Goal: Task Accomplishment & Management: Manage account settings

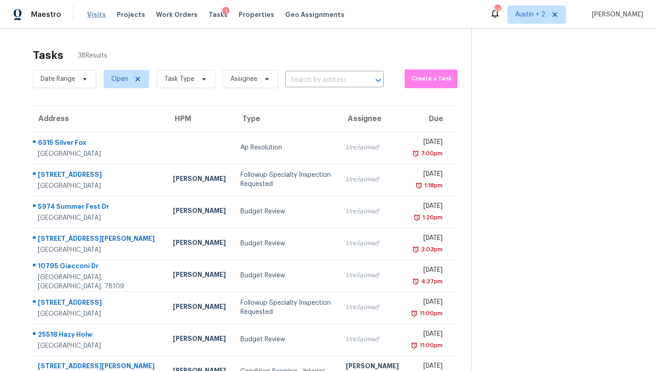
click at [97, 19] on span "Visits" at bounding box center [96, 14] width 19 height 9
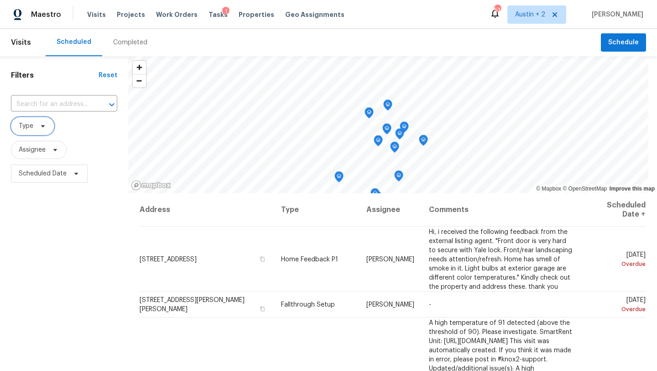
click at [43, 126] on icon at bounding box center [43, 126] width 4 height 2
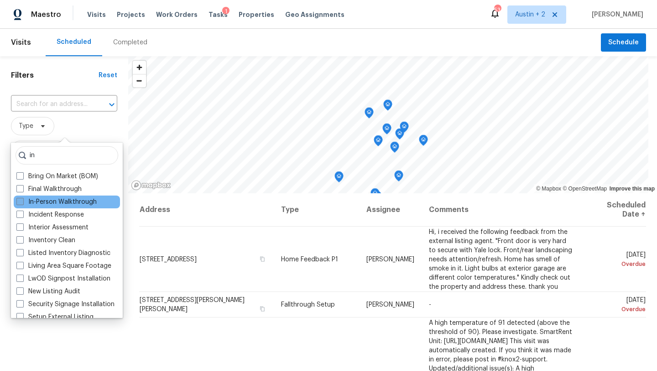
type input "in"
click at [55, 204] on label "In-Person Walkthrough" at bounding box center [56, 201] width 80 height 9
click at [22, 203] on input "In-Person Walkthrough" at bounding box center [19, 200] width 6 height 6
checkbox input "true"
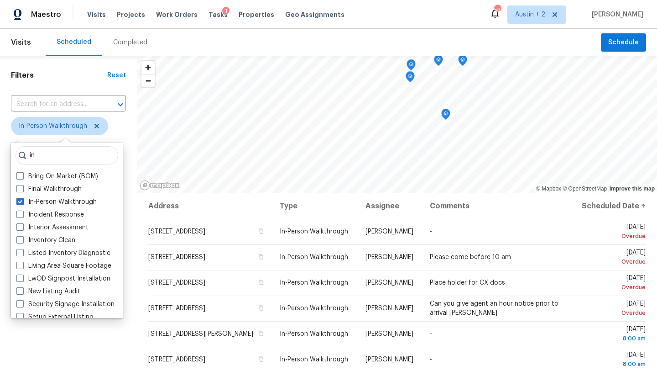
click at [215, 39] on div "Scheduled Completed" at bounding box center [324, 42] width 556 height 27
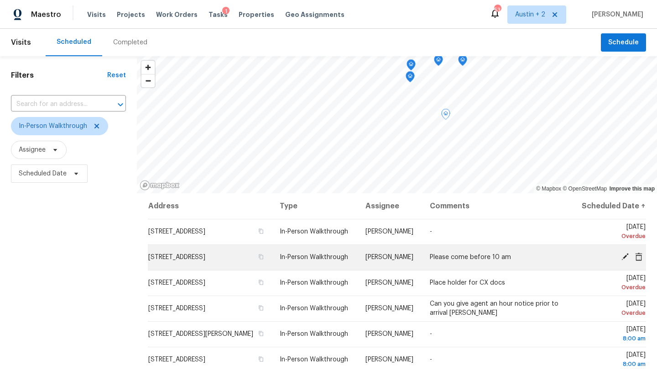
click at [626, 260] on icon at bounding box center [625, 256] width 7 height 7
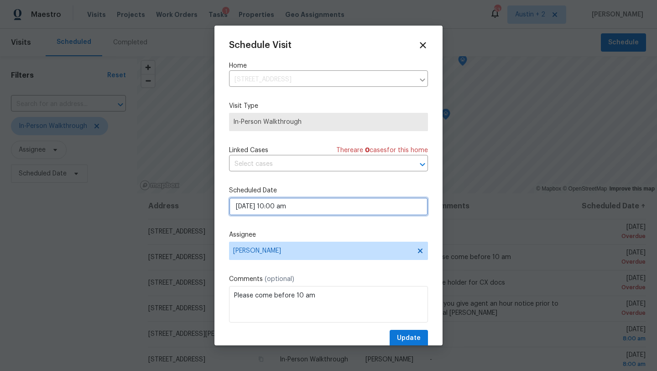
click at [271, 205] on input "08/12/2025 10:00 am" at bounding box center [328, 206] width 199 height 18
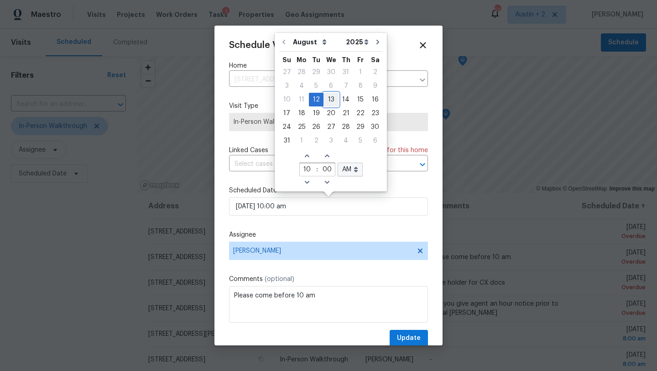
click at [329, 99] on div "13" at bounding box center [331, 99] width 15 height 13
type input "08/13/2025 10:00 am"
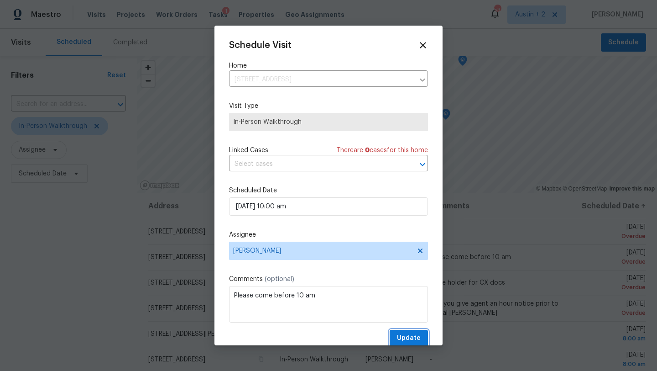
click at [410, 341] on span "Update" at bounding box center [409, 337] width 24 height 11
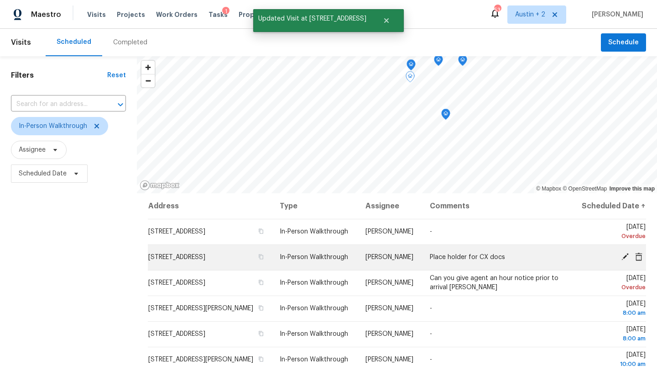
click at [626, 260] on icon at bounding box center [625, 256] width 7 height 7
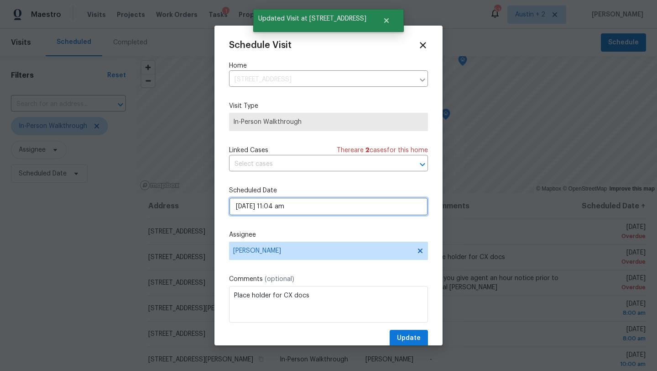
click at [314, 209] on input "08/12/2025 11:04 am" at bounding box center [328, 206] width 199 height 18
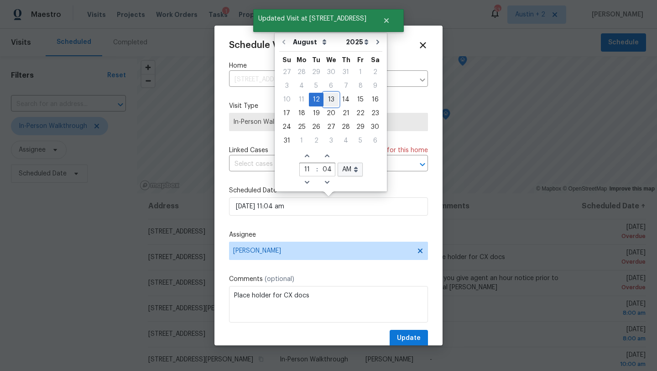
click at [327, 96] on div "13" at bounding box center [331, 99] width 15 height 13
type input "08/13/2025 11:04 am"
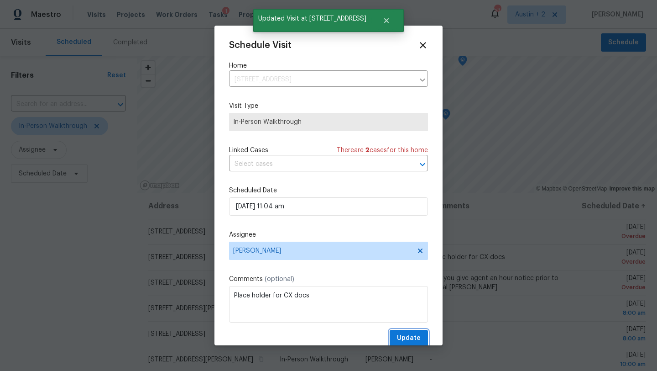
click at [409, 336] on span "Update" at bounding box center [409, 337] width 24 height 11
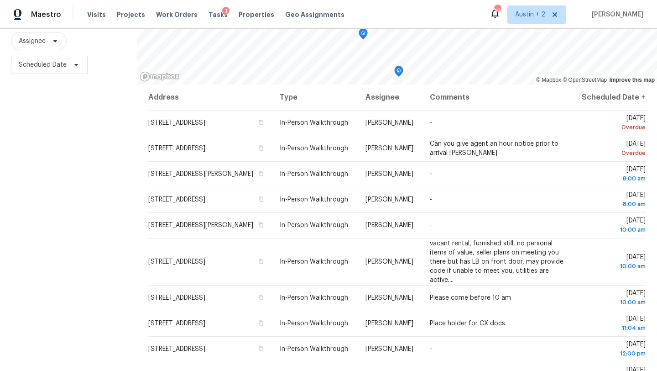
click at [294, 114] on div "© Mapbox © OpenStreetMap Improve this map Address Type Assignee Comments Schedu…" at bounding box center [397, 165] width 520 height 434
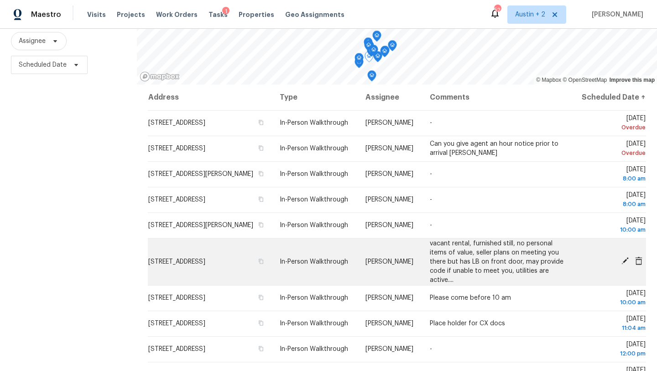
click at [183, 265] on span "5201 Kite Tail Dr, Austin, TX 78730" at bounding box center [176, 261] width 57 height 6
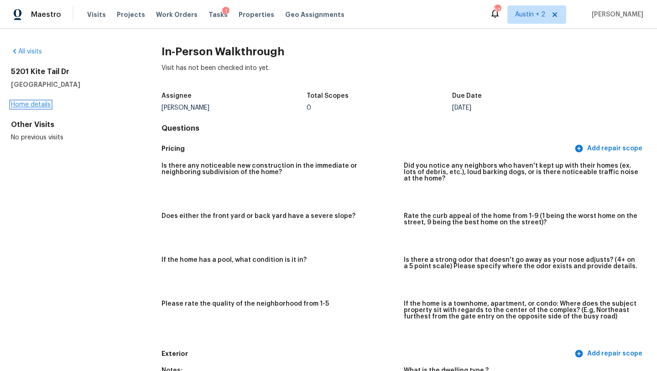
click at [36, 105] on link "Home details" at bounding box center [31, 104] width 40 height 6
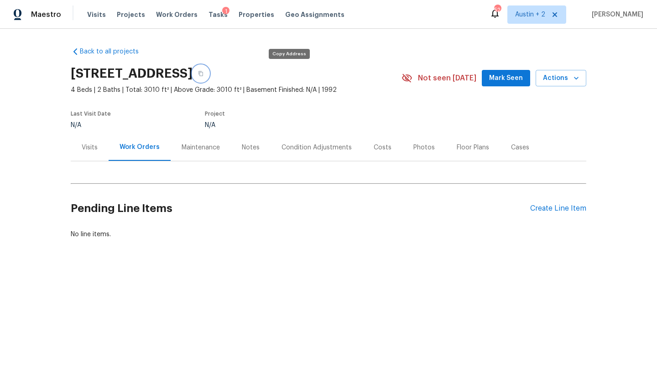
click at [209, 73] on button "button" at bounding box center [201, 73] width 16 height 16
click at [499, 73] on span "Mark Seen" at bounding box center [506, 78] width 34 height 11
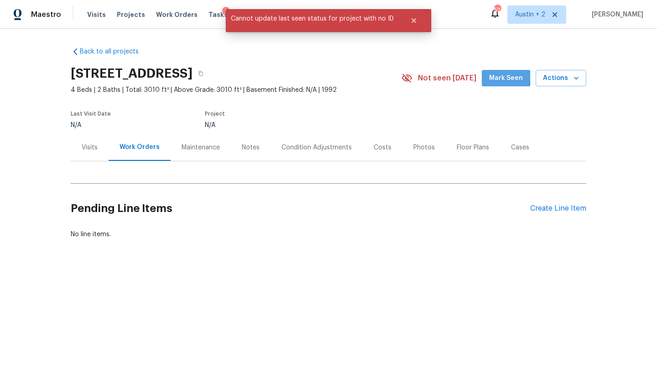
click at [495, 77] on span "Mark Seen" at bounding box center [506, 78] width 34 height 11
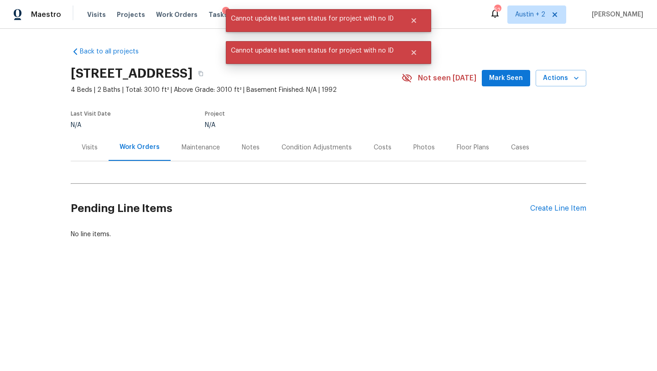
click at [205, 9] on div "Visits Projects Work Orders Tasks 1 Properties Geo Assignments" at bounding box center [221, 14] width 268 height 18
click at [209, 10] on div "Tasks 1" at bounding box center [218, 15] width 19 height 10
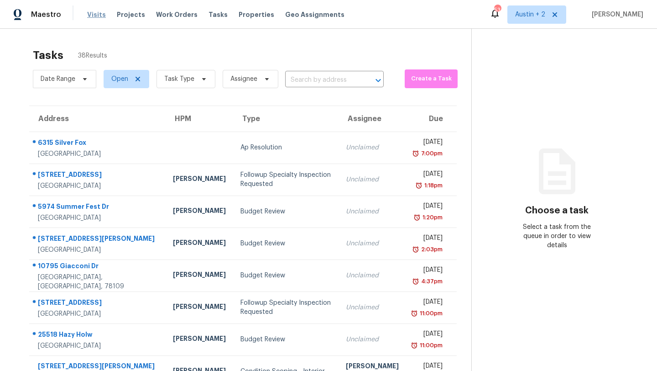
click at [93, 16] on span "Visits" at bounding box center [96, 14] width 19 height 9
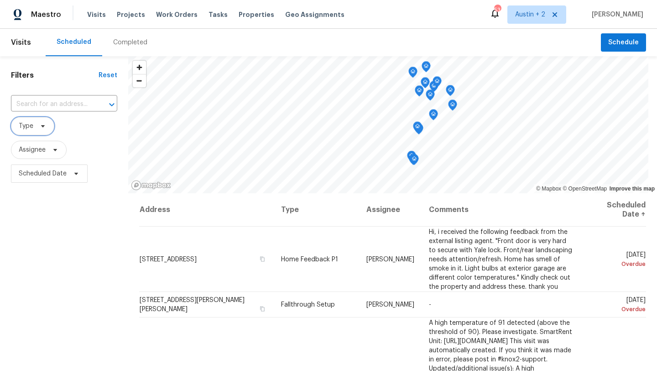
click at [43, 128] on icon at bounding box center [42, 125] width 7 height 7
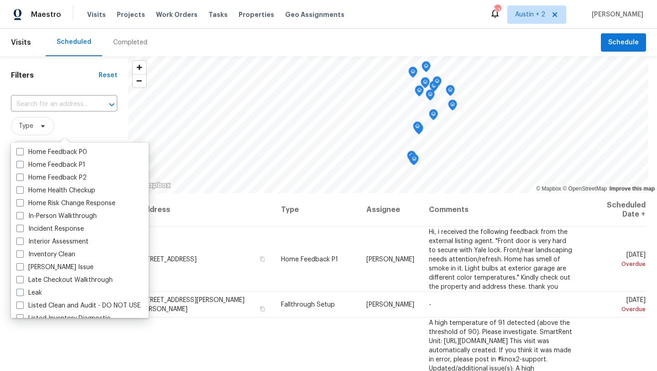
scroll to position [304, 0]
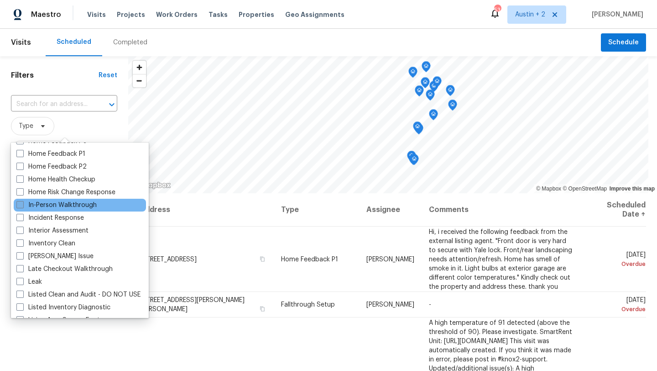
click at [78, 207] on label "In-Person Walkthrough" at bounding box center [56, 204] width 80 height 9
click at [22, 206] on input "In-Person Walkthrough" at bounding box center [19, 203] width 6 height 6
checkbox input "true"
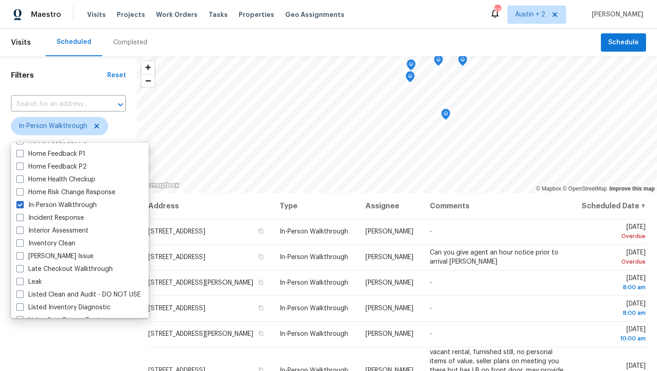
click at [260, 44] on div "Scheduled Completed" at bounding box center [324, 42] width 556 height 27
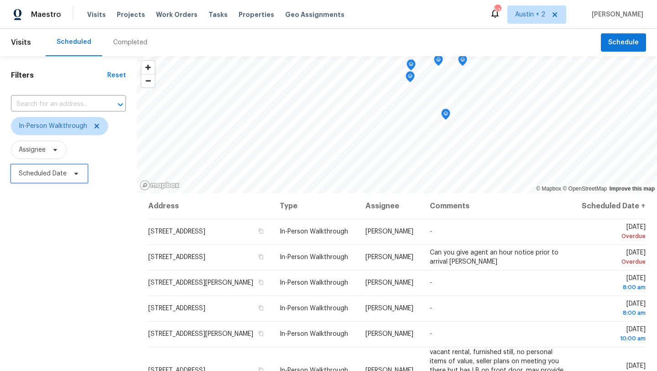
click at [73, 173] on icon at bounding box center [76, 173] width 7 height 7
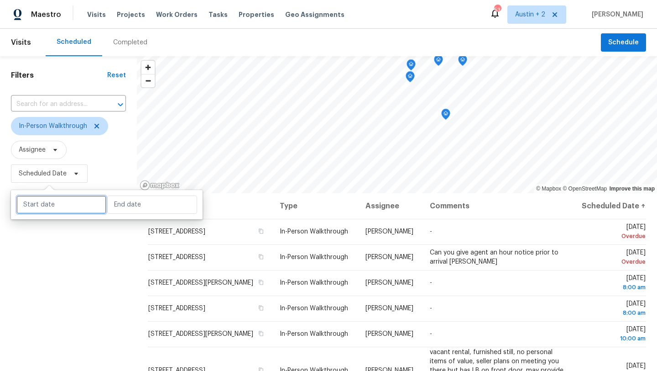
select select "7"
select select "2025"
select select "8"
select select "2025"
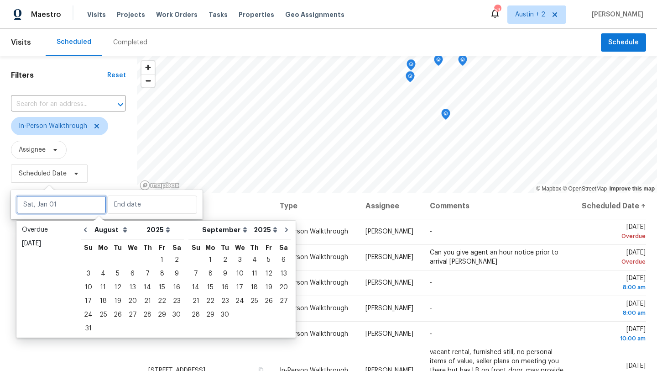
click at [55, 207] on input "text" at bounding box center [61, 204] width 90 height 18
type input "Tue, Aug 12"
click at [131, 288] on div "13" at bounding box center [132, 287] width 15 height 13
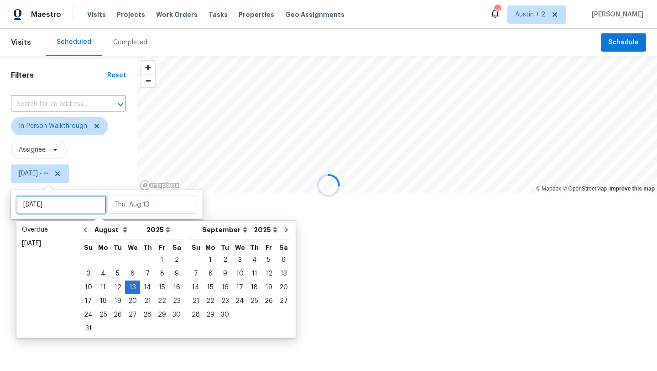
type input "Wed, Aug 06"
type input "Wed, Aug 13"
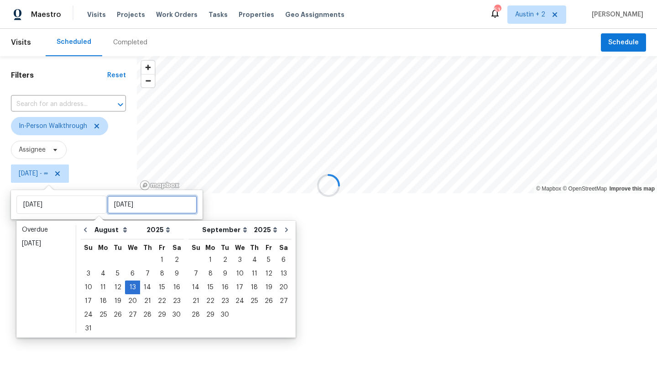
type input "Wed, Aug 13"
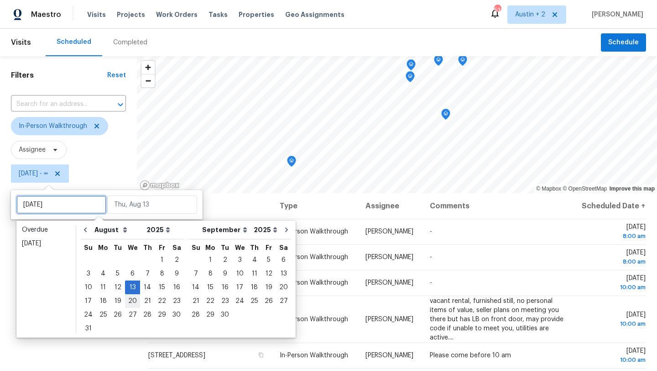
type input "Wed, Aug 06"
type input "Wed, Aug 13"
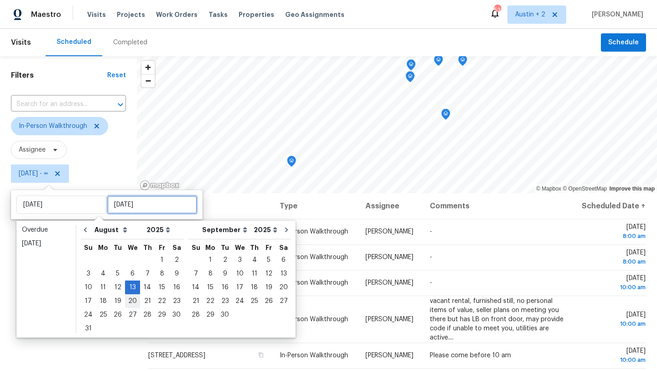
type input "Wed, Aug 13"
click at [128, 289] on div "13" at bounding box center [132, 287] width 15 height 13
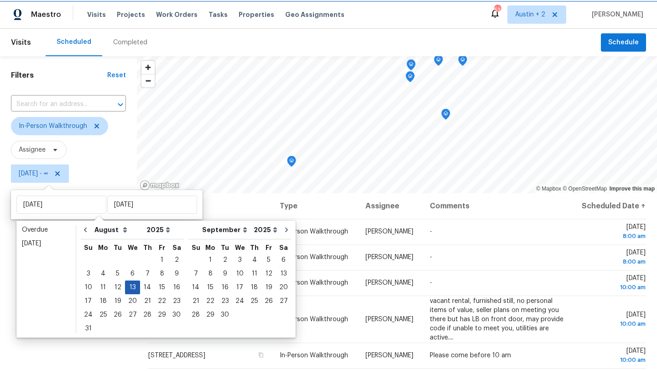
type input "Wed, Aug 13"
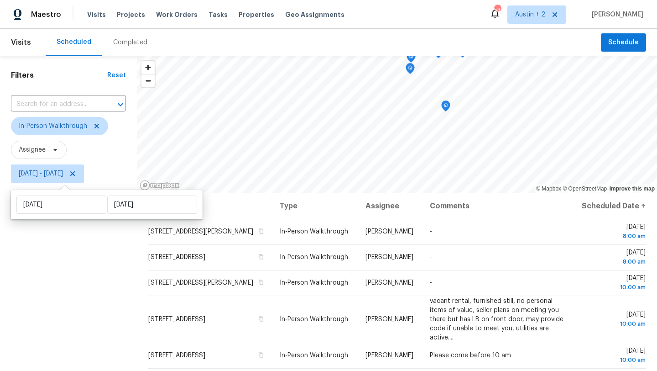
click at [61, 294] on div "Filters Reset ​ In-Person Walkthrough Assignee Wed, Aug 13 - Wed, Aug 13" at bounding box center [68, 273] width 137 height 434
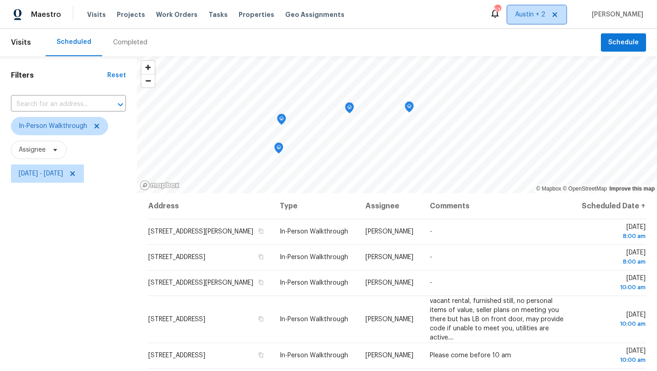
click at [534, 13] on span "Austin + 2" at bounding box center [530, 14] width 30 height 9
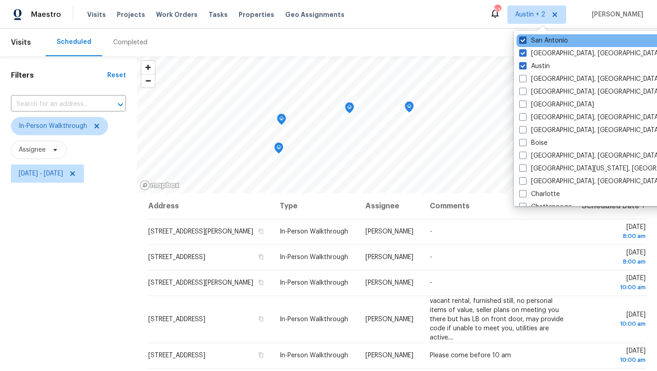
click at [539, 37] on label "San Antonio" at bounding box center [543, 40] width 49 height 9
click at [525, 37] on input "San Antonio" at bounding box center [522, 39] width 6 height 6
checkbox input "false"
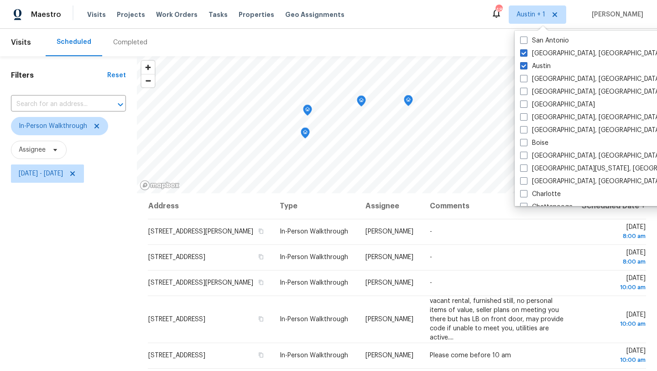
click at [59, 275] on div "Filters Reset ​ In-Person Walkthrough Assignee Wed, Aug 13 - Wed, Aug 13" at bounding box center [68, 273] width 137 height 434
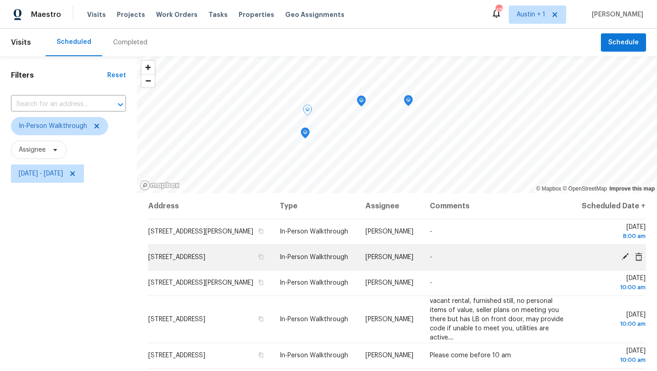
click at [625, 255] on icon at bounding box center [625, 256] width 7 height 7
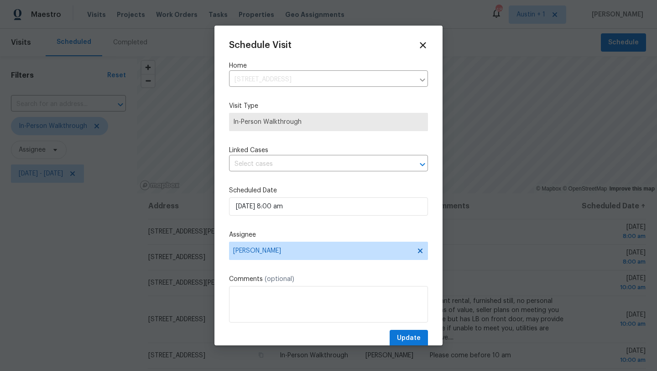
click at [293, 226] on div "Schedule Visit Home 603 Arundel Rd, Austin, TX 78738 ​ Visit Type In-Person Wal…" at bounding box center [328, 193] width 199 height 306
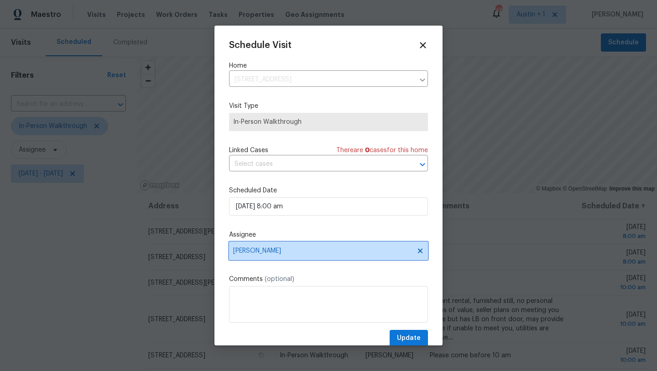
click at [295, 256] on span "Martin Chagolla" at bounding box center [328, 250] width 199 height 18
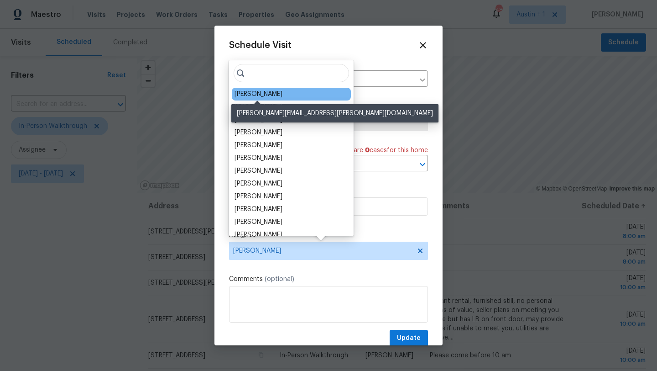
click at [266, 96] on div "[PERSON_NAME]" at bounding box center [259, 93] width 48 height 9
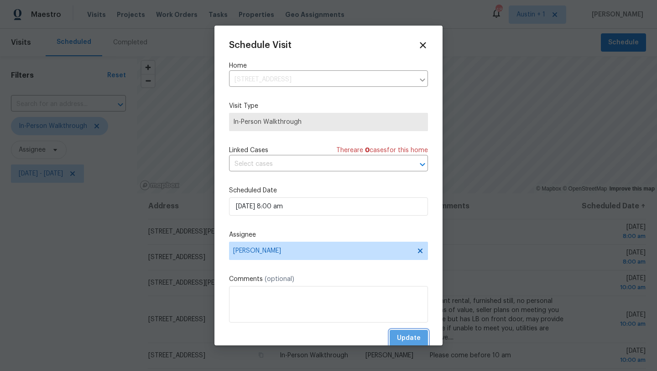
click at [399, 336] on span "Update" at bounding box center [409, 337] width 24 height 11
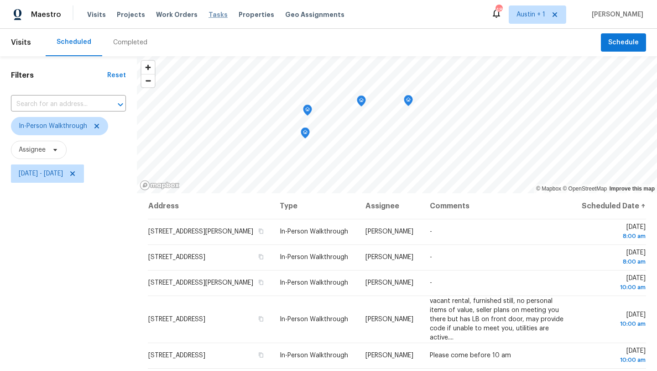
click at [209, 14] on span "Tasks" at bounding box center [218, 14] width 19 height 6
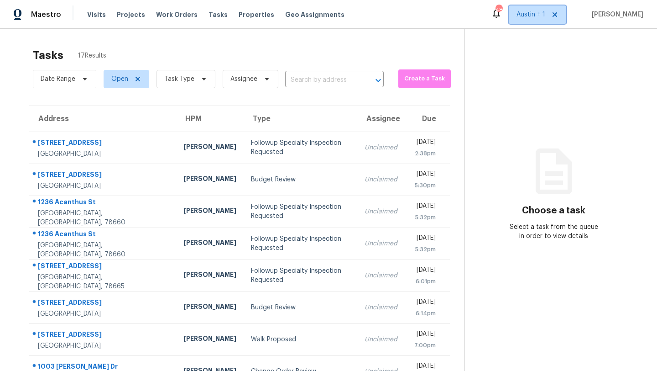
click at [529, 14] on span "Austin + 1" at bounding box center [531, 14] width 29 height 9
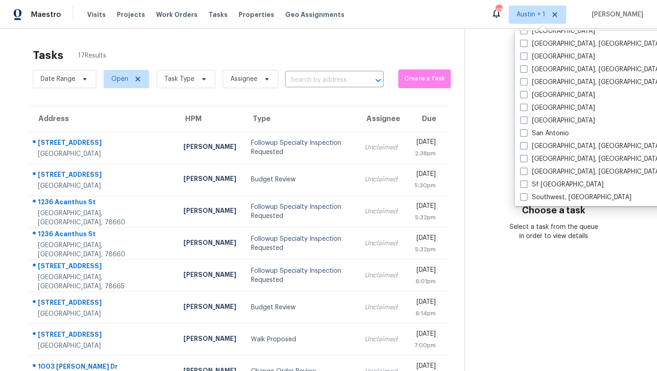
scroll to position [584, 0]
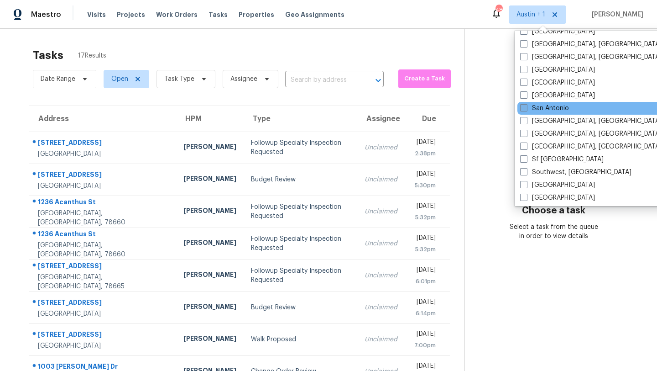
click at [540, 111] on label "San Antonio" at bounding box center [544, 108] width 49 height 9
click at [526, 110] on input "San Antonio" at bounding box center [523, 107] width 6 height 6
checkbox input "true"
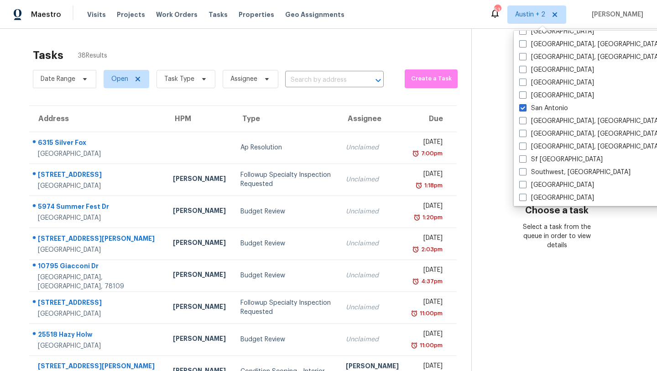
click at [276, 45] on div "Tasks 38 Results" at bounding box center [252, 55] width 439 height 24
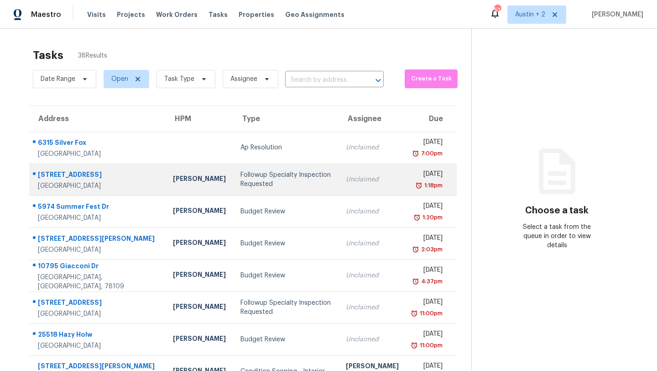
click at [241, 178] on div "Followup Specialty Inspection Requested" at bounding box center [286, 179] width 91 height 18
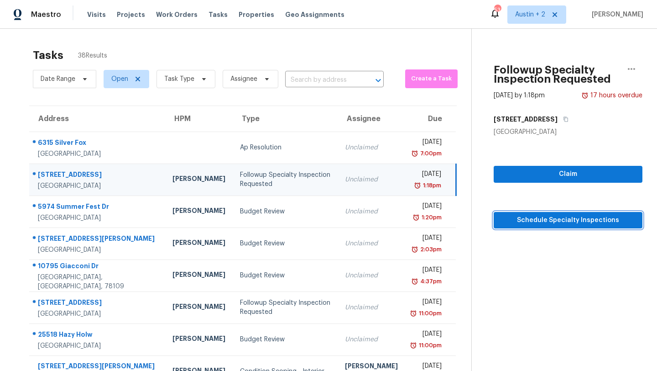
click at [501, 219] on span "Schedule Specialty Inspections" at bounding box center [568, 220] width 134 height 11
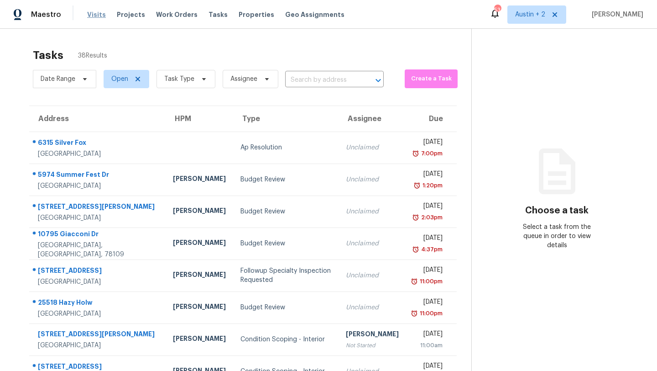
click at [95, 16] on span "Visits" at bounding box center [96, 14] width 19 height 9
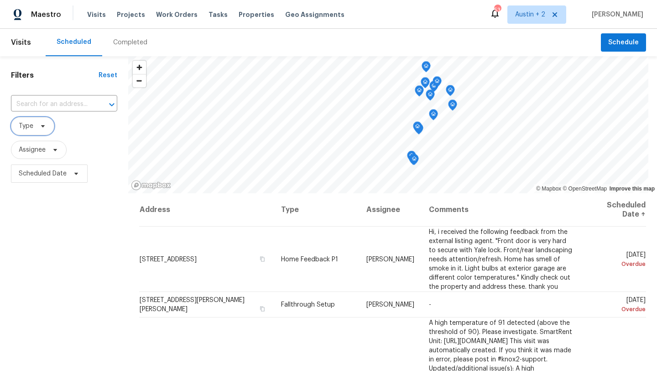
click at [41, 126] on icon at bounding box center [43, 126] width 4 height 2
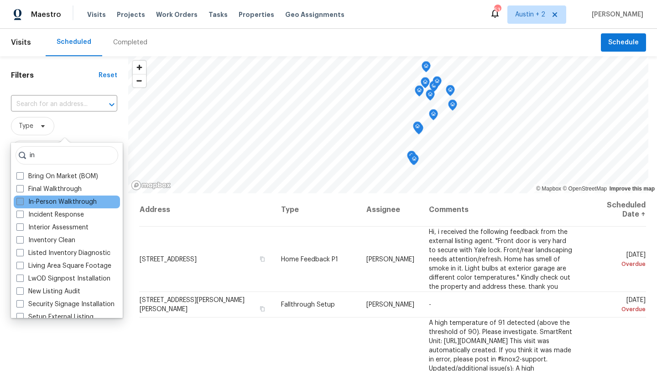
type input "in"
click at [54, 202] on label "In-Person Walkthrough" at bounding box center [56, 201] width 80 height 9
click at [22, 202] on input "In-Person Walkthrough" at bounding box center [19, 200] width 6 height 6
checkbox input "true"
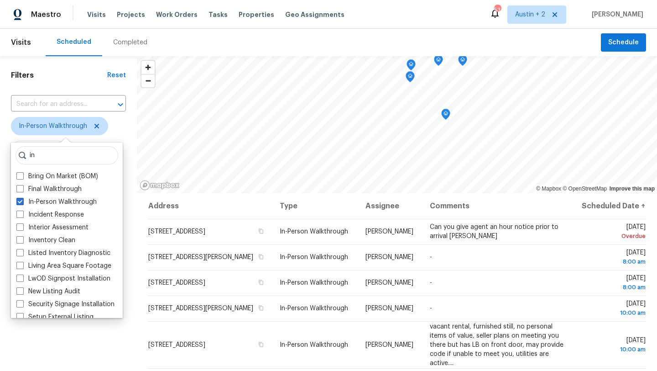
click at [221, 36] on div "Scheduled Completed" at bounding box center [324, 42] width 556 height 27
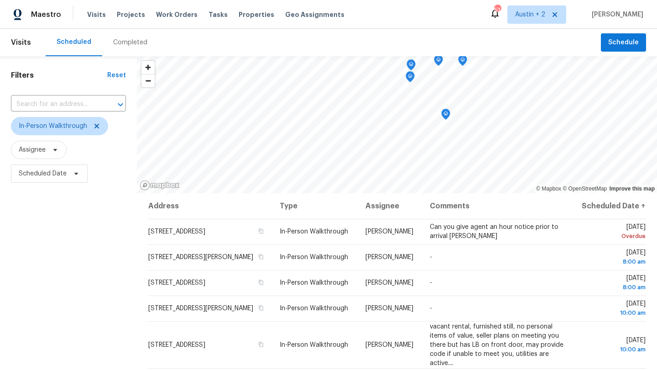
scroll to position [119, 0]
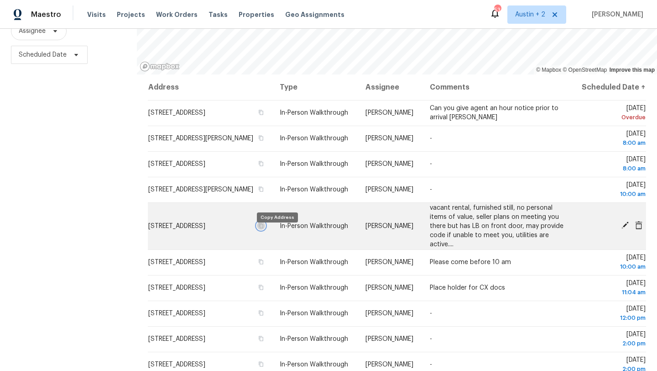
click at [264, 228] on icon "button" at bounding box center [260, 225] width 5 height 5
click at [264, 228] on icon "button" at bounding box center [261, 225] width 5 height 5
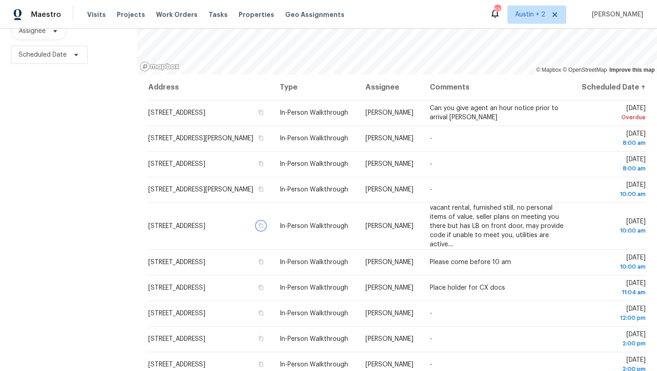
scroll to position [0, 0]
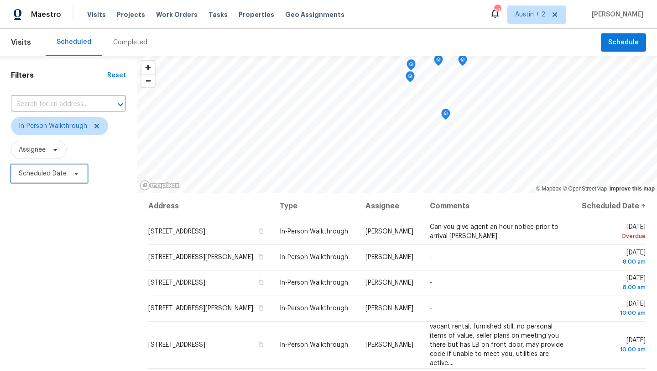
click at [78, 175] on icon at bounding box center [76, 173] width 7 height 7
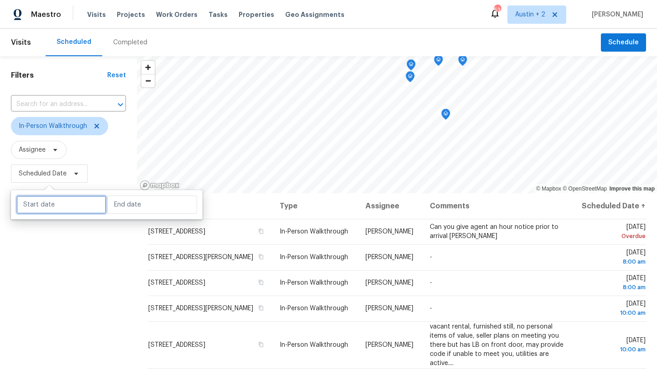
click at [65, 208] on input "text" at bounding box center [61, 204] width 90 height 18
select select "7"
select select "2025"
select select "8"
select select "2025"
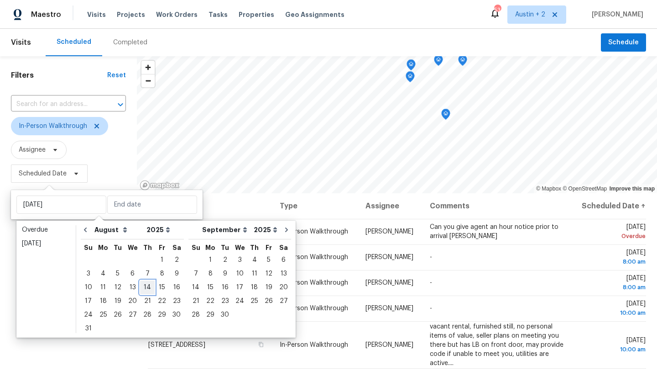
click at [146, 284] on div "14" at bounding box center [147, 287] width 15 height 13
type input "Thu, Aug 14"
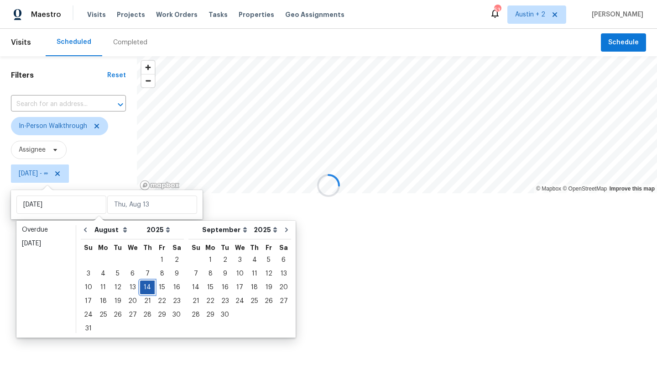
click at [146, 284] on div "14" at bounding box center [147, 287] width 15 height 13
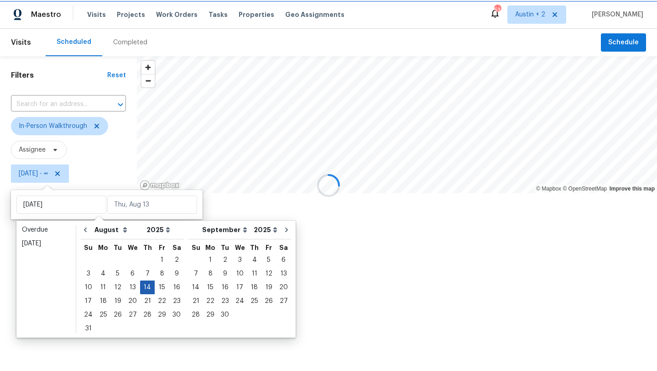
type input "Thu, Aug 14"
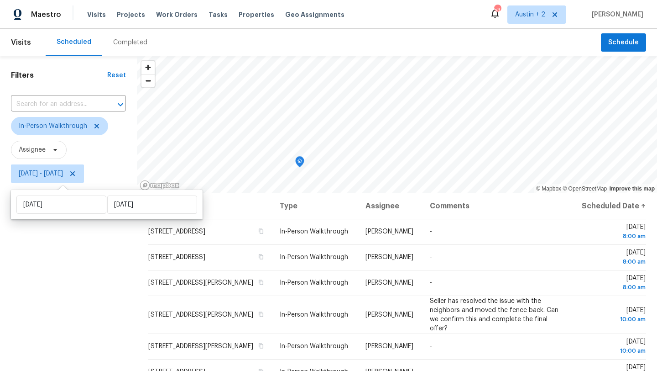
click at [71, 292] on div "Filters Reset ​ In-Person Walkthrough Assignee Thu, Aug 14 - Thu, Aug 14" at bounding box center [68, 273] width 137 height 434
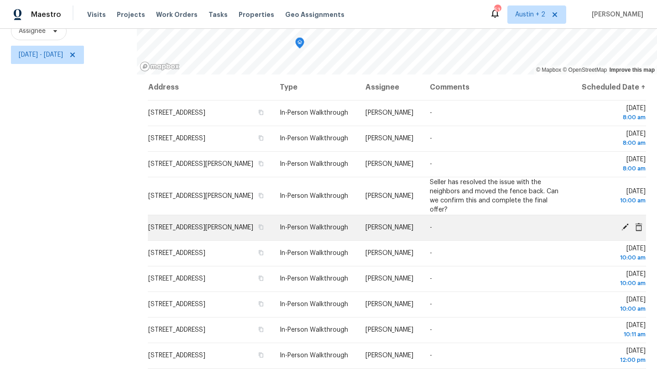
scroll to position [110, 0]
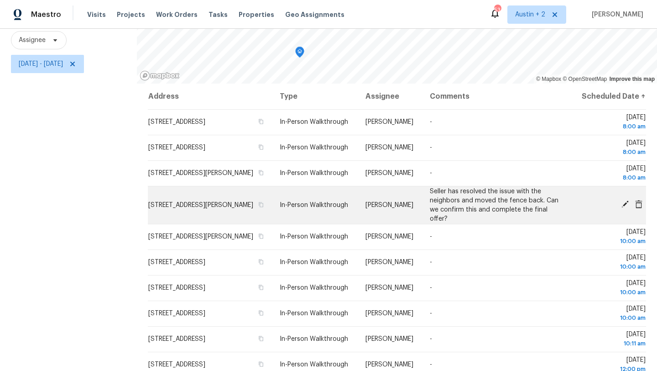
click at [624, 205] on icon at bounding box center [625, 204] width 8 height 8
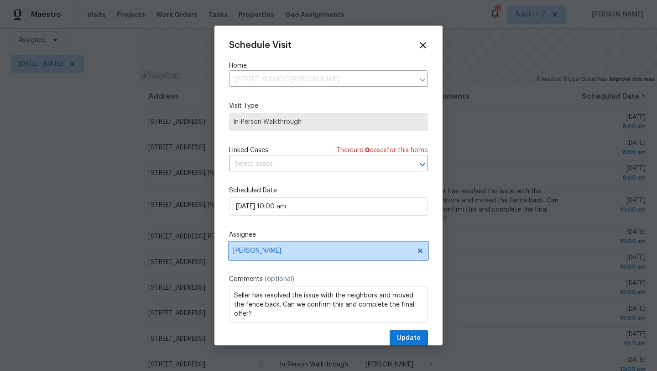
click at [274, 251] on span "[PERSON_NAME]" at bounding box center [322, 250] width 179 height 7
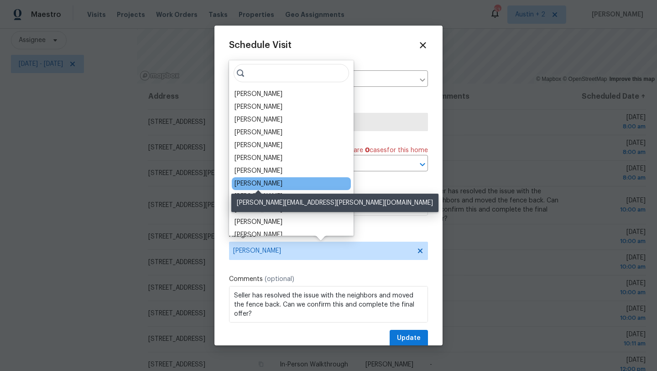
click at [268, 182] on div "Martin Chagolla" at bounding box center [259, 183] width 48 height 9
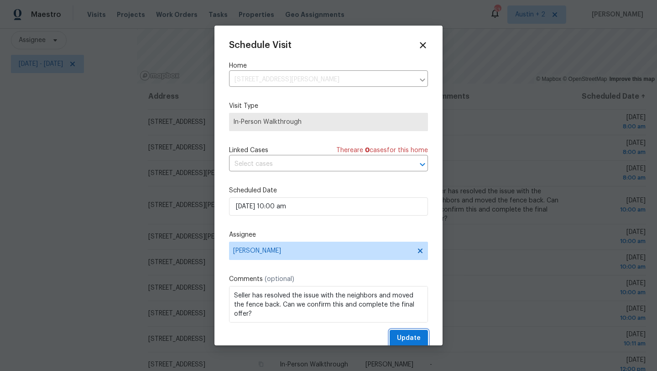
click at [398, 336] on button "Update" at bounding box center [409, 338] width 38 height 17
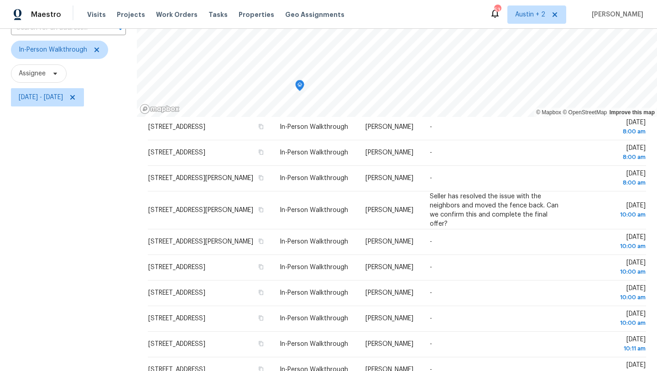
scroll to position [0, 0]
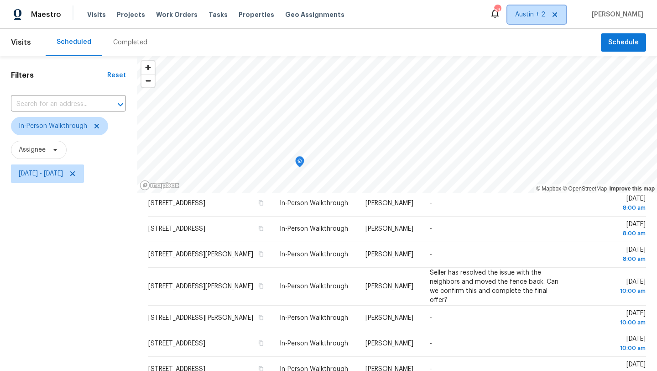
click at [525, 18] on span "Austin + 2" at bounding box center [530, 14] width 30 height 9
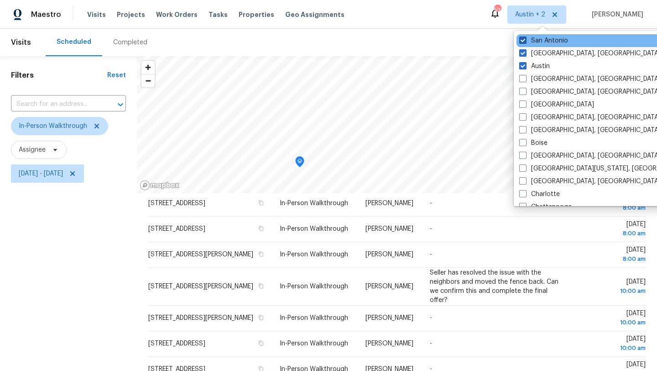
click at [528, 40] on label "San Antonio" at bounding box center [543, 40] width 49 height 9
click at [525, 40] on input "San Antonio" at bounding box center [522, 39] width 6 height 6
checkbox input "false"
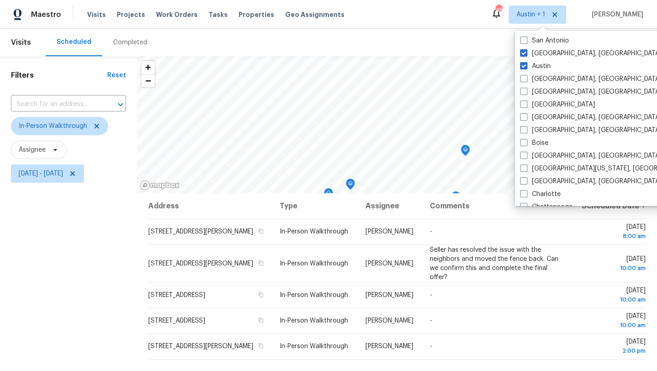
click at [64, 294] on div "Filters Reset ​ In-Person Walkthrough Assignee Thu, Aug 14 - Thu, Aug 14" at bounding box center [68, 273] width 137 height 434
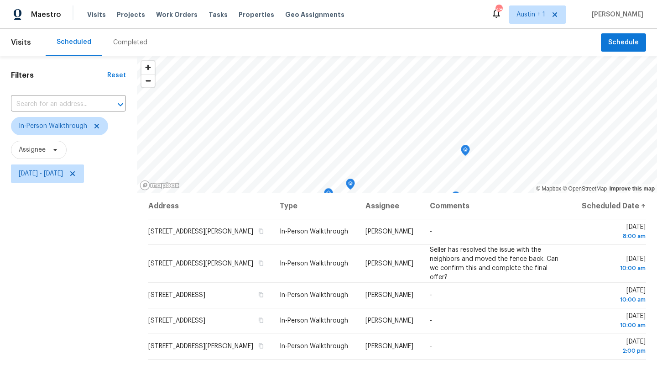
click at [100, 257] on div "Filters Reset ​ In-Person Walkthrough Assignee Thu, Aug 14 - Thu, Aug 14" at bounding box center [68, 273] width 137 height 434
click at [126, 15] on span "Projects" at bounding box center [131, 14] width 28 height 9
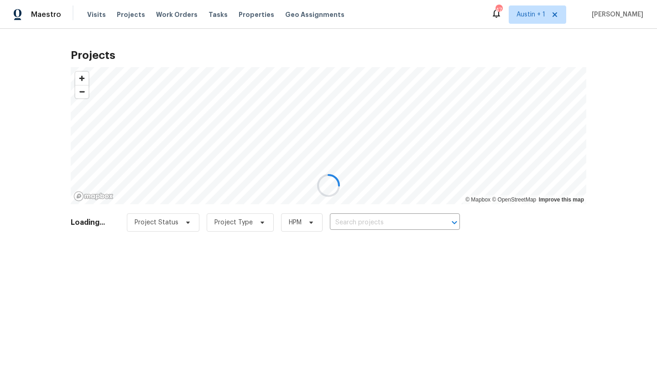
click at [349, 229] on div at bounding box center [328, 185] width 657 height 371
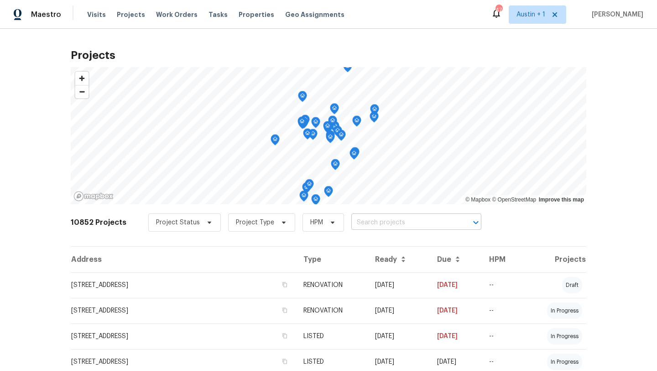
click at [352, 221] on input "text" at bounding box center [403, 222] width 105 height 14
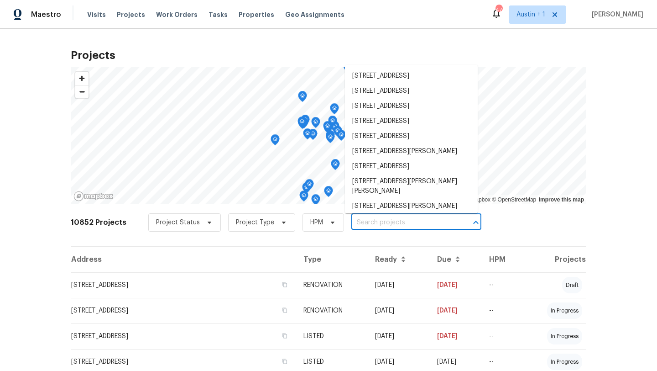
paste input "8222 Kearsarge Dr, Austin, TX 78745"
type input "8222 Kearsarge Dr, Austin, TX 78745"
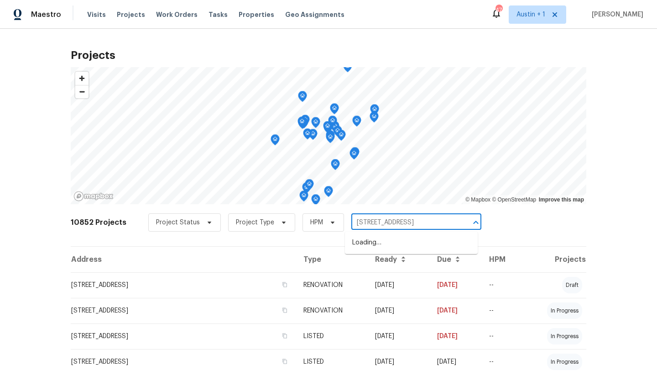
scroll to position [0, 5]
click at [362, 238] on li "8222 Kearsarge Dr, Austin, TX 78745" at bounding box center [411, 242] width 133 height 15
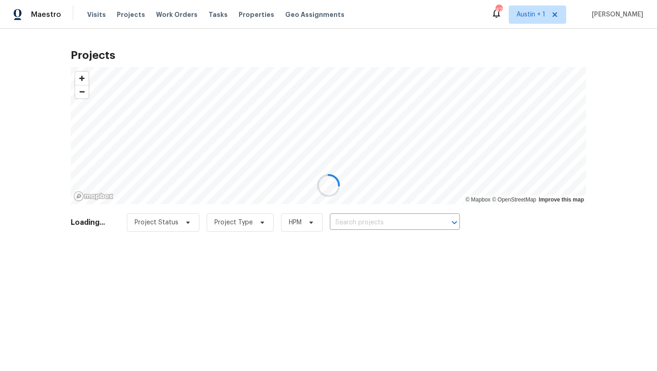
type input "8222 Kearsarge Dr, Austin, TX 78745"
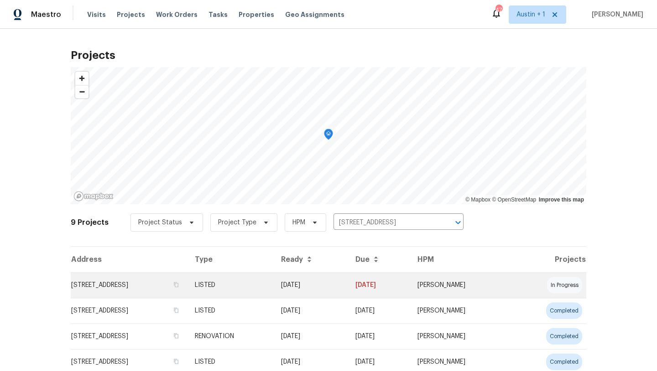
click at [142, 290] on td "8222 Kearsarge Dr, Austin, TX 78745" at bounding box center [129, 285] width 117 height 26
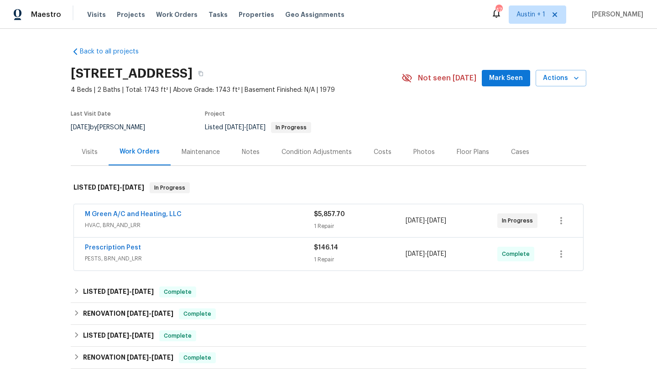
click at [494, 79] on span "Mark Seen" at bounding box center [506, 78] width 34 height 11
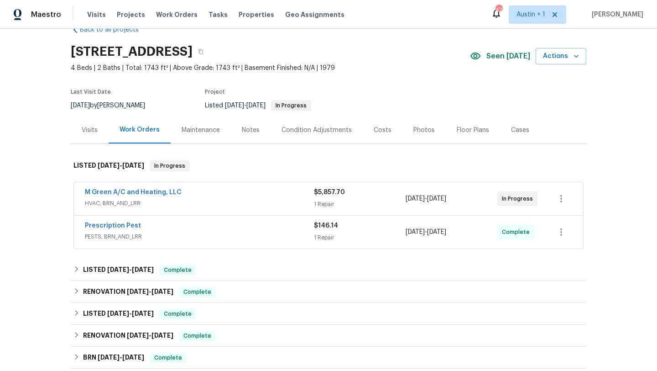
scroll to position [7, 0]
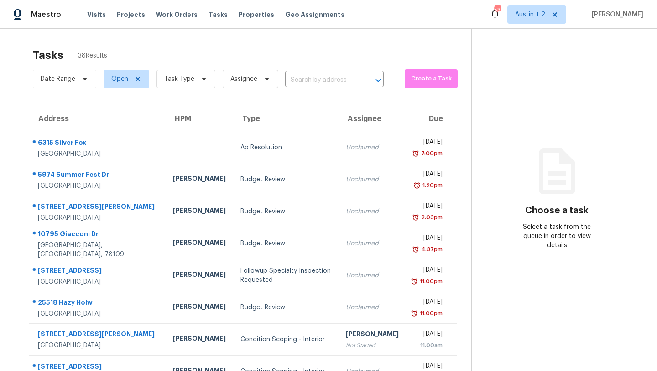
click at [163, 20] on div "Visits Projects Work Orders Tasks Properties Geo Assignments" at bounding box center [221, 14] width 268 height 18
click at [167, 13] on span "Work Orders" at bounding box center [177, 14] width 42 height 9
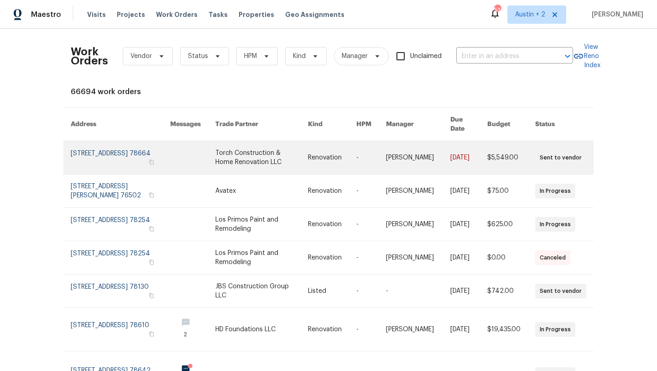
click at [115, 148] on link at bounding box center [121, 157] width 100 height 33
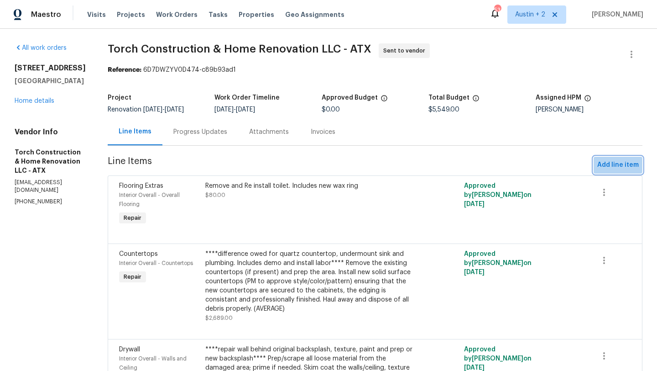
click at [610, 163] on span "Add line item" at bounding box center [619, 164] width 42 height 11
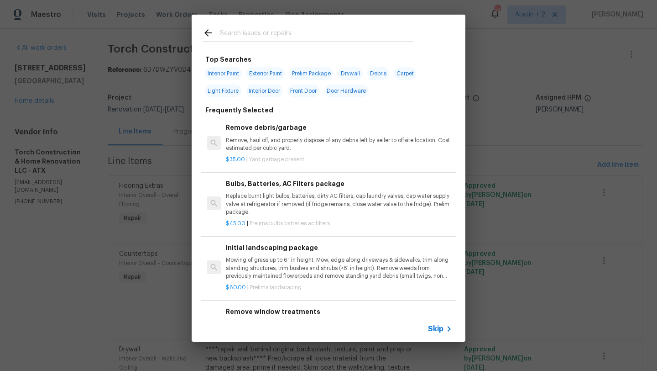
click at [232, 28] on input "text" at bounding box center [317, 34] width 194 height 14
type input "f"
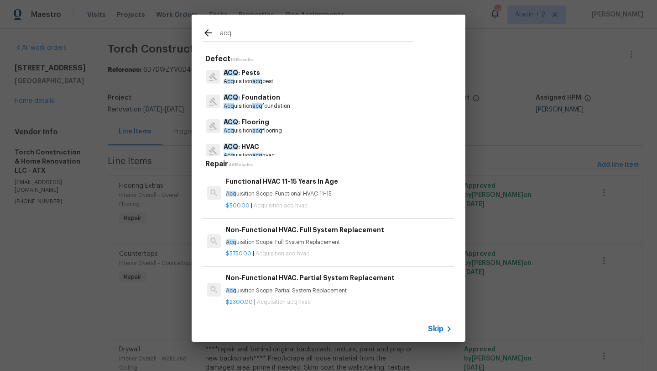
type input "acq"
click at [266, 99] on p "ACQ : Foundation" at bounding box center [257, 98] width 67 height 10
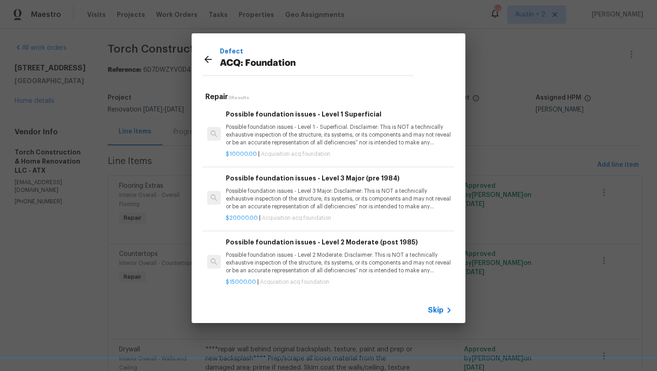
scroll to position [1, 0]
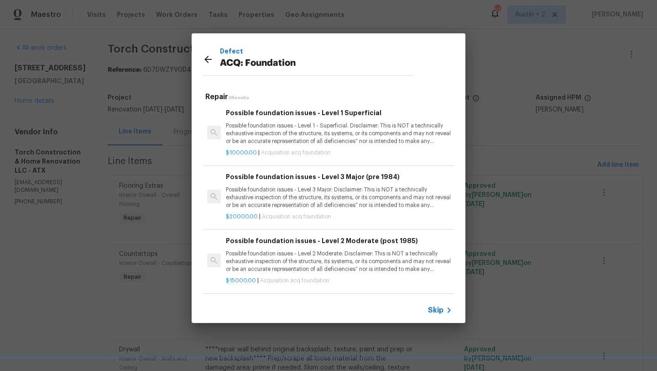
click at [294, 199] on p "Possible foundation issues - Level 3 Major: Disclaimer: This is NOT a technical…" at bounding box center [339, 197] width 226 height 23
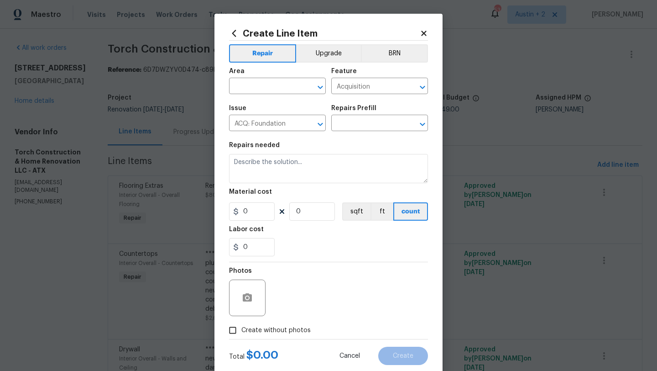
type textarea "Possible foundation issues - Level 3 Major: Disclaimer: This is NOT a technical…"
type input "1"
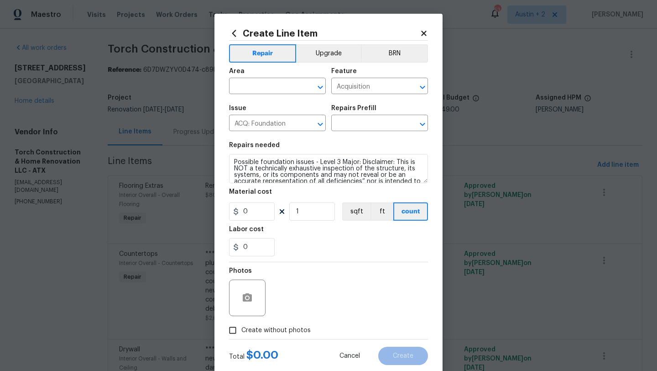
type input "Possible foundation issues - Level 3 Major (pre 1984) $20,000.00"
type input "20000"
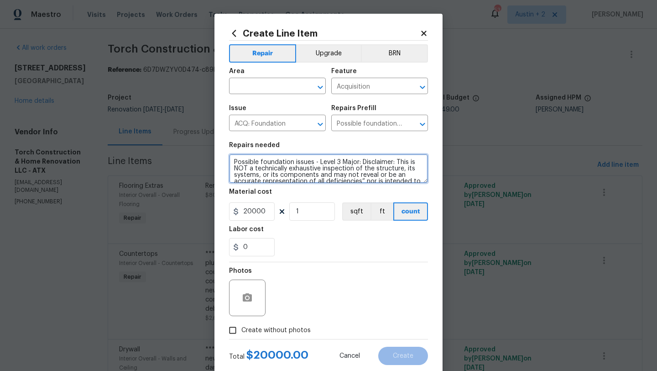
scroll to position [32, 0]
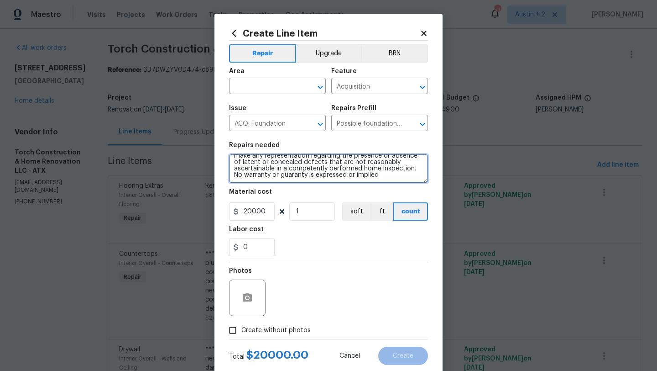
drag, startPoint x: 234, startPoint y: 162, endPoint x: 273, endPoint y: 241, distance: 88.6
click at [273, 241] on section "Repairs needed Possible foundation issues - Level 3 Major: Disclaimer: This is …" at bounding box center [328, 198] width 199 height 125
click at [269, 82] on input "text" at bounding box center [264, 87] width 71 height 14
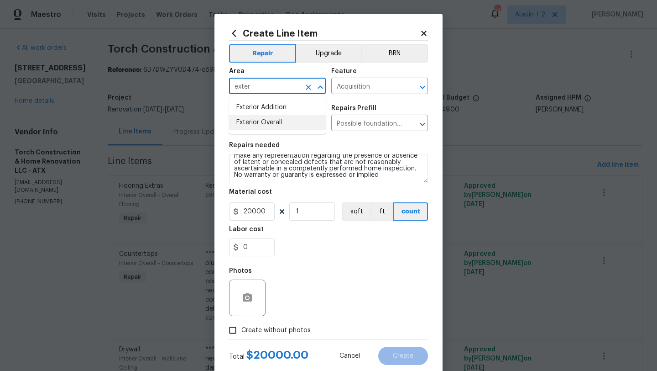
click at [267, 122] on li "Exterior Overall" at bounding box center [277, 122] width 97 height 15
type input "Exterior Overall"
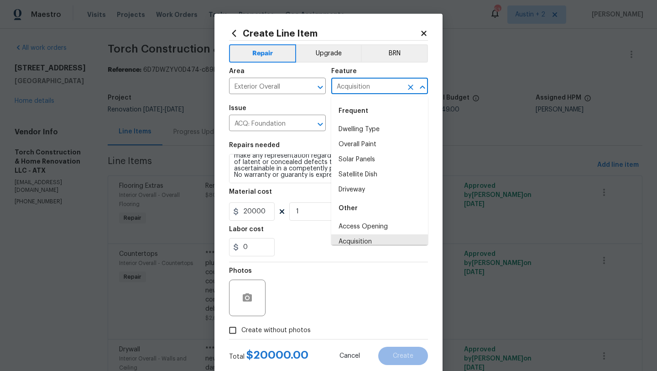
click at [360, 87] on input "Acquisition" at bounding box center [366, 87] width 71 height 14
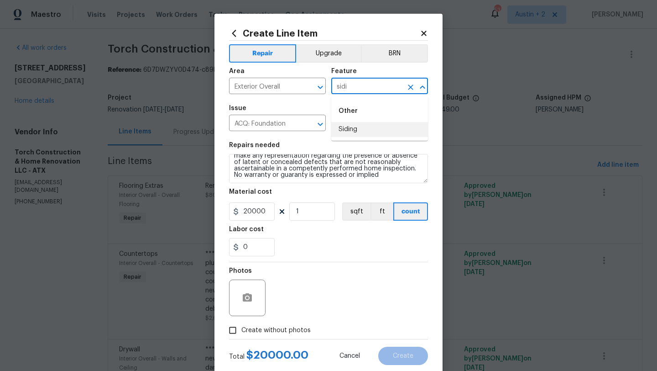
click at [347, 134] on li "Siding" at bounding box center [379, 129] width 97 height 15
type input "Siding"
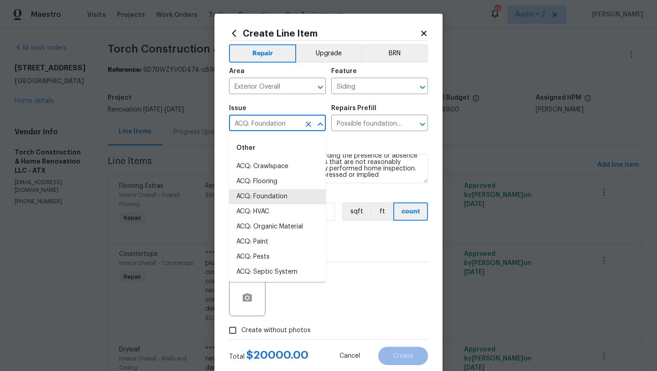
click at [258, 128] on input "ACQ: Foundation" at bounding box center [264, 124] width 71 height 14
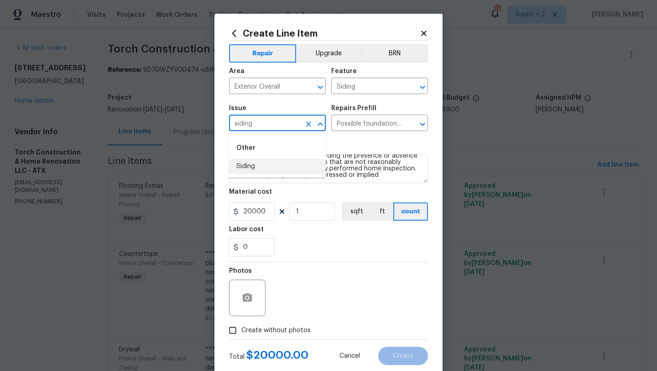
click at [258, 173] on li "Siding" at bounding box center [277, 166] width 97 height 15
type input "Siding"
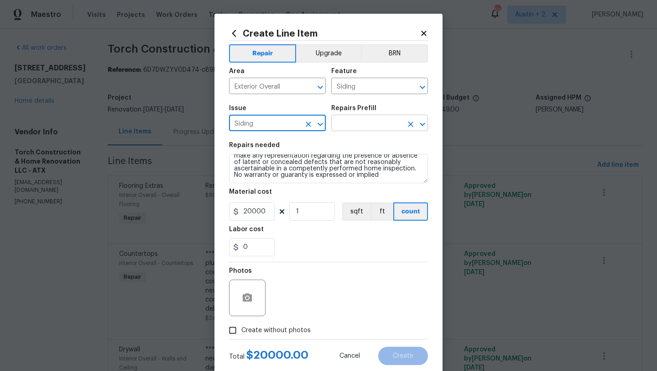
type input "Siding"
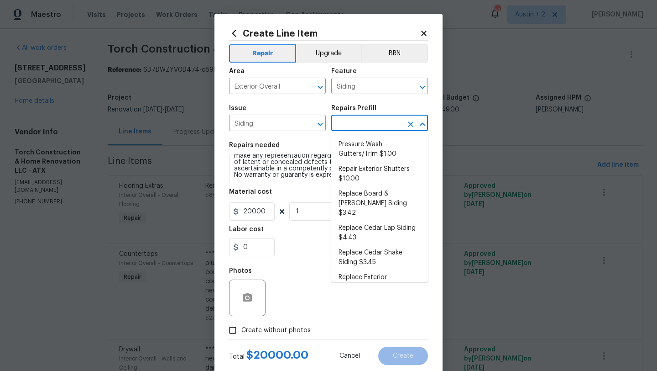
click at [370, 119] on input "text" at bounding box center [366, 124] width 71 height 14
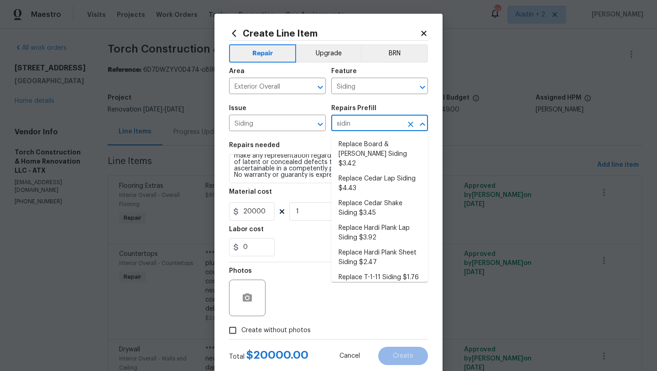
type input "siding"
click at [360, 152] on li "Replace Board & Batten Siding $3.42" at bounding box center [379, 154] width 97 height 34
type input "Replace Board & Batten Siding $3.42"
type textarea "Remove the existing/damaged board & batten siding. Prep the substrate ensuring …"
type input "3.42"
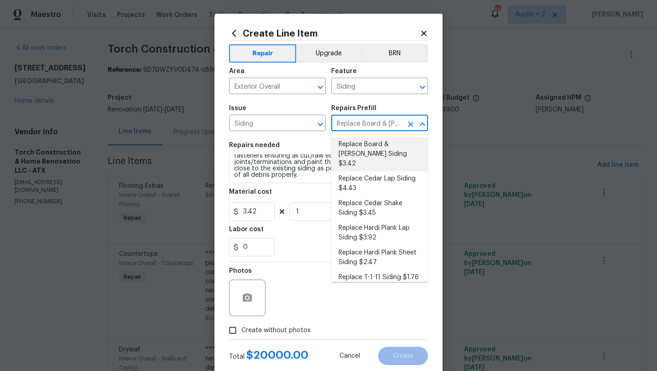
scroll to position [26, 0]
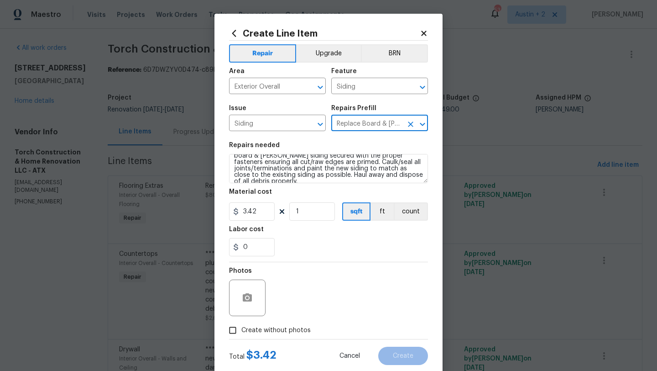
type input "Replace Board & Batten Siding $3.42"
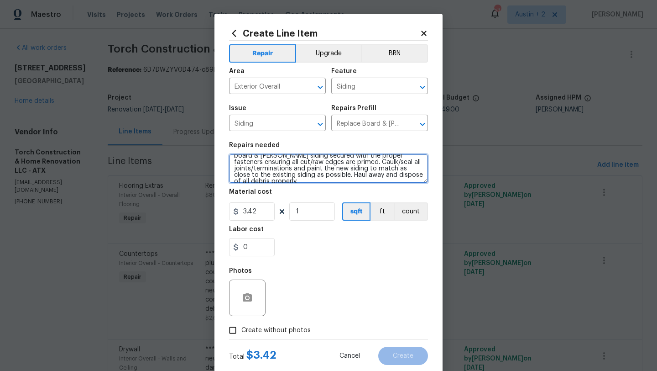
scroll to position [0, 0]
drag, startPoint x: 397, startPoint y: 178, endPoint x: 199, endPoint y: 144, distance: 200.0
click at [199, 144] on div "Create Line Item Repair Upgrade BRN Area Exterior Overall ​ Feature Siding ​ Is…" at bounding box center [328, 185] width 657 height 371
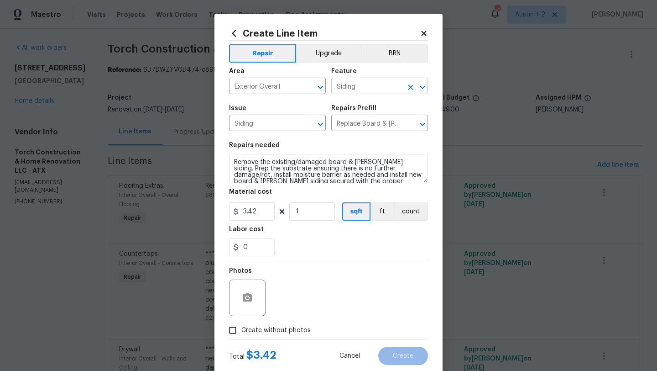
click at [356, 90] on input "Siding" at bounding box center [366, 87] width 71 height 14
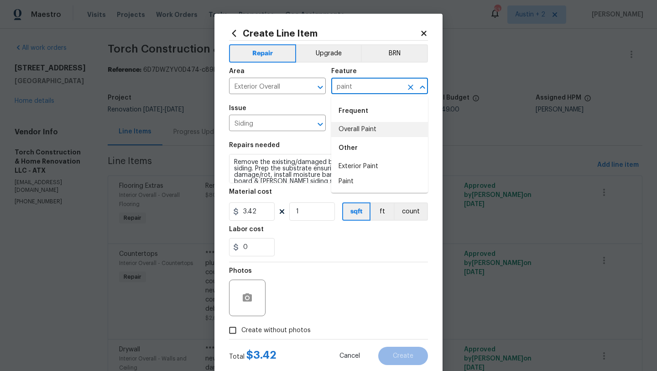
click at [368, 130] on li "Overall Paint" at bounding box center [379, 129] width 97 height 15
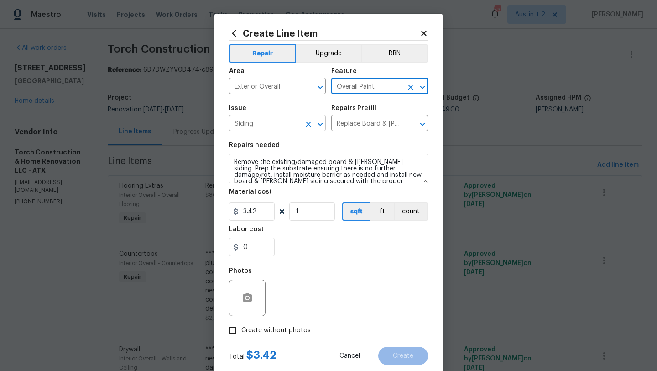
type input "Overall Paint"
click at [276, 126] on input "Siding" at bounding box center [264, 124] width 71 height 14
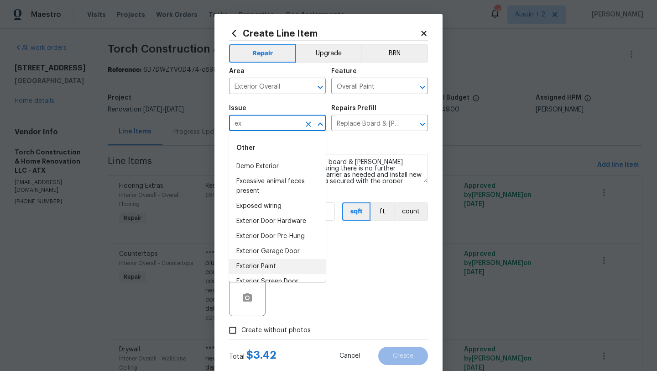
click at [259, 265] on li "Exterior Paint" at bounding box center [277, 266] width 97 height 15
type input "Exterior Paint"
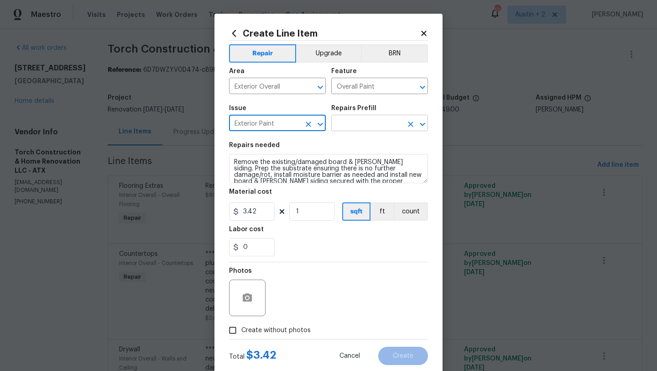
type input "Exterior Paint"
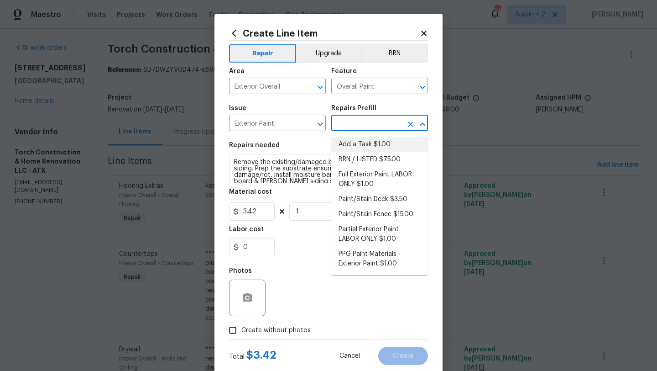
click at [367, 123] on input "text" at bounding box center [366, 124] width 71 height 14
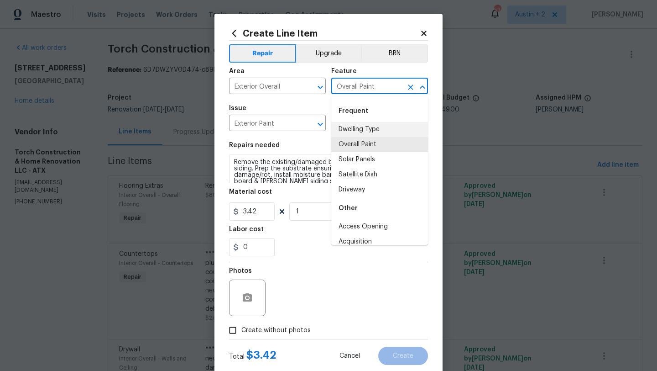
click at [362, 84] on input "Overall Paint" at bounding box center [366, 87] width 71 height 14
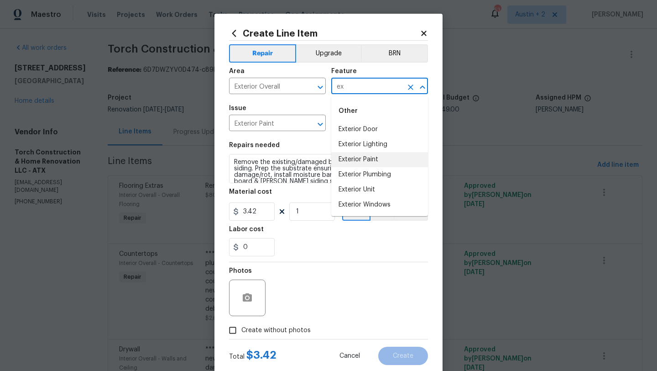
click at [368, 157] on li "Exterior Paint" at bounding box center [379, 159] width 97 height 15
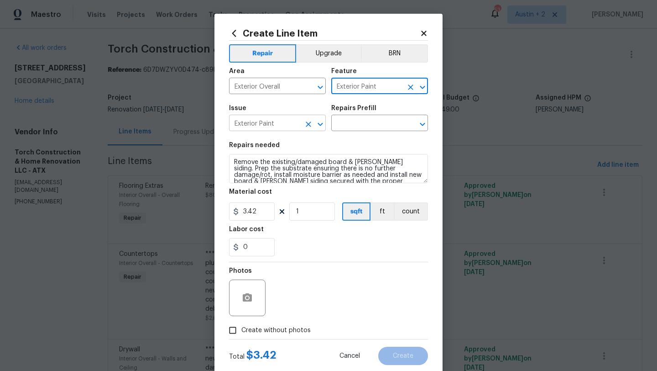
type input "Exterior Paint"
click at [281, 129] on input "Exterior Paint" at bounding box center [264, 124] width 71 height 14
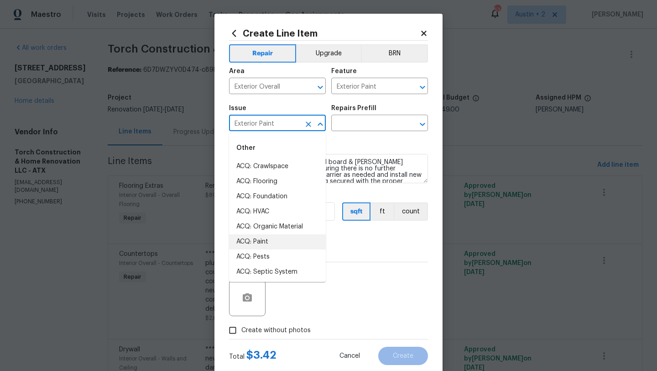
click at [266, 239] on li "ACQ: Paint" at bounding box center [277, 241] width 97 height 15
type input "ACQ: Paint"
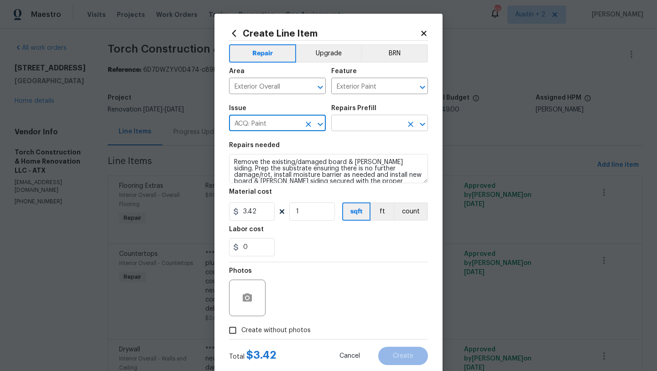
click at [358, 121] on input "text" at bounding box center [366, 124] width 71 height 14
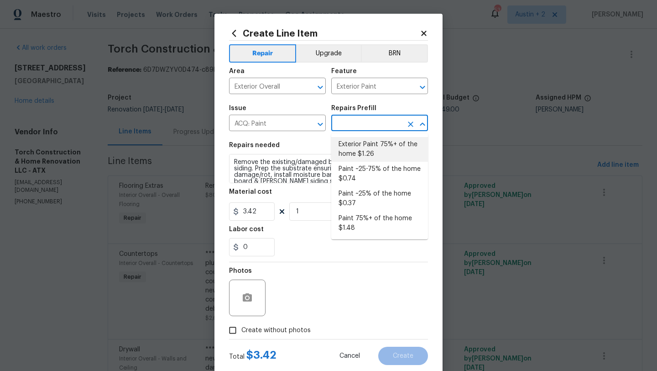
click at [356, 148] on li "Exterior Paint 75%+ of the home $1.26" at bounding box center [379, 149] width 97 height 25
type input "Acquisition"
type input "Exterior Paint 75%+ of the home $1.26"
type textarea "Acquisition Scope: 75%+ of the home exterior will likely require paint"
type input "1.26"
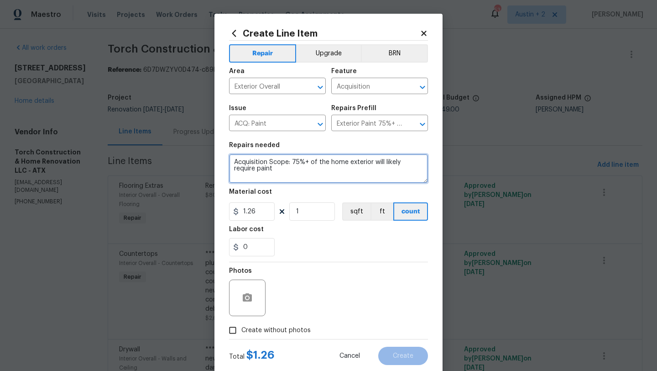
drag, startPoint x: 258, startPoint y: 175, endPoint x: 196, endPoint y: 142, distance: 70.1
click at [196, 142] on div "Create Line Item Repair Upgrade BRN Area Exterior Overall ​ Feature Acquisition…" at bounding box center [328, 185] width 657 height 371
click at [283, 91] on input "Exterior Overall" at bounding box center [264, 87] width 71 height 14
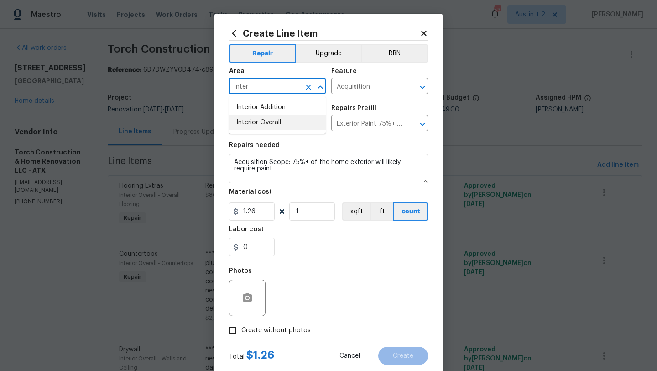
click at [275, 118] on li "Interior Overall" at bounding box center [277, 122] width 97 height 15
type input "Interior Overall"
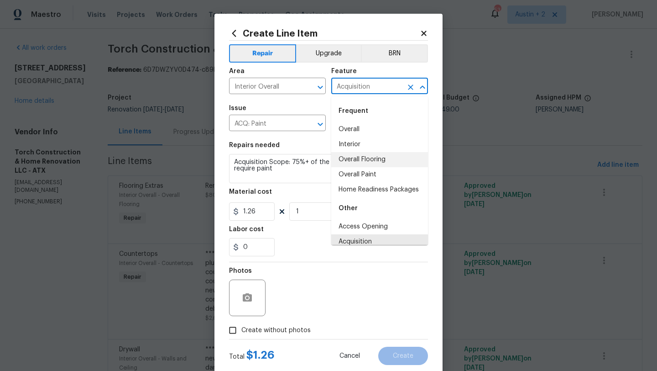
click at [369, 89] on input "Acquisition" at bounding box center [366, 87] width 71 height 14
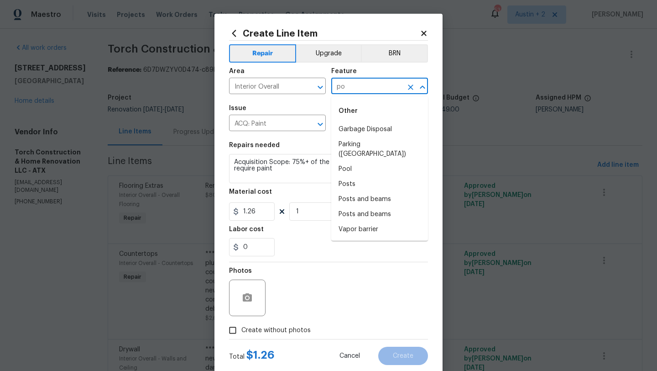
type input "p"
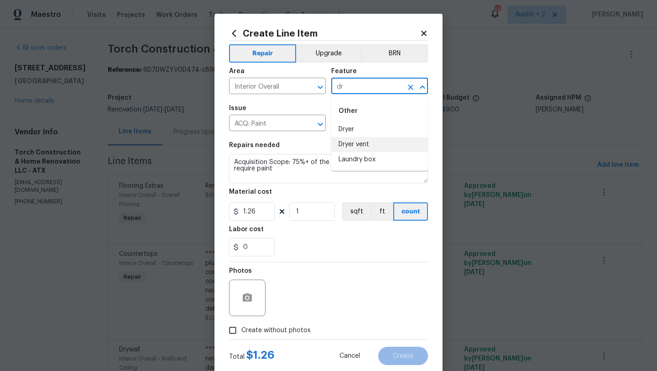
type input "d"
click at [372, 125] on li "Walls and Ceiling" at bounding box center [379, 129] width 97 height 15
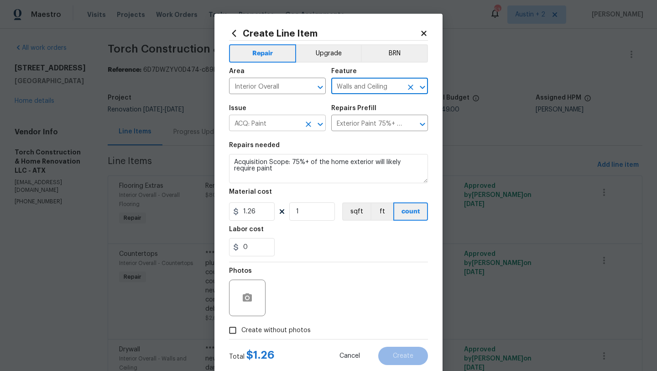
type input "Walls and Ceiling"
click at [283, 123] on input "ACQ: Paint" at bounding box center [264, 124] width 71 height 14
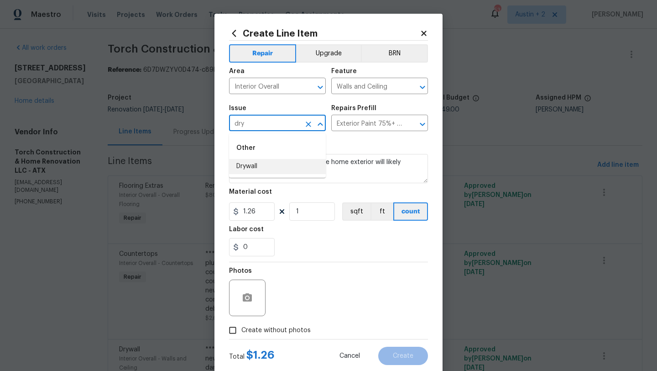
click at [252, 170] on li "Drywall" at bounding box center [277, 166] width 97 height 15
type input "Drywall"
click at [369, 120] on input "text" at bounding box center [366, 124] width 71 height 14
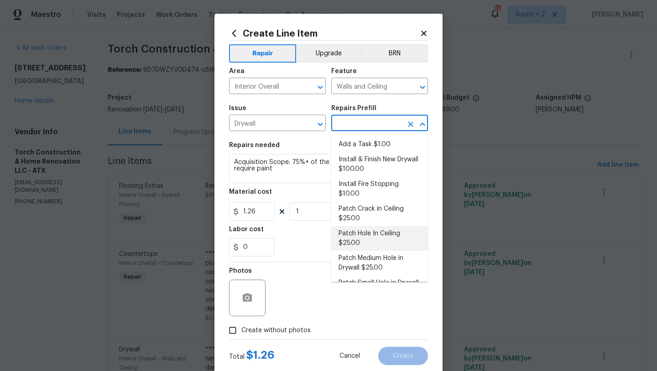
scroll to position [37, 0]
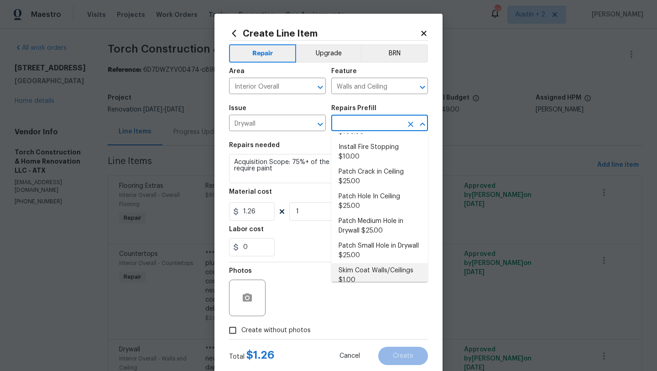
click at [379, 263] on li "Skim Coat Walls/Ceilings $1.00" at bounding box center [379, 275] width 97 height 25
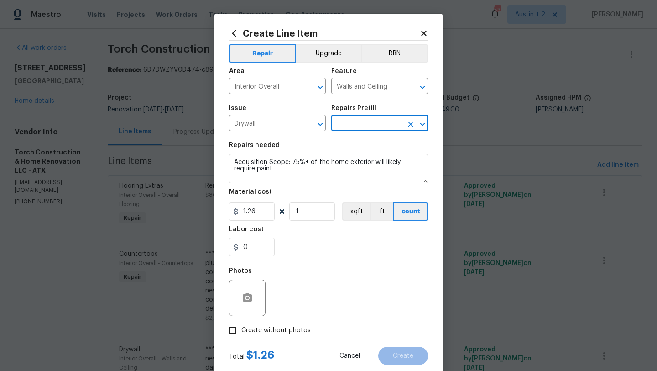
type input "Skim Coat Walls/Ceilings $1.00"
type textarea "Prep/scrape all loose material from the damaged area; prime if needed. Skim coa…"
type input "1"
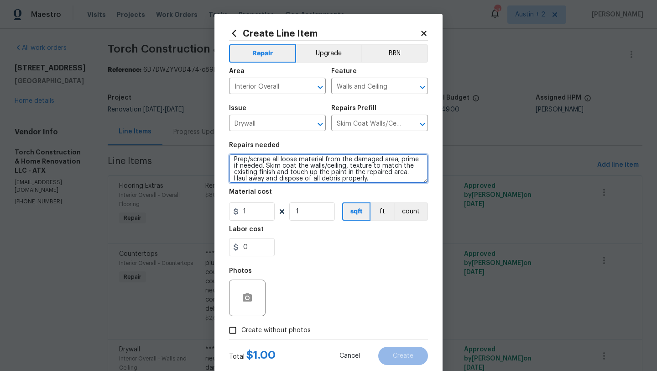
drag, startPoint x: 360, startPoint y: 181, endPoint x: 173, endPoint y: 157, distance: 187.7
click at [173, 157] on div "Create Line Item Repair Upgrade BRN Area Interior Overall ​ Feature Walls and C…" at bounding box center [328, 185] width 657 height 371
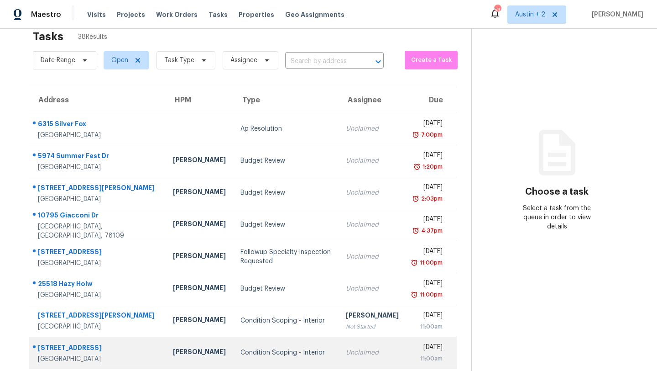
scroll to position [11, 0]
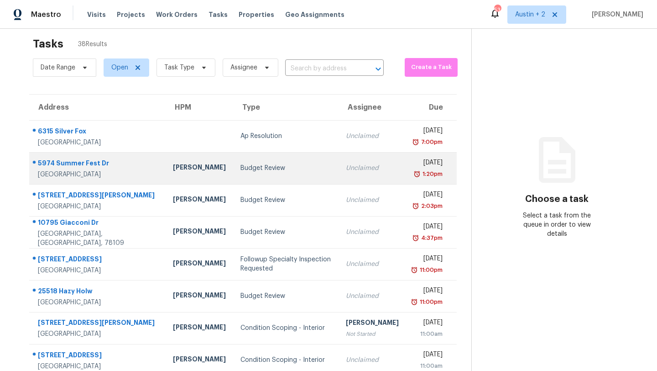
click at [233, 177] on td "Budget Review" at bounding box center [285, 168] width 105 height 32
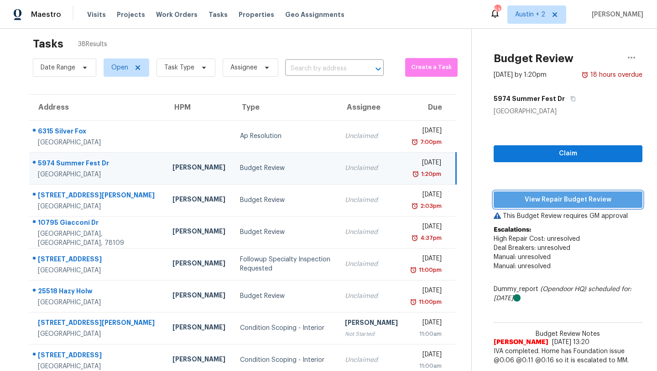
click at [505, 201] on span "View Repair Budget Review" at bounding box center [568, 199] width 134 height 11
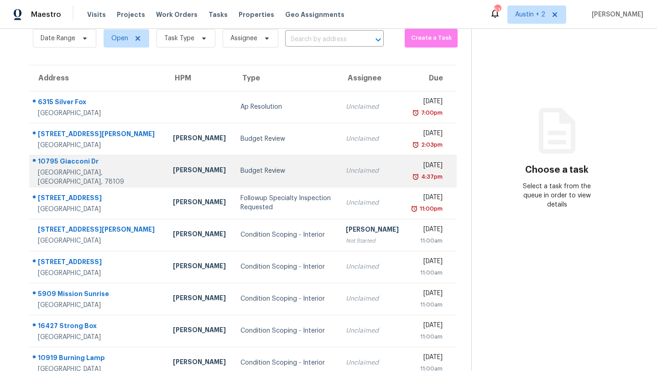
scroll to position [105, 0]
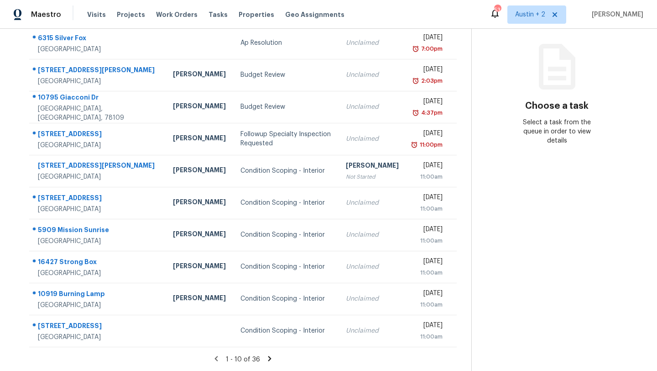
click at [268, 359] on icon at bounding box center [269, 358] width 3 height 5
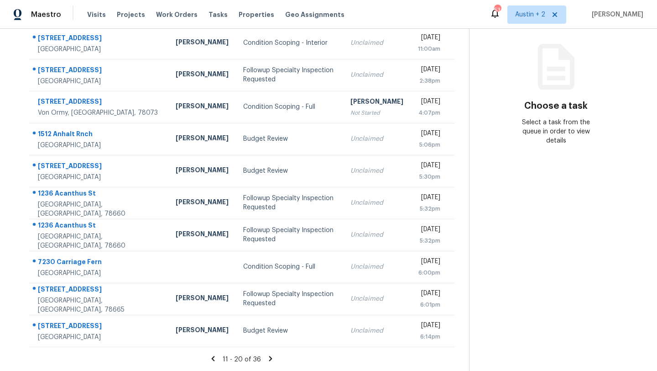
click at [269, 357] on icon at bounding box center [270, 358] width 3 height 5
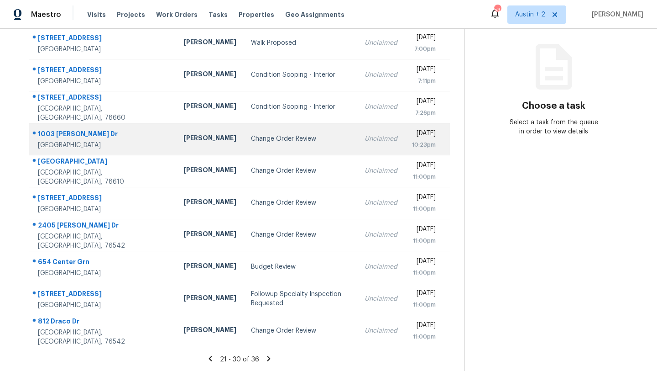
click at [251, 136] on div "Change Order Review" at bounding box center [300, 138] width 99 height 9
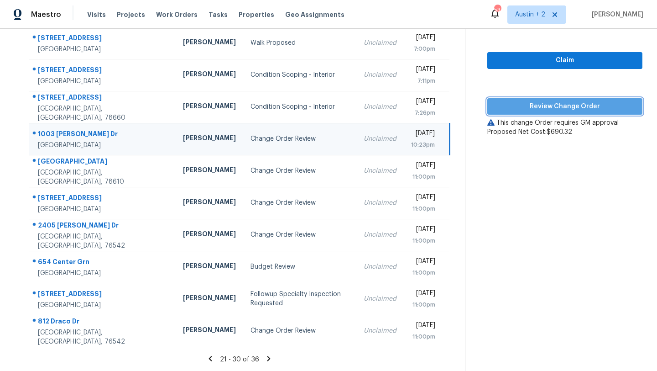
click at [508, 103] on span "Review Change Order" at bounding box center [565, 106] width 141 height 11
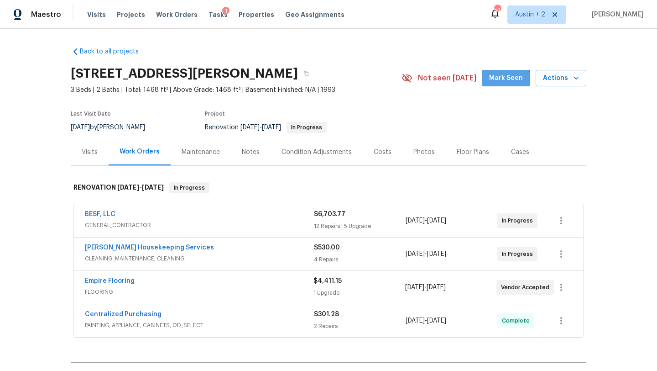
click at [495, 81] on span "Mark Seen" at bounding box center [506, 78] width 34 height 11
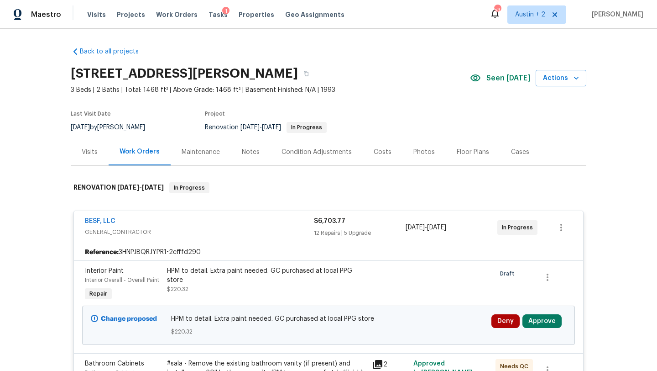
scroll to position [193, 0]
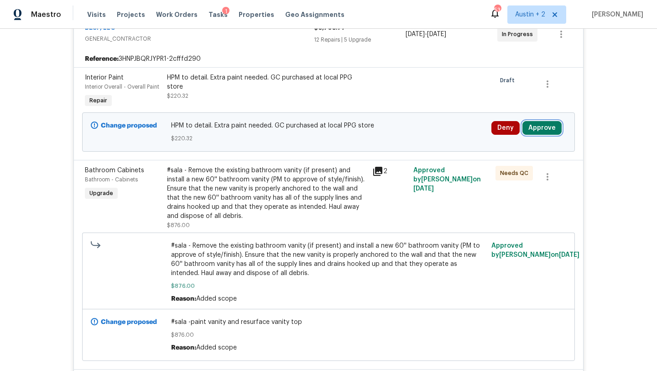
click at [546, 130] on button "Approve" at bounding box center [542, 128] width 39 height 14
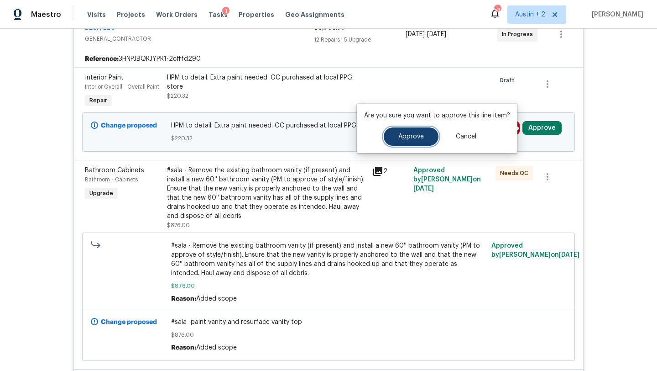
click at [409, 133] on span "Approve" at bounding box center [412, 136] width 26 height 7
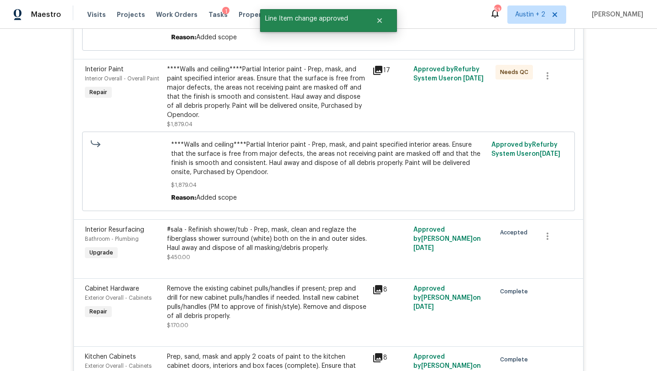
scroll to position [0, 0]
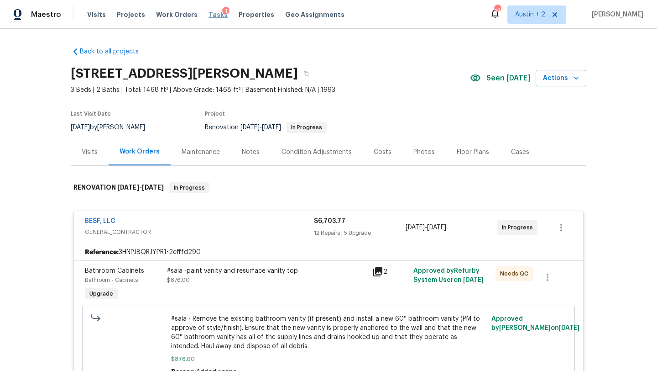
click at [209, 14] on span "Tasks" at bounding box center [218, 14] width 19 height 6
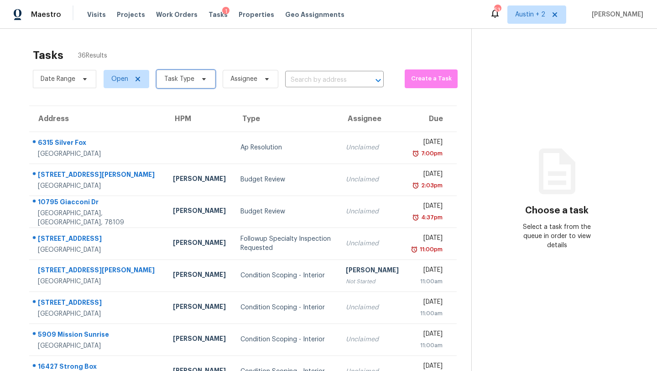
click at [204, 77] on icon at bounding box center [203, 78] width 7 height 7
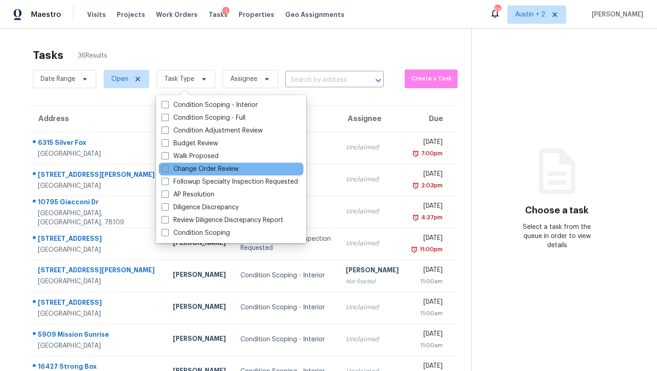
click at [201, 167] on label "Change Order Review" at bounding box center [200, 168] width 77 height 9
click at [168, 167] on input "Change Order Review" at bounding box center [165, 167] width 6 height 6
checkbox input "true"
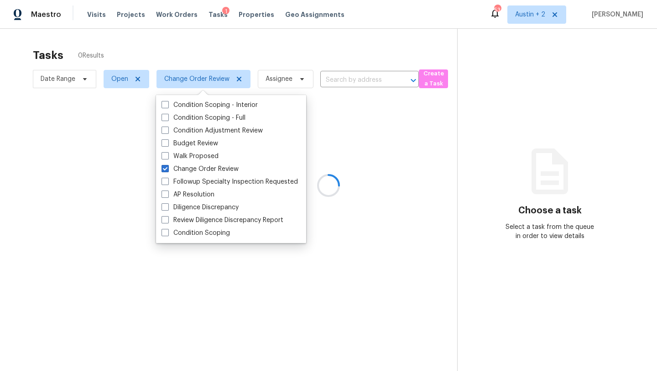
click at [223, 39] on div at bounding box center [328, 185] width 657 height 371
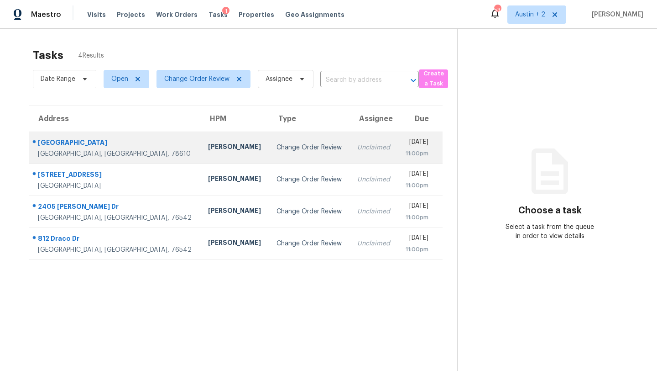
click at [277, 144] on div "Change Order Review" at bounding box center [310, 147] width 66 height 9
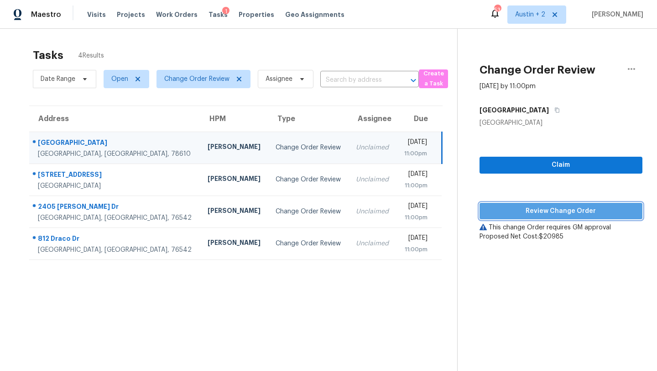
click at [528, 209] on span "Review Change Order" at bounding box center [561, 210] width 148 height 11
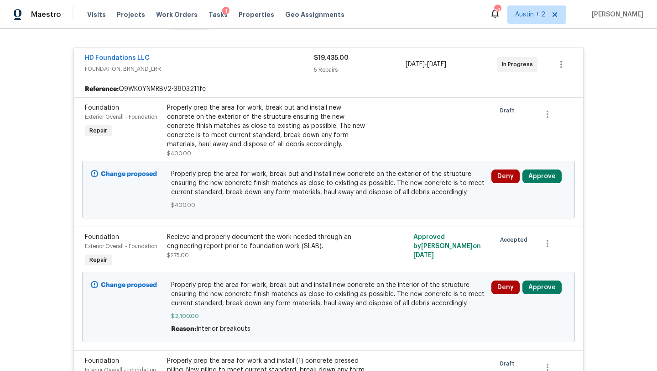
scroll to position [168, 0]
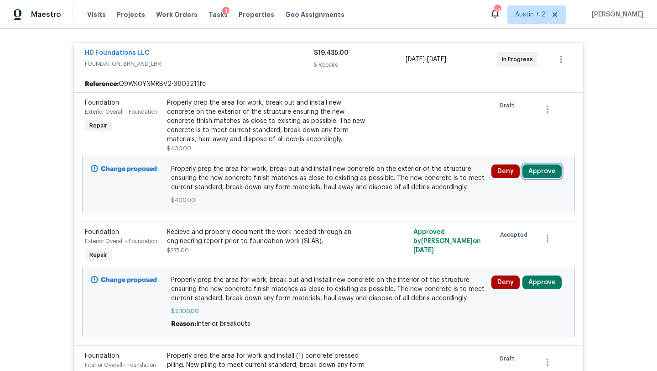
click at [539, 174] on button "Approve" at bounding box center [542, 171] width 39 height 14
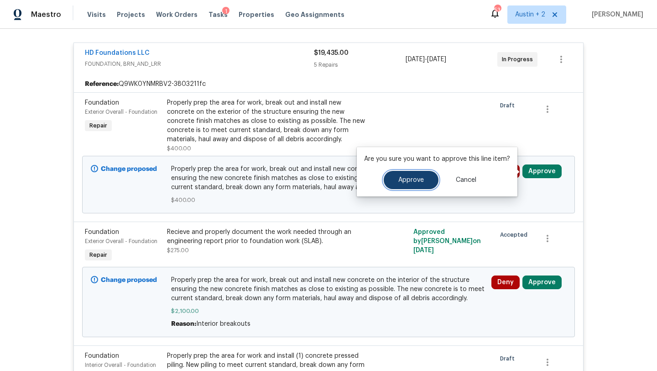
click at [425, 181] on button "Approve" at bounding box center [411, 180] width 55 height 18
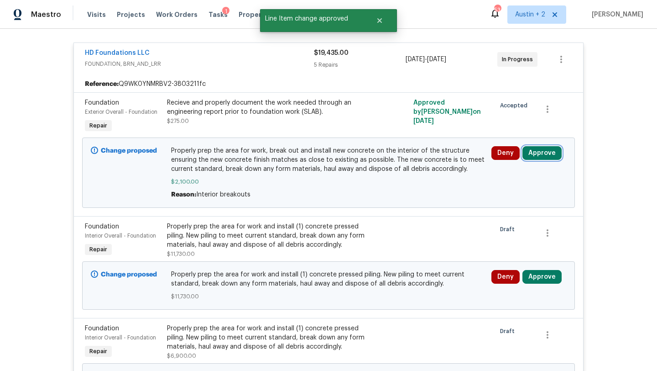
click at [547, 157] on button "Approve" at bounding box center [542, 153] width 39 height 14
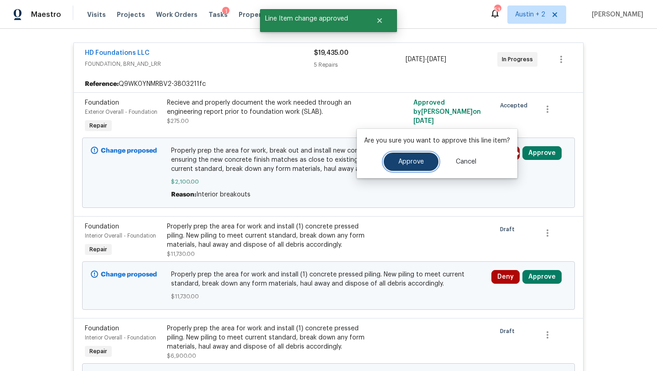
click at [421, 166] on button "Approve" at bounding box center [411, 161] width 55 height 18
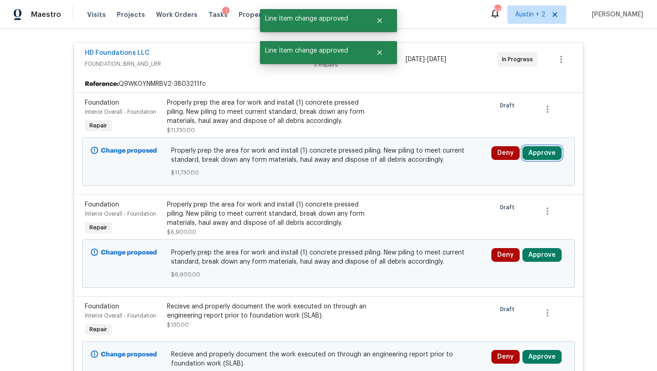
click at [550, 155] on button "Approve" at bounding box center [542, 153] width 39 height 14
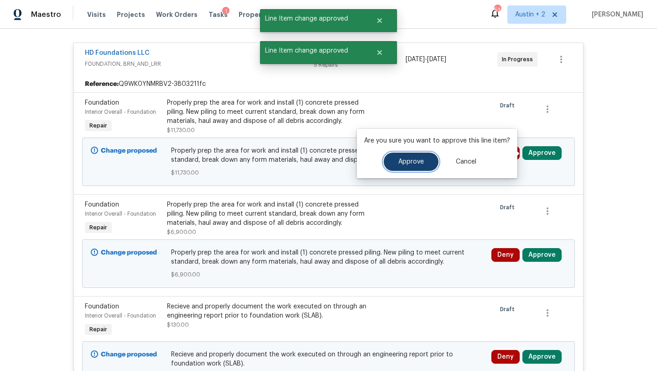
click at [410, 170] on button "Approve" at bounding box center [411, 161] width 55 height 18
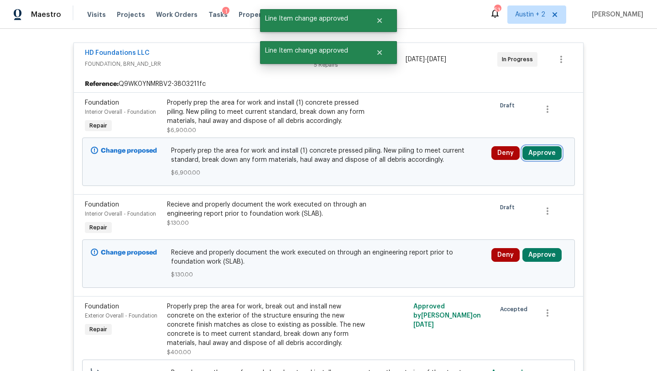
click at [539, 152] on button "Approve" at bounding box center [542, 153] width 39 height 14
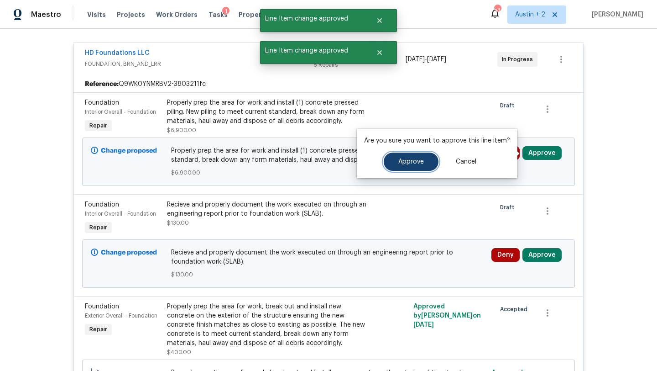
click at [392, 156] on button "Approve" at bounding box center [411, 161] width 55 height 18
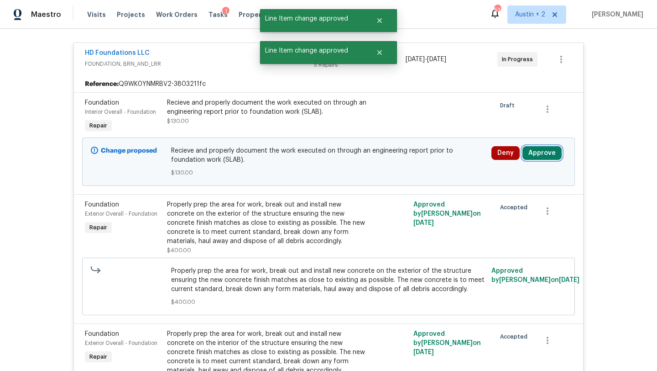
click at [547, 157] on button "Approve" at bounding box center [542, 153] width 39 height 14
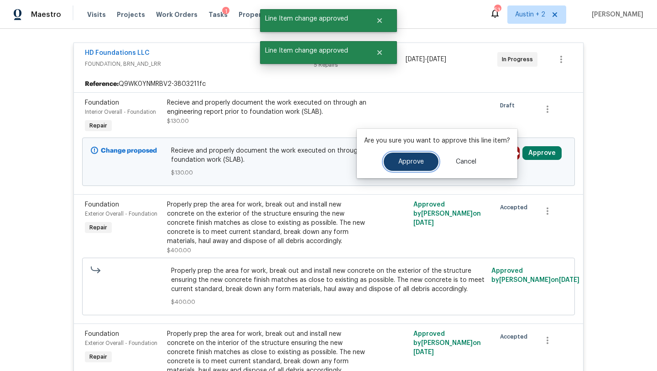
click at [426, 158] on button "Approve" at bounding box center [411, 161] width 55 height 18
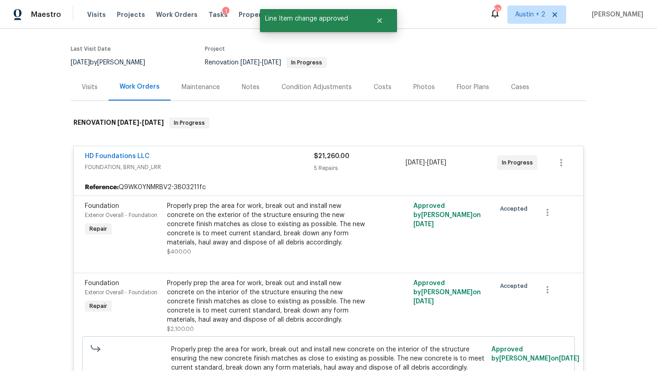
scroll to position [0, 0]
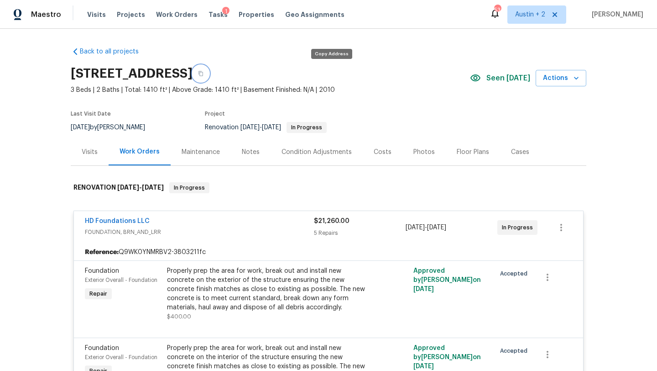
click at [204, 74] on icon "button" at bounding box center [200, 73] width 5 height 5
click at [384, 147] on div "Costs" at bounding box center [383, 151] width 18 height 9
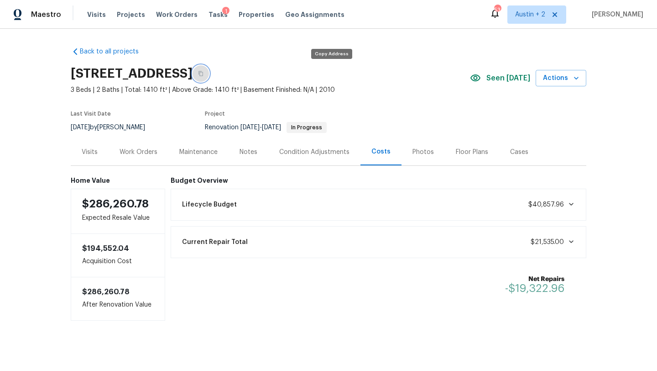
click at [204, 73] on icon "button" at bounding box center [200, 73] width 5 height 5
click at [201, 152] on div "Maintenance" at bounding box center [198, 151] width 38 height 9
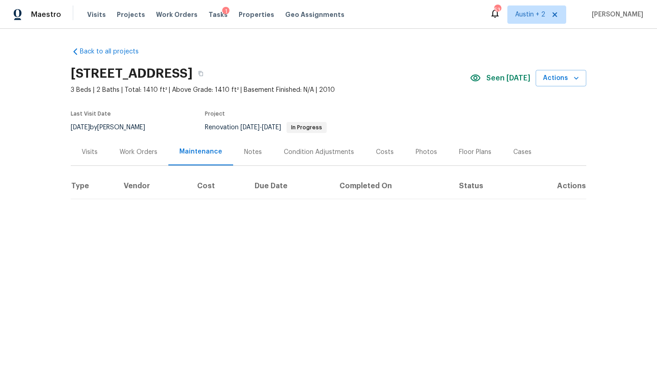
click at [90, 152] on div "Visits" at bounding box center [90, 151] width 16 height 9
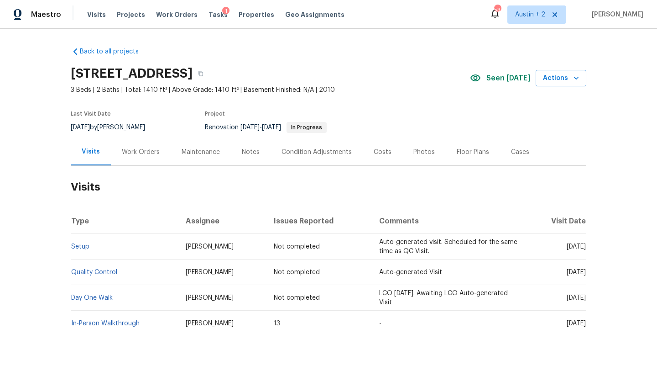
click at [245, 155] on div "Notes" at bounding box center [251, 151] width 18 height 9
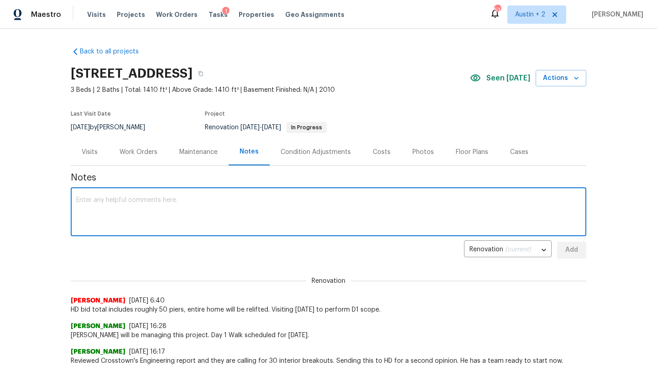
click at [242, 202] on textarea at bounding box center [328, 213] width 505 height 32
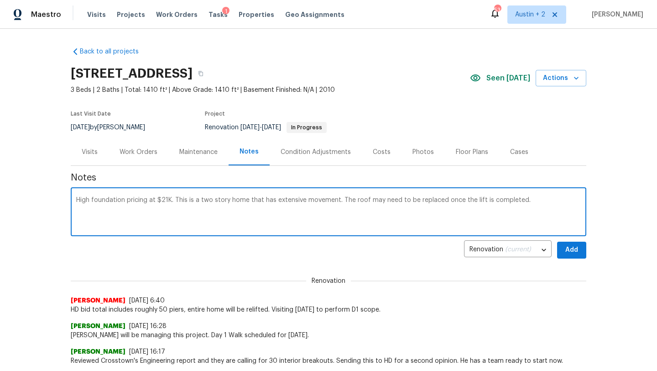
type textarea "High foundation pricing at $21K. This is a two story home that has extensive mo…"
click at [569, 249] on span "Add" at bounding box center [572, 249] width 15 height 11
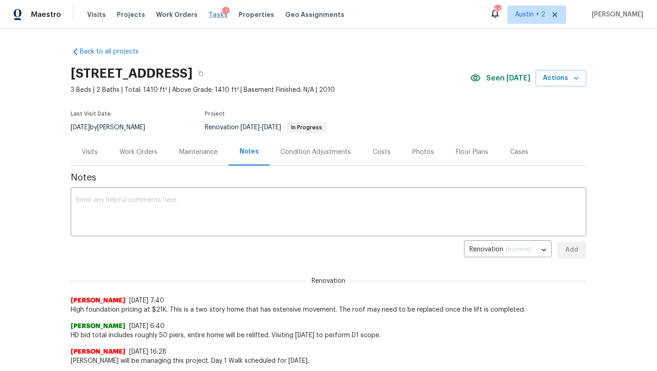
click at [209, 14] on span "Tasks" at bounding box center [218, 14] width 19 height 6
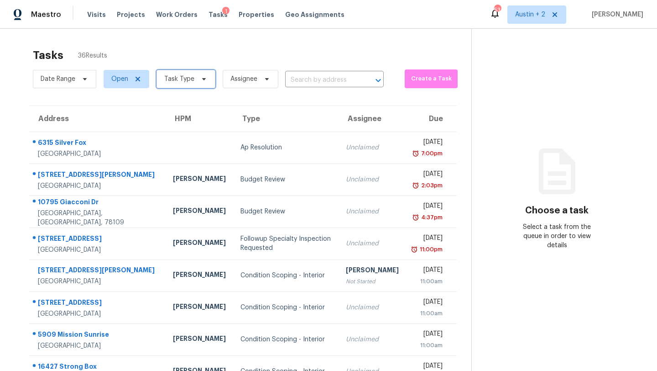
click at [200, 75] on icon at bounding box center [203, 78] width 7 height 7
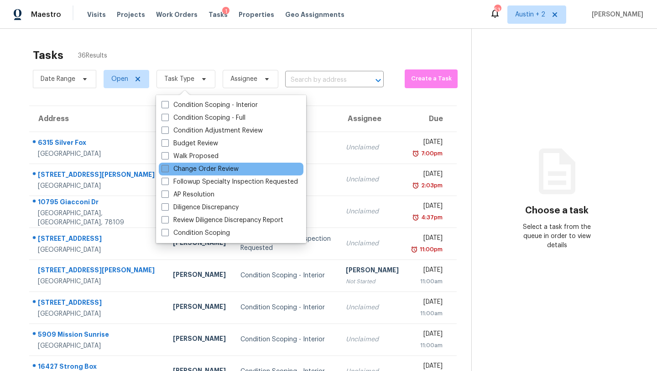
click at [203, 168] on label "Change Order Review" at bounding box center [200, 168] width 77 height 9
click at [168, 168] on input "Change Order Review" at bounding box center [165, 167] width 6 height 6
checkbox input "true"
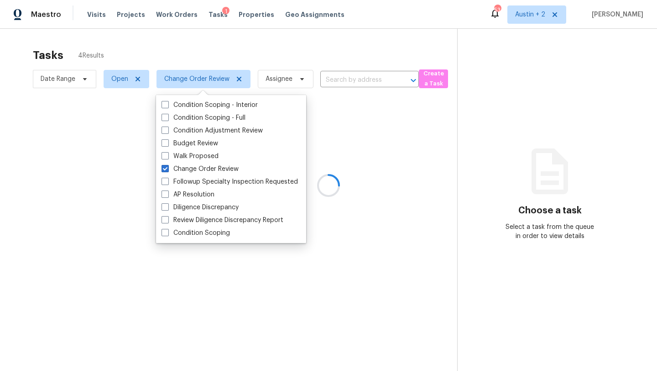
click at [207, 50] on div at bounding box center [328, 185] width 657 height 371
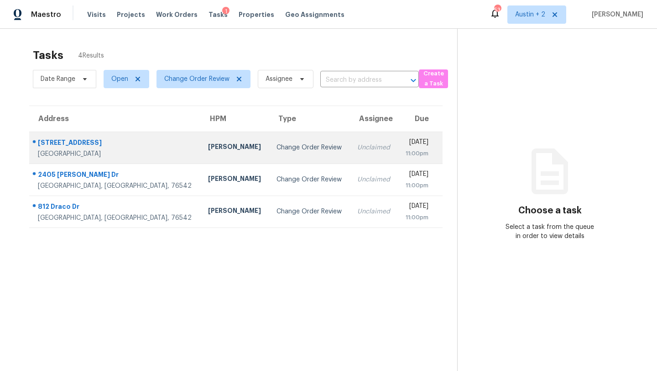
click at [208, 143] on div "[PERSON_NAME]" at bounding box center [235, 147] width 54 height 11
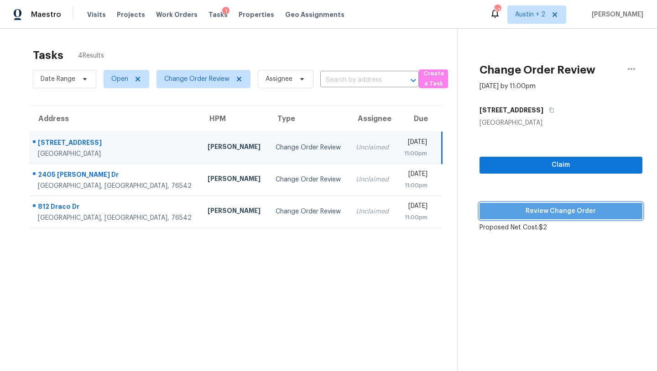
click at [503, 211] on span "Review Change Order" at bounding box center [561, 210] width 148 height 11
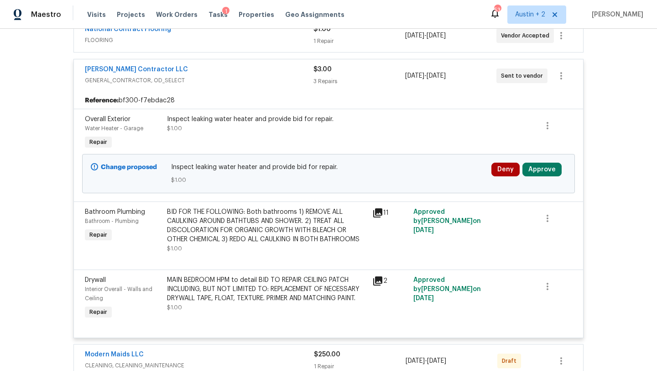
scroll to position [399, 0]
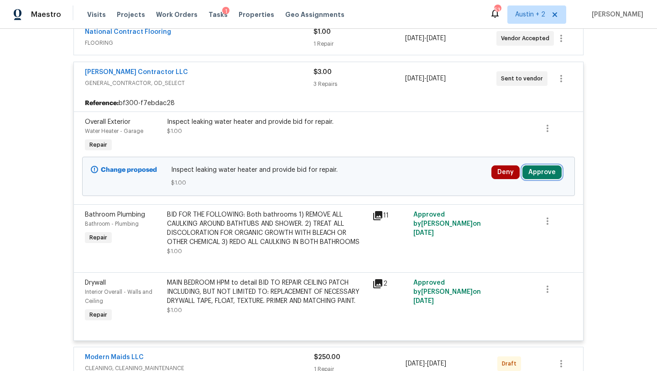
click at [545, 177] on button "Approve" at bounding box center [542, 172] width 39 height 14
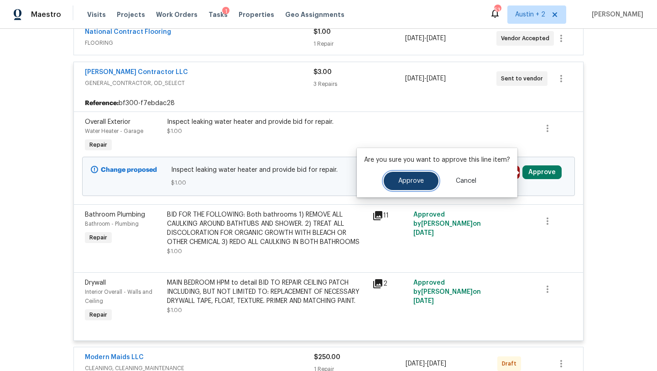
click at [417, 183] on span "Approve" at bounding box center [412, 181] width 26 height 7
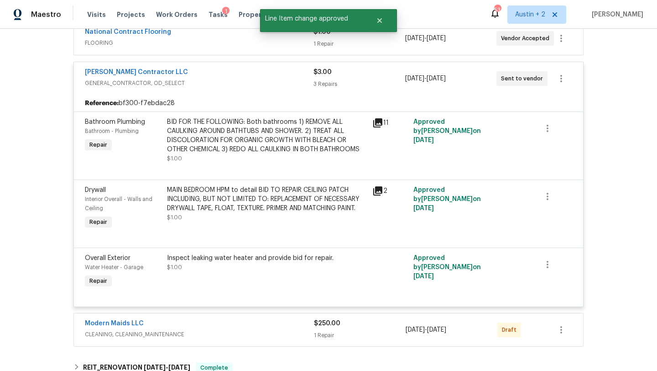
scroll to position [547, 0]
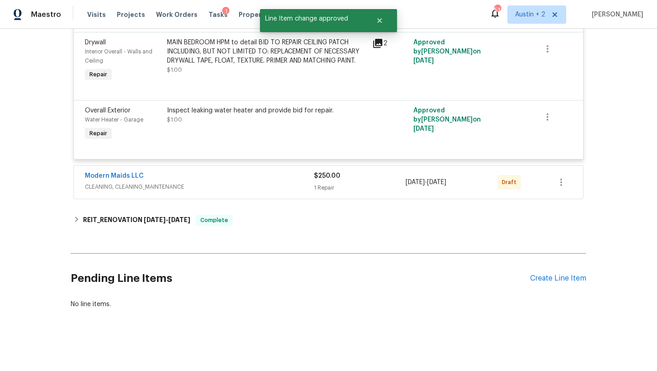
click at [292, 174] on div "Modern Maids LLC" at bounding box center [199, 176] width 229 height 11
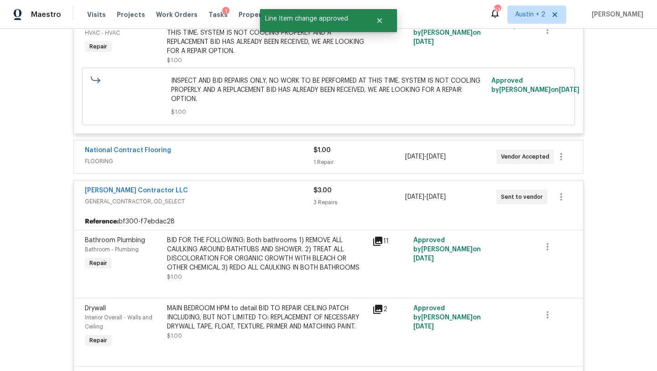
scroll to position [0, 0]
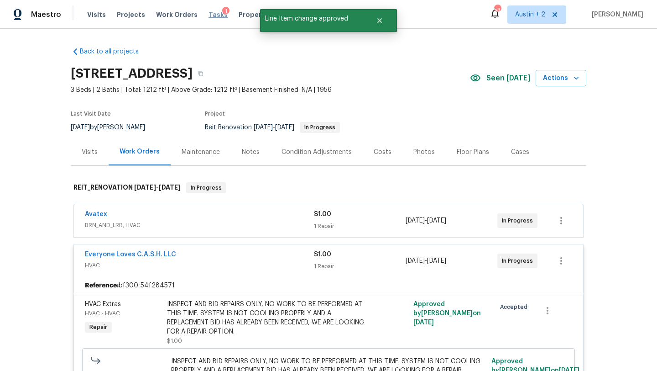
click at [209, 17] on span "Tasks" at bounding box center [218, 14] width 19 height 6
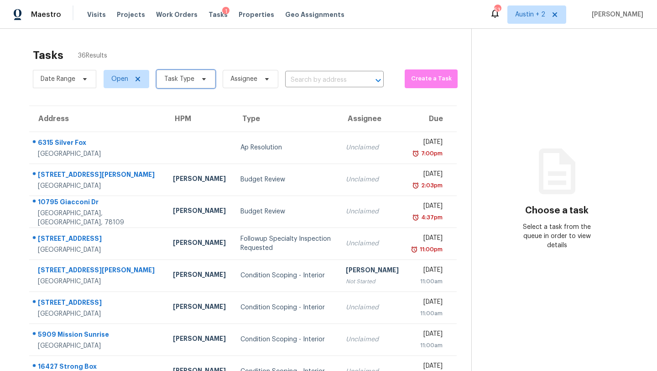
click at [202, 79] on icon at bounding box center [204, 79] width 4 height 2
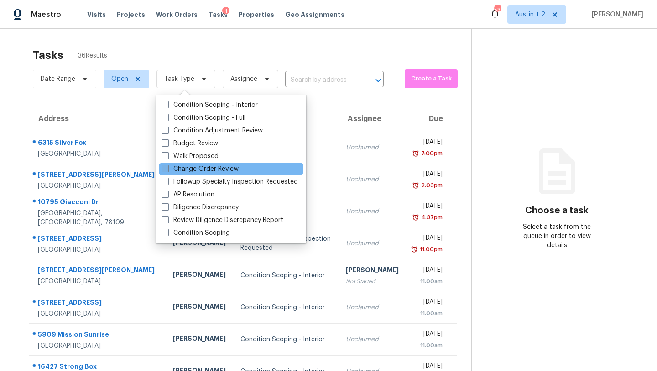
click at [210, 169] on label "Change Order Review" at bounding box center [200, 168] width 77 height 9
click at [168, 169] on input "Change Order Review" at bounding box center [165, 167] width 6 height 6
checkbox input "true"
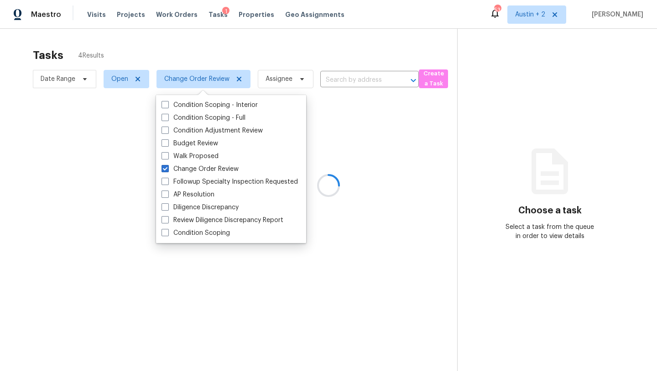
click at [330, 47] on div at bounding box center [328, 185] width 657 height 371
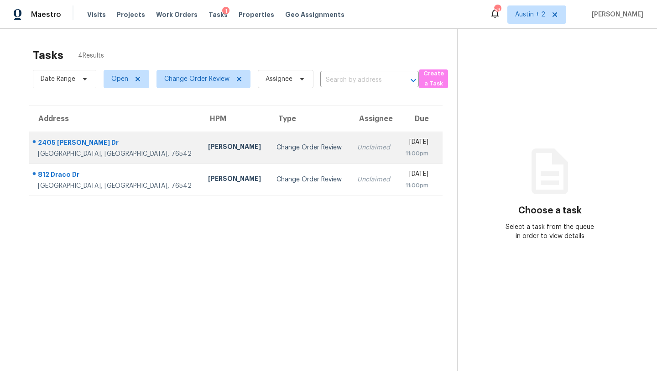
click at [269, 157] on td "Change Order Review" at bounding box center [309, 147] width 81 height 32
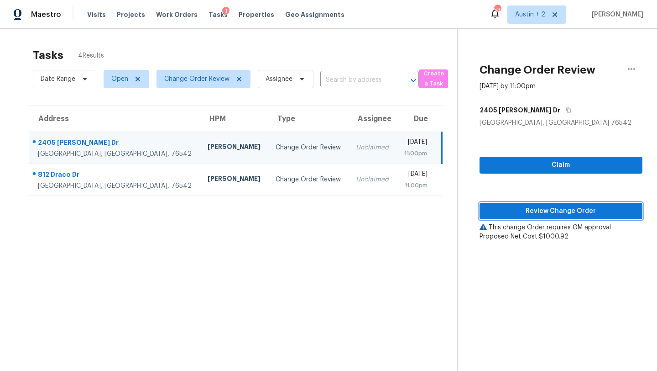
click at [519, 218] on button "Review Change Order" at bounding box center [561, 211] width 163 height 17
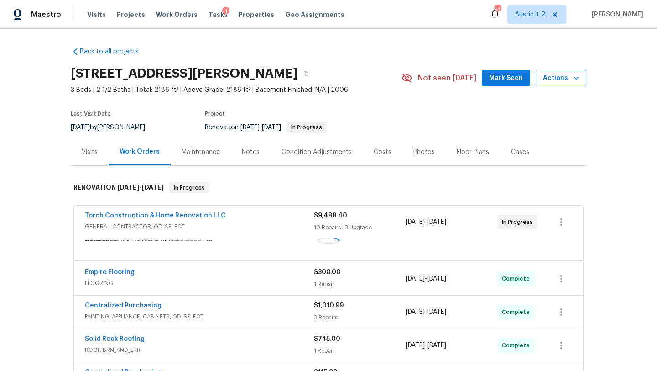
click at [503, 70] on button "Mark Seen" at bounding box center [506, 78] width 48 height 17
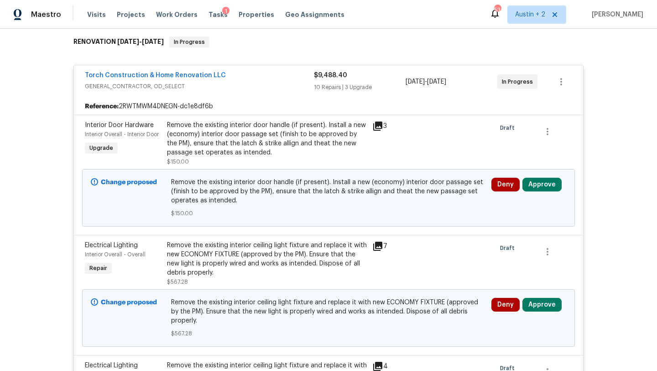
scroll to position [150, 0]
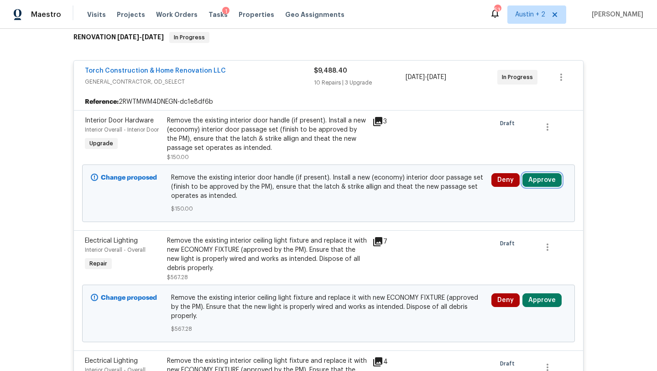
click at [541, 177] on button "Approve" at bounding box center [542, 180] width 39 height 14
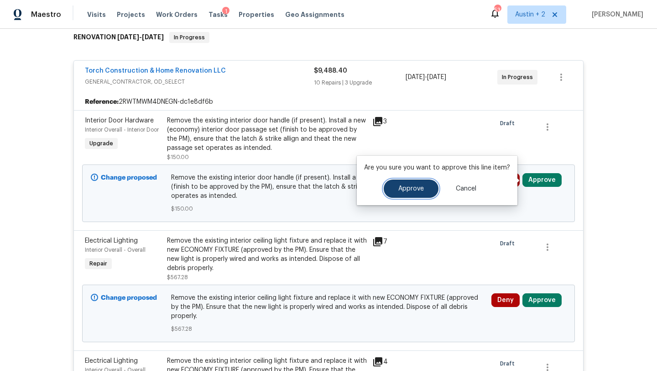
click at [392, 184] on button "Approve" at bounding box center [411, 188] width 55 height 18
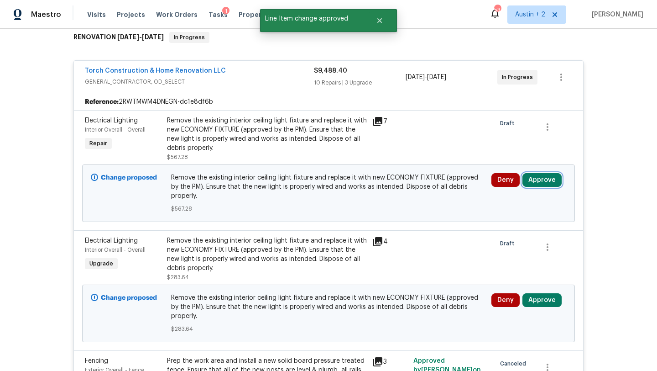
click at [552, 180] on button "Approve" at bounding box center [542, 180] width 39 height 14
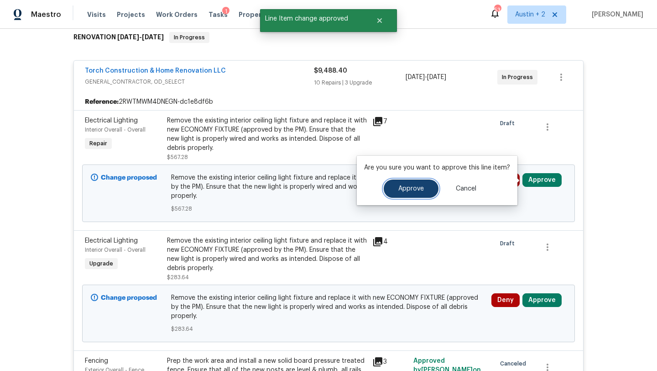
click at [423, 185] on button "Approve" at bounding box center [411, 188] width 55 height 18
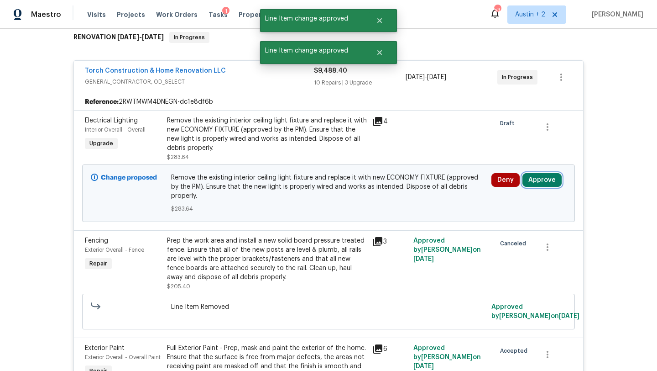
click at [543, 179] on button "Approve" at bounding box center [542, 180] width 39 height 14
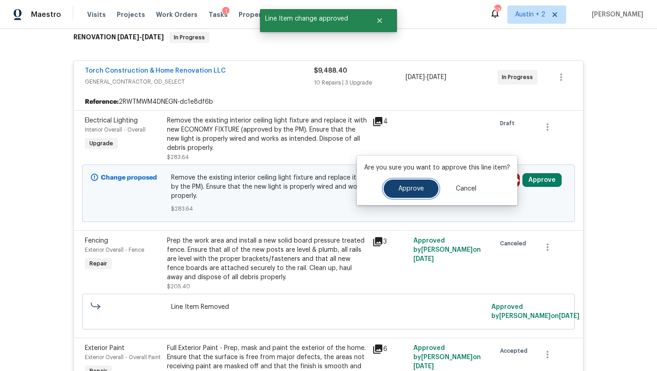
click at [388, 185] on button "Approve" at bounding box center [411, 188] width 55 height 18
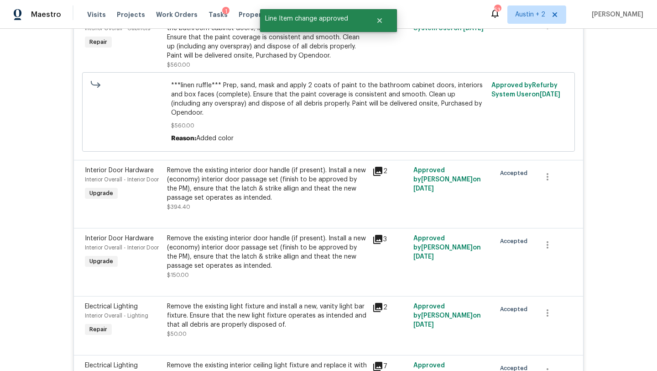
scroll to position [0, 0]
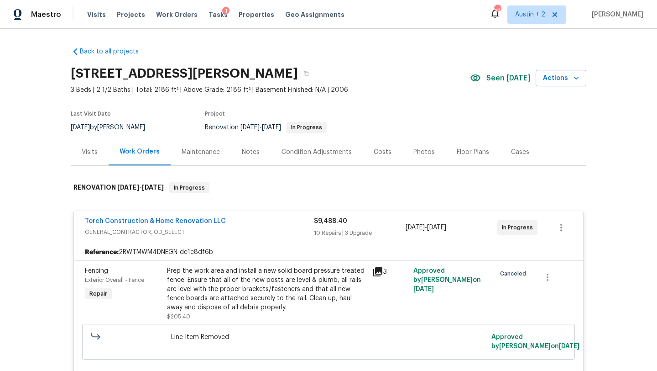
click at [82, 12] on div "Maestro Visits Projects Work Orders Tasks 1 Properties Geo Assignments" at bounding box center [178, 14] width 356 height 18
click at [90, 12] on span "Visits" at bounding box center [96, 14] width 19 height 9
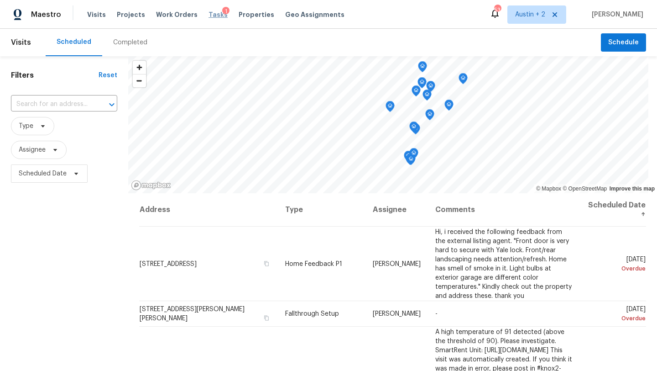
click at [209, 17] on span "Tasks" at bounding box center [218, 14] width 19 height 6
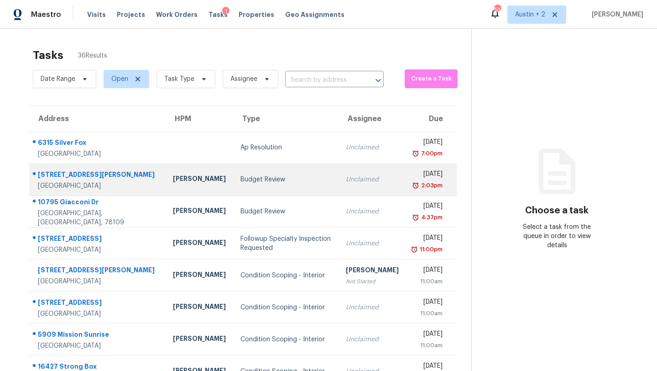
click at [233, 174] on td "Budget Review" at bounding box center [285, 179] width 105 height 32
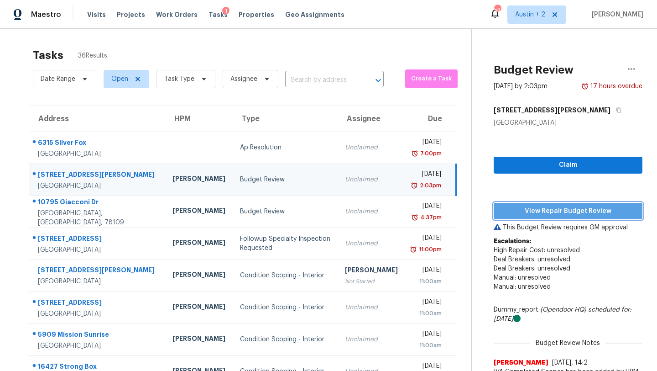
click at [501, 210] on span "View Repair Budget Review" at bounding box center [568, 210] width 134 height 11
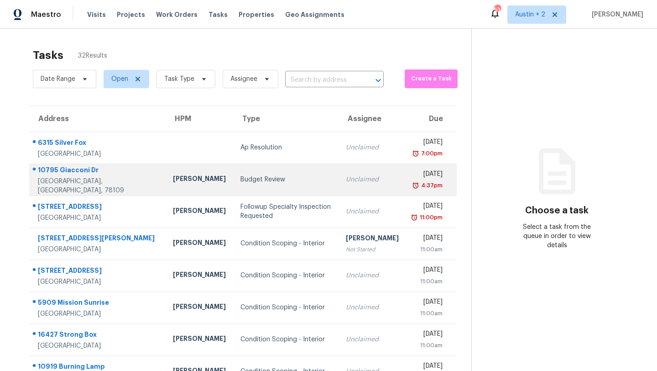
click at [233, 186] on td "Budget Review" at bounding box center [285, 179] width 105 height 32
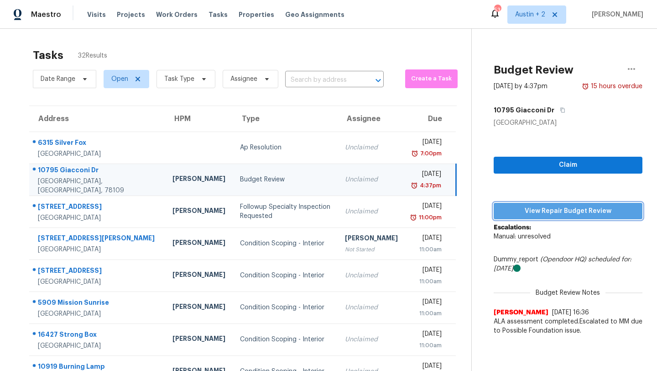
click at [522, 214] on span "View Repair Budget Review" at bounding box center [568, 210] width 134 height 11
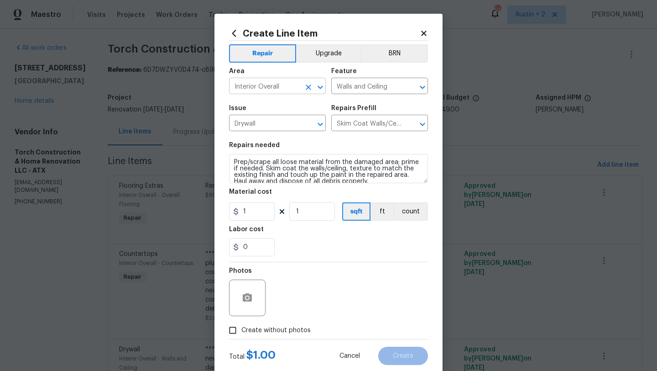
scroll to position [0, 0]
click at [287, 86] on input "Interior Overall" at bounding box center [264, 87] width 71 height 14
click at [294, 122] on li "Exterior Overall" at bounding box center [277, 122] width 97 height 15
type input "Exterior Overall"
click at [369, 89] on input "Walls and Ceiling" at bounding box center [366, 87] width 71 height 14
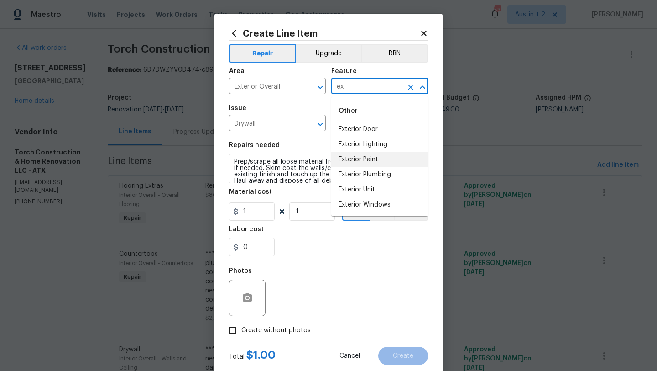
click at [364, 162] on li "Exterior Paint" at bounding box center [379, 159] width 97 height 15
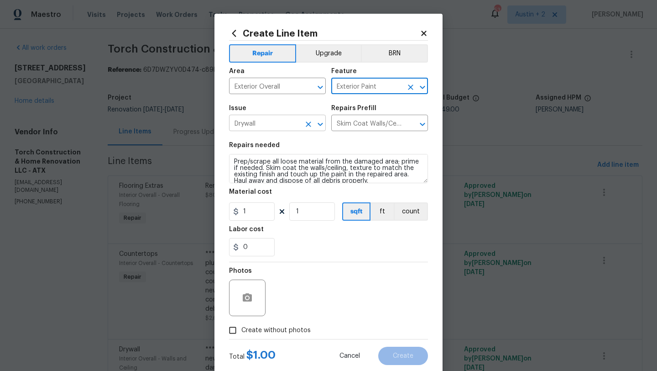
type input "Exterior Paint"
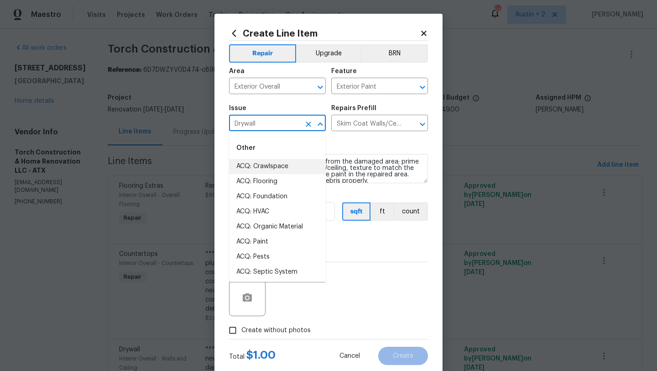
click at [278, 123] on input "Drywall" at bounding box center [264, 124] width 71 height 14
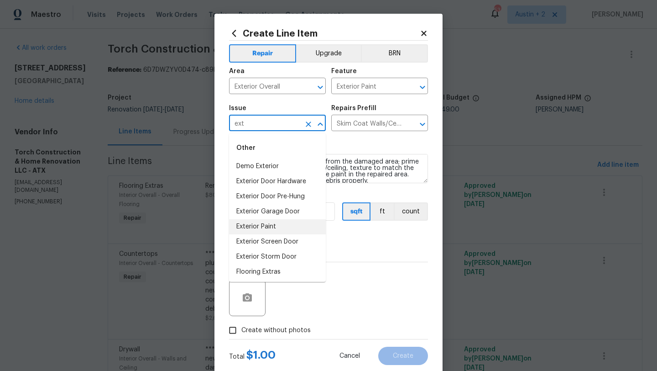
click at [275, 228] on li "Exterior Paint" at bounding box center [277, 226] width 97 height 15
type input "Exterior Paint"
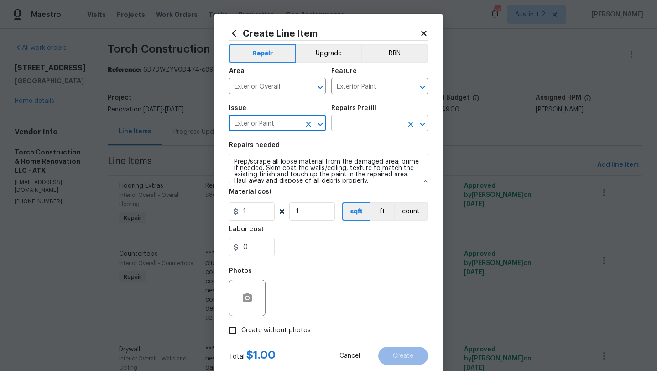
type input "Exterior Paint"
click at [362, 124] on input "text" at bounding box center [366, 124] width 71 height 14
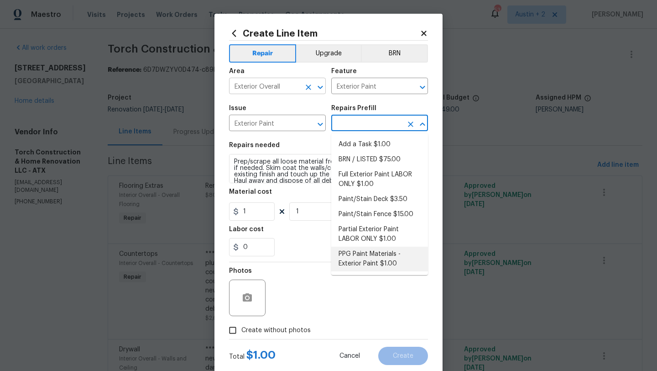
click at [262, 87] on input "Exterior Overall" at bounding box center [264, 87] width 71 height 14
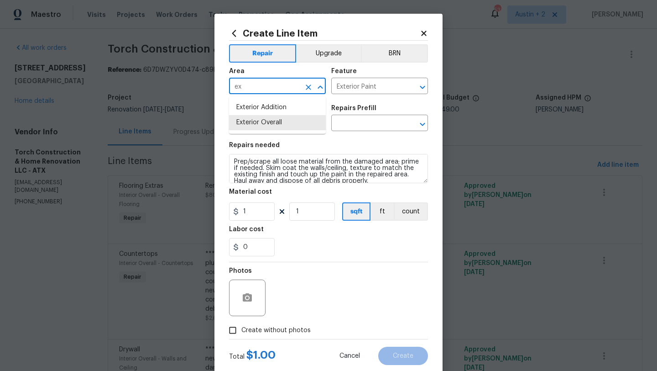
type input "e"
type input "p"
click at [268, 128] on li "Exterior Overall" at bounding box center [277, 122] width 97 height 15
type input "Exterior Overall"
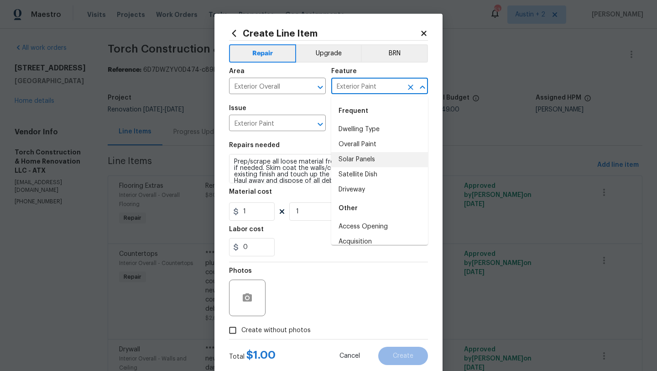
click at [369, 90] on input "Exterior Paint" at bounding box center [366, 87] width 71 height 14
click at [265, 125] on input "Exterior Paint" at bounding box center [264, 124] width 71 height 14
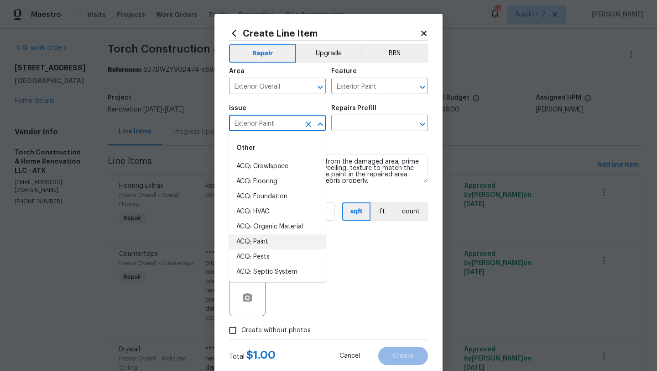
click at [255, 242] on li "ACQ: Paint" at bounding box center [277, 241] width 97 height 15
type input "ACQ: Paint"
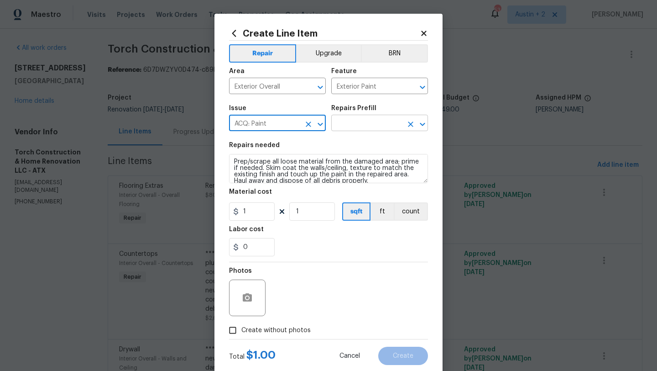
click at [351, 122] on input "text" at bounding box center [366, 124] width 71 height 14
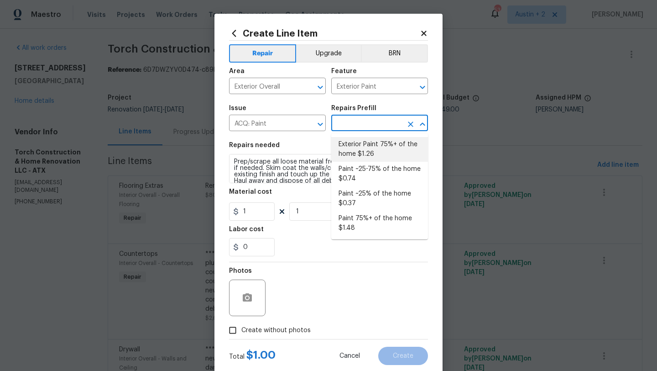
click at [351, 152] on li "Exterior Paint 75%+ of the home $1.26" at bounding box center [379, 149] width 97 height 25
type input "Acquisition"
type input "Exterior Paint 75%+ of the home $1.26"
type input "1.26"
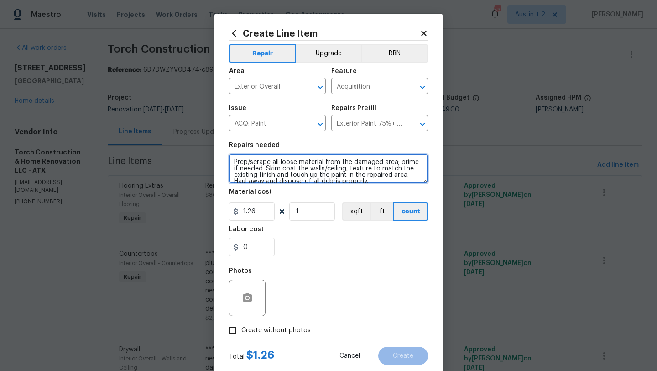
drag, startPoint x: 256, startPoint y: 174, endPoint x: 209, endPoint y: 133, distance: 62.8
click at [209, 133] on div "Create Line Item Repair Upgrade BRN Area Exterior Overall ​ Feature Acquisition…" at bounding box center [328, 185] width 657 height 371
type textarea "Acquisition Scope: 75%+ of the home exterior will likely require paint"
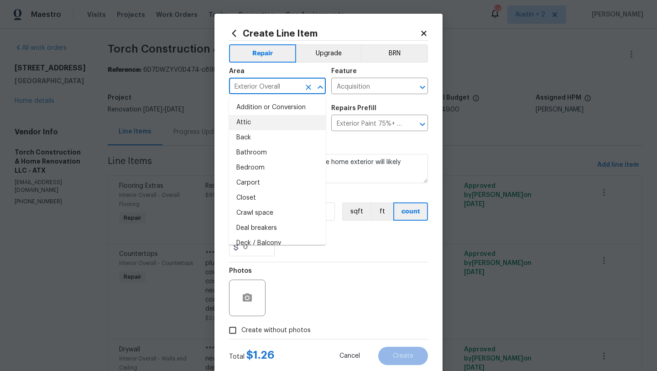
click at [272, 85] on input "Exterior Overall" at bounding box center [264, 87] width 71 height 14
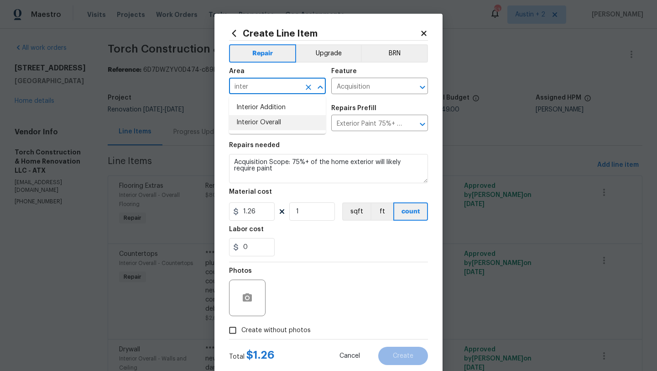
click at [274, 120] on li "Interior Overall" at bounding box center [277, 122] width 97 height 15
type input "Interior Overall"
click at [374, 94] on div "Area Interior Overall ​ Feature Acquisition ​" at bounding box center [328, 81] width 199 height 37
click at [380, 87] on input "Acquisition" at bounding box center [366, 87] width 71 height 14
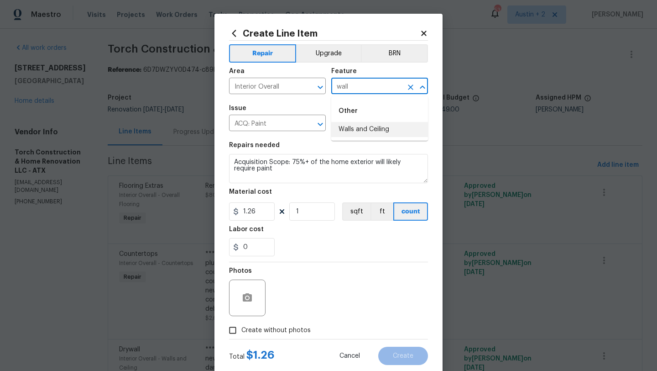
click at [345, 130] on li "Walls and Ceiling" at bounding box center [379, 129] width 97 height 15
type input "Walls and Ceiling"
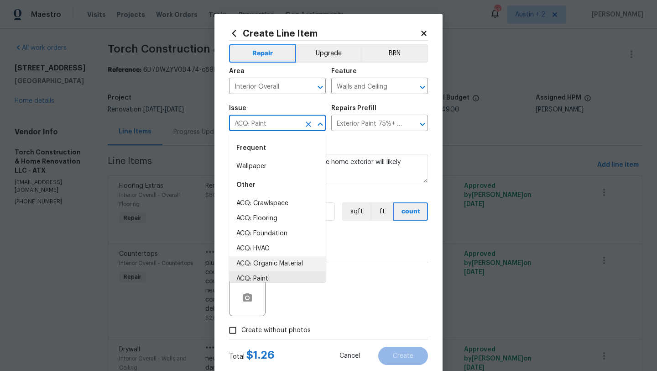
click at [270, 123] on input "ACQ: Paint" at bounding box center [264, 124] width 71 height 14
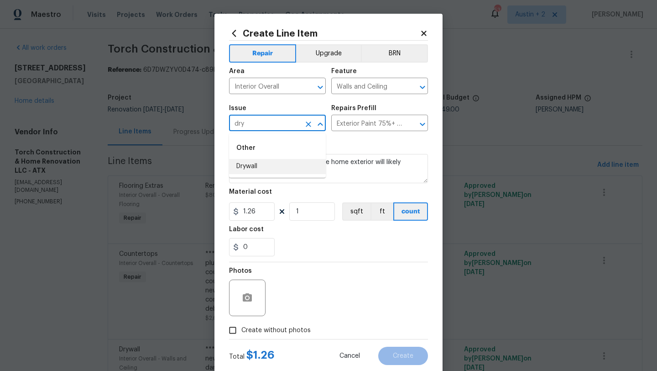
click at [265, 163] on li "Drywall" at bounding box center [277, 166] width 97 height 15
type input "Drywall"
click at [367, 123] on input "text" at bounding box center [366, 124] width 71 height 14
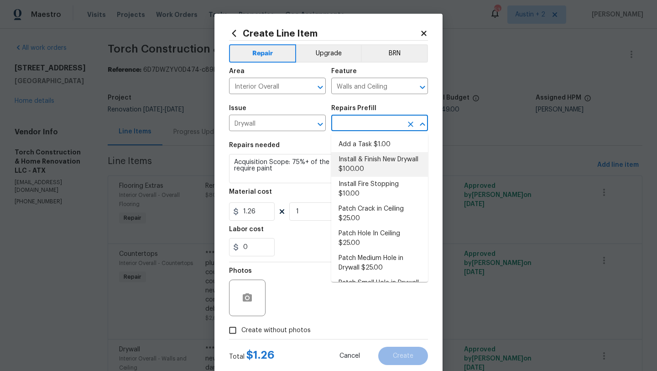
click at [370, 164] on li "Install & Finish New Drywall $100.00" at bounding box center [379, 164] width 97 height 25
type input "Install & Finish New Drywall $100.00"
type input "100"
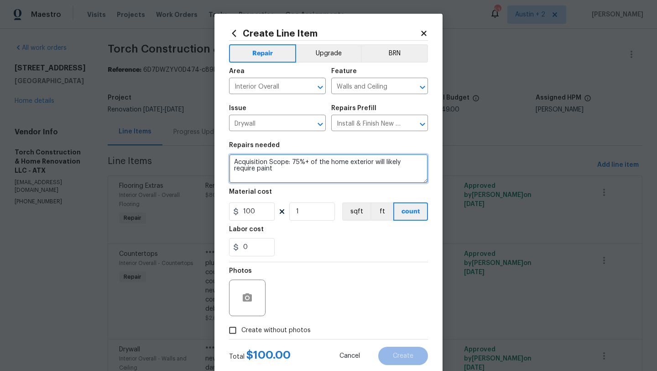
scroll to position [13, 0]
drag, startPoint x: 235, startPoint y: 161, endPoint x: 303, endPoint y: 272, distance: 130.3
click at [303, 272] on div "Repair Upgrade BRN Area Interior Overall ​ Feature Walls and Ceiling ​ Issue Dr…" at bounding box center [328, 190] width 199 height 298
type textarea "Remove the existing damaged drywall and replace with new. Ensure that the new d…"
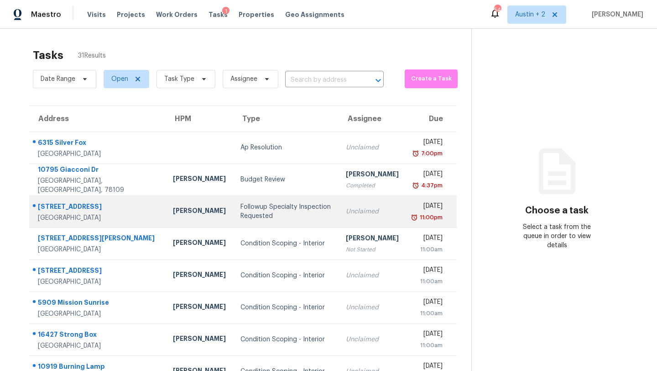
click at [242, 213] on div "Followup Specialty Inspection Requested" at bounding box center [286, 211] width 91 height 18
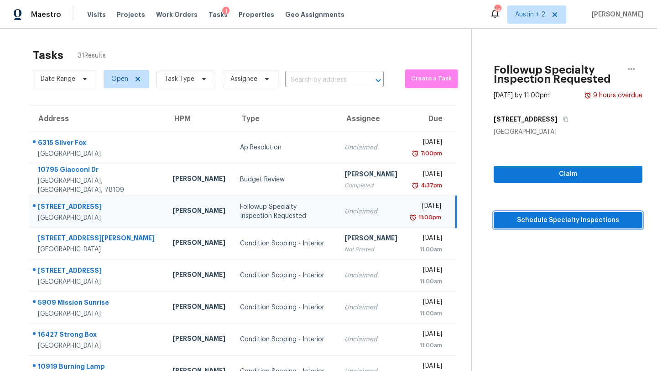
click at [507, 220] on span "Schedule Specialty Inspections" at bounding box center [568, 220] width 134 height 11
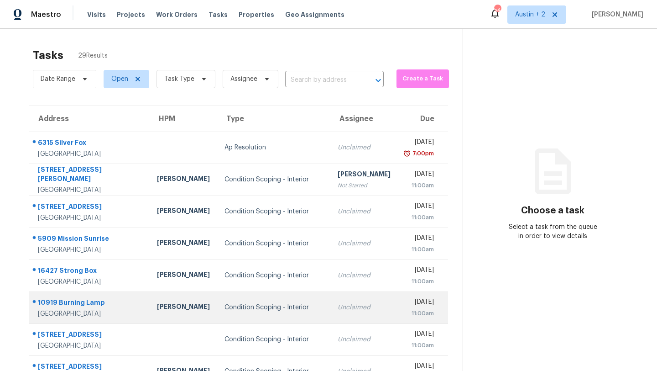
scroll to position [105, 0]
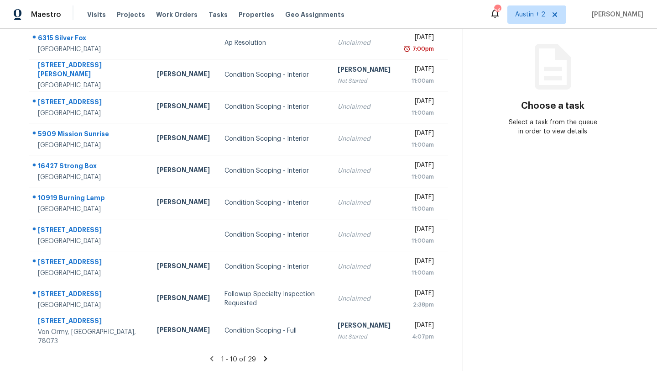
click at [264, 357] on icon at bounding box center [265, 358] width 3 height 5
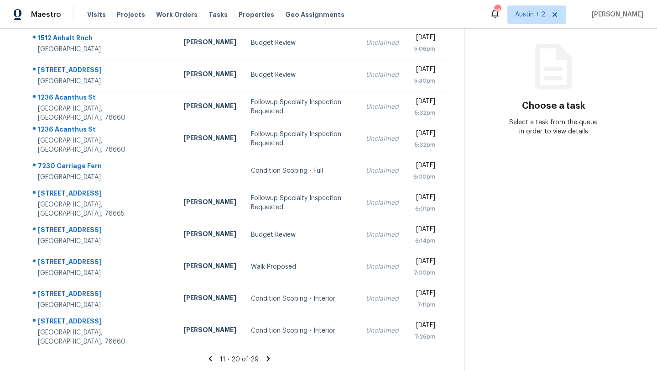
scroll to position [0, 0]
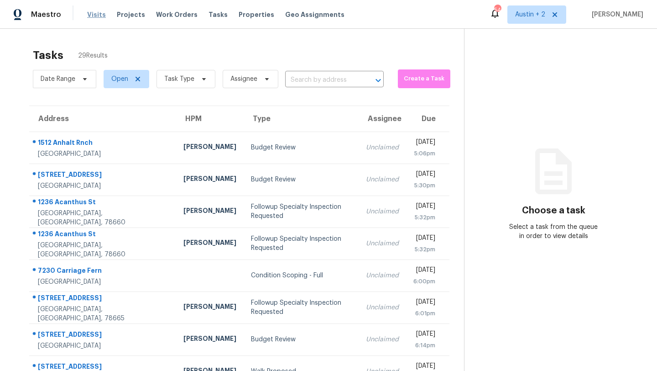
click at [99, 16] on span "Visits" at bounding box center [96, 14] width 19 height 9
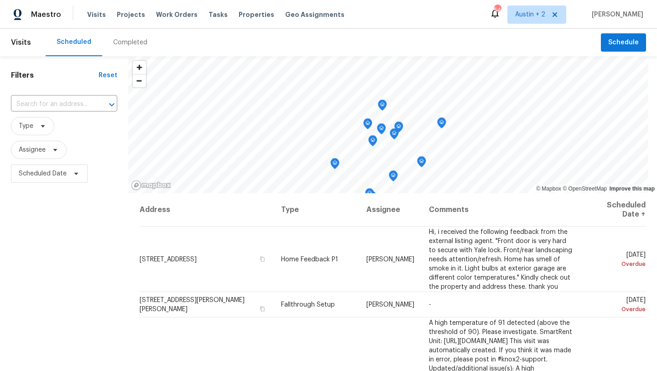
scroll to position [119, 0]
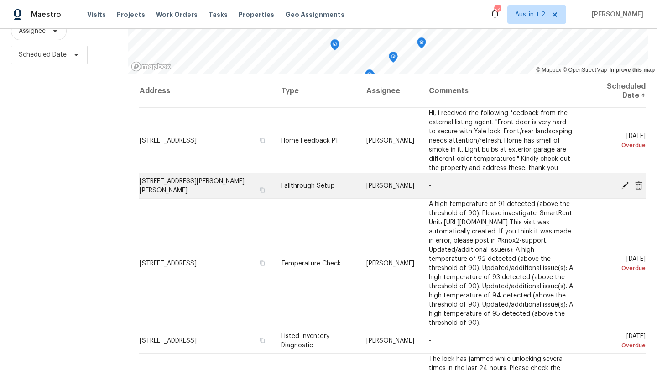
click at [626, 184] on icon at bounding box center [625, 184] width 7 height 7
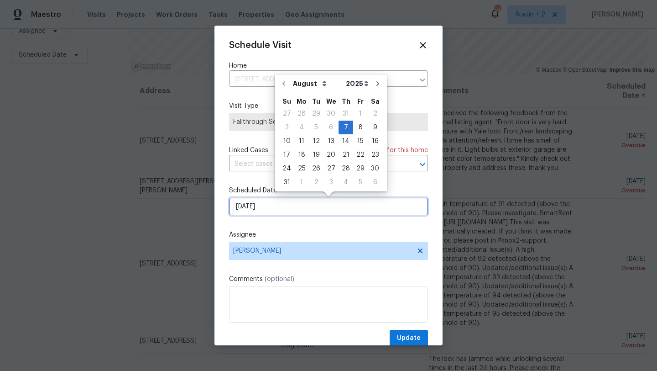
click at [279, 205] on input "[DATE]" at bounding box center [328, 206] width 199 height 18
click at [328, 142] on div "13" at bounding box center [331, 141] width 15 height 13
type input "[DATE]"
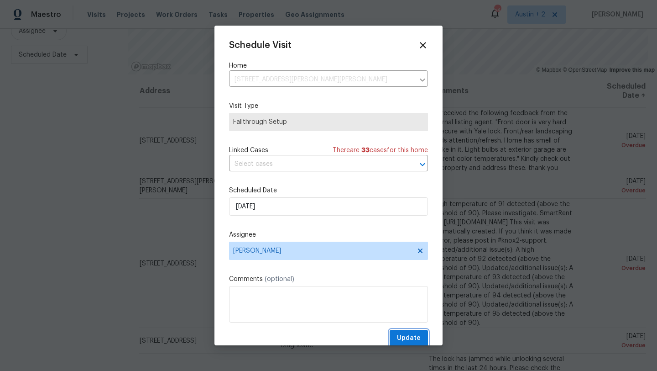
click at [409, 337] on span "Update" at bounding box center [409, 337] width 24 height 11
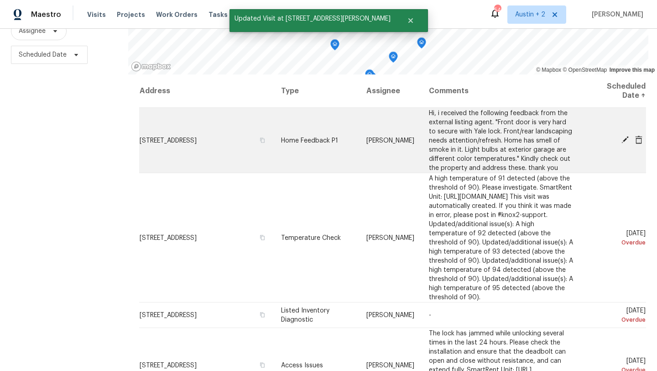
click at [624, 139] on icon at bounding box center [625, 139] width 7 height 7
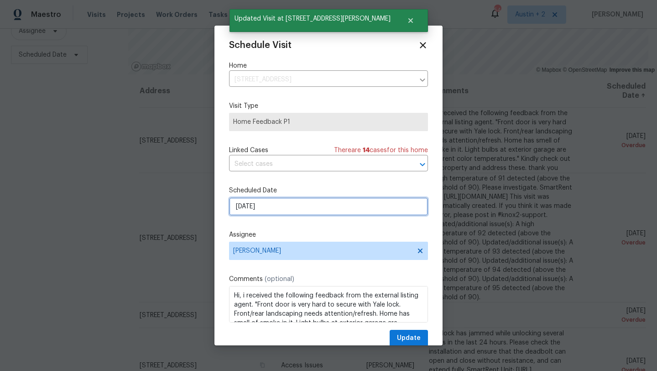
click at [290, 208] on input "[DATE]" at bounding box center [328, 206] width 199 height 18
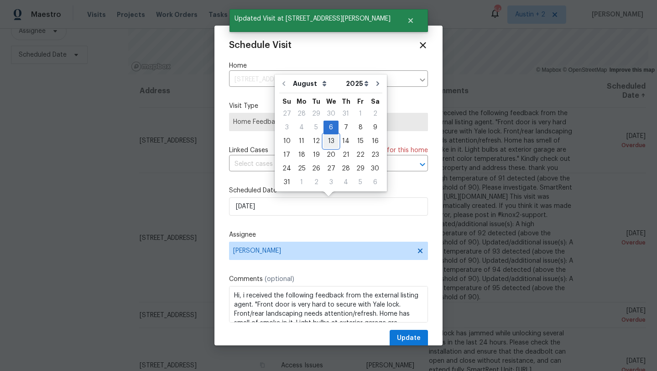
click at [330, 142] on div "13" at bounding box center [331, 141] width 15 height 13
type input "[DATE]"
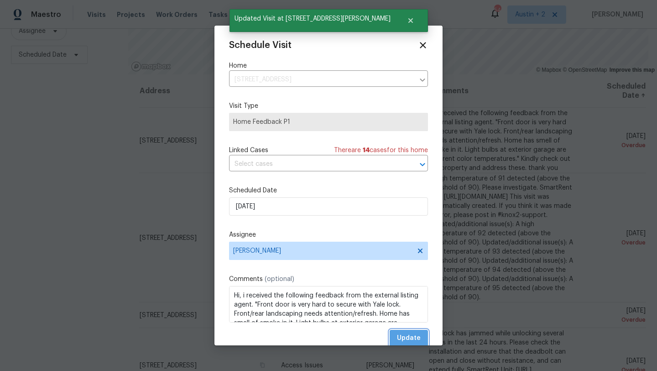
click at [413, 341] on span "Update" at bounding box center [409, 337] width 24 height 11
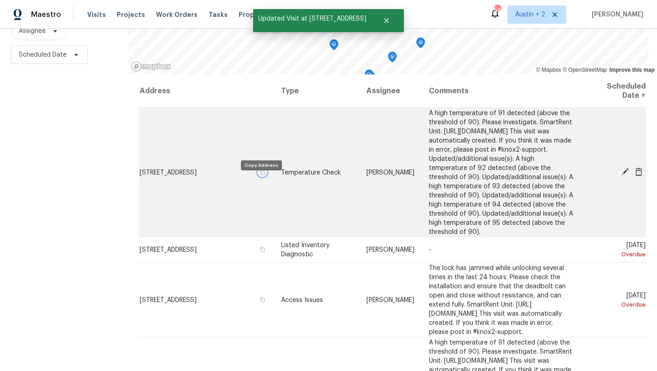
click at [261, 174] on icon "button" at bounding box center [262, 171] width 5 height 5
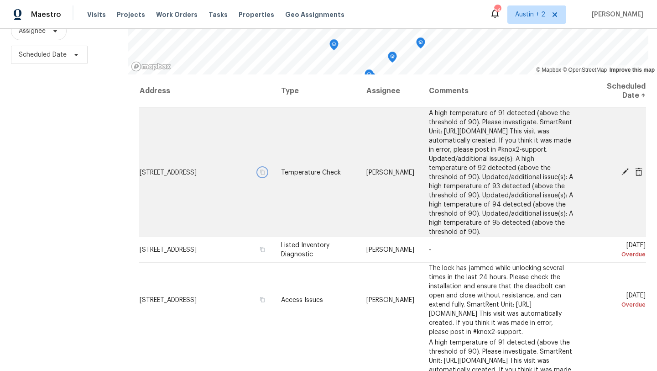
click at [262, 174] on icon "button" at bounding box center [262, 171] width 5 height 5
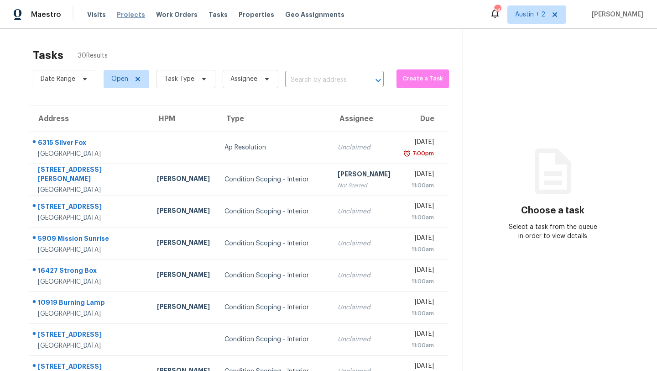
click at [126, 13] on span "Projects" at bounding box center [131, 14] width 28 height 9
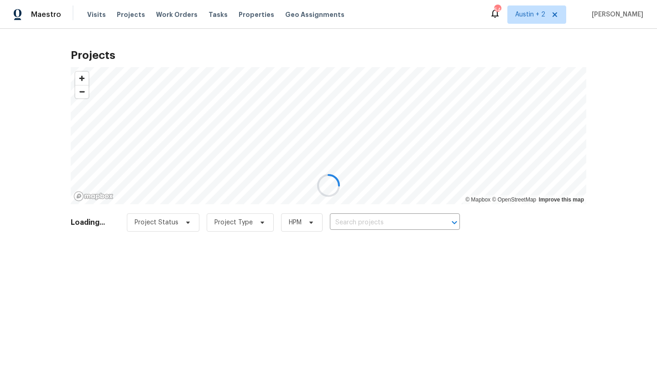
click at [367, 225] on div at bounding box center [328, 185] width 657 height 371
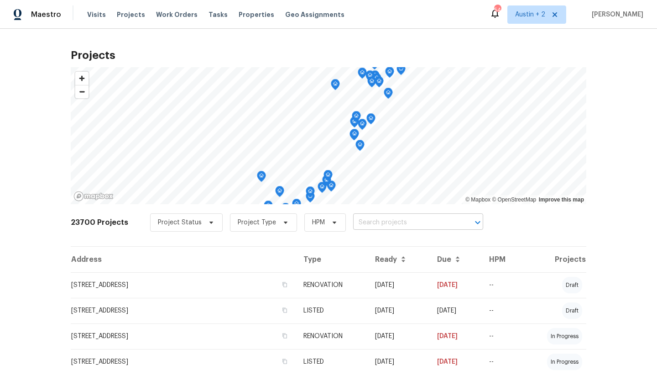
click at [361, 221] on input "text" at bounding box center [405, 222] width 105 height 14
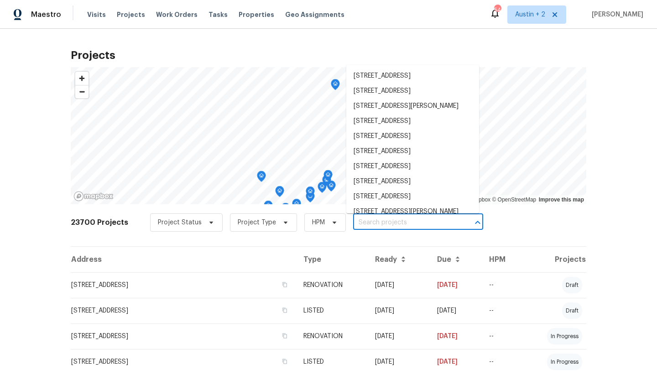
paste input "[STREET_ADDRESS]"
type input "[STREET_ADDRESS]"
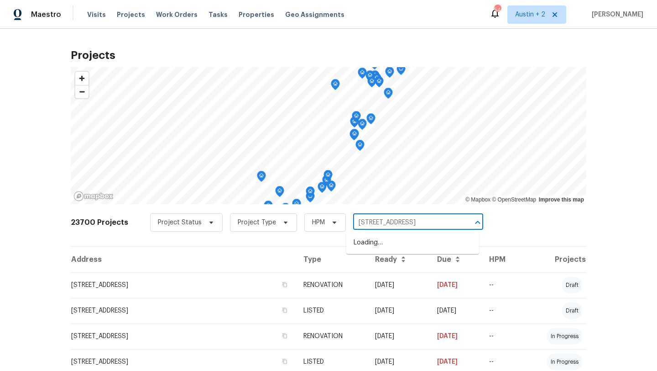
scroll to position [0, 27]
click at [363, 237] on li "[STREET_ADDRESS]" at bounding box center [412, 242] width 133 height 15
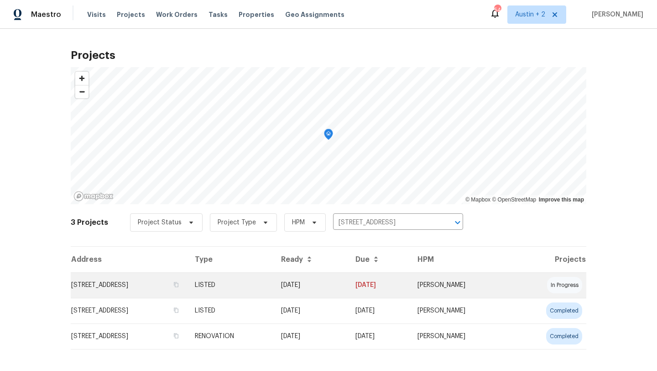
click at [139, 284] on td "[STREET_ADDRESS]" at bounding box center [129, 285] width 117 height 26
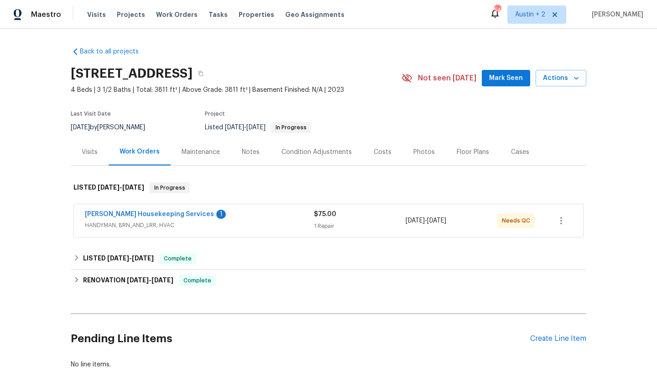
click at [499, 77] on span "Mark Seen" at bounding box center [506, 78] width 34 height 11
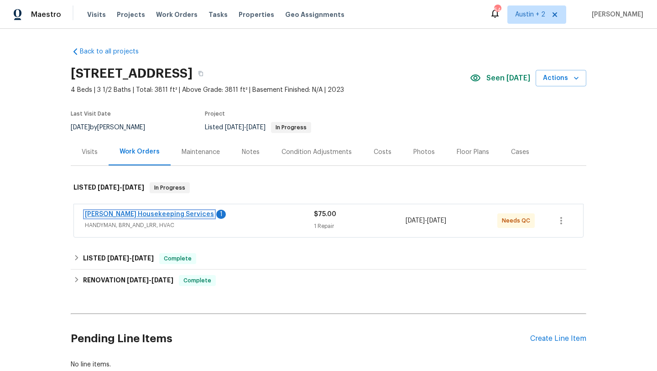
click at [145, 213] on link "[PERSON_NAME] Housekeeping Services" at bounding box center [149, 214] width 129 height 6
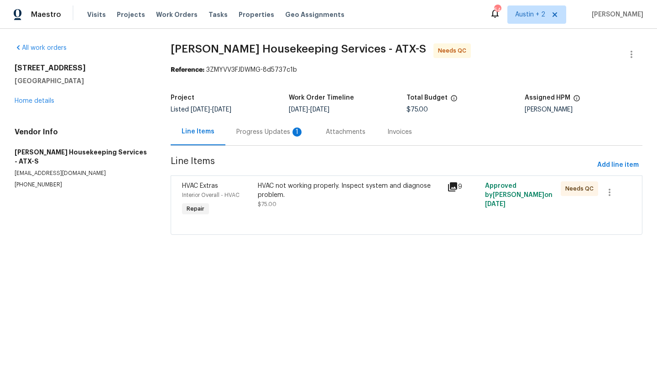
click at [246, 132] on div "Progress Updates 1" at bounding box center [270, 131] width 68 height 9
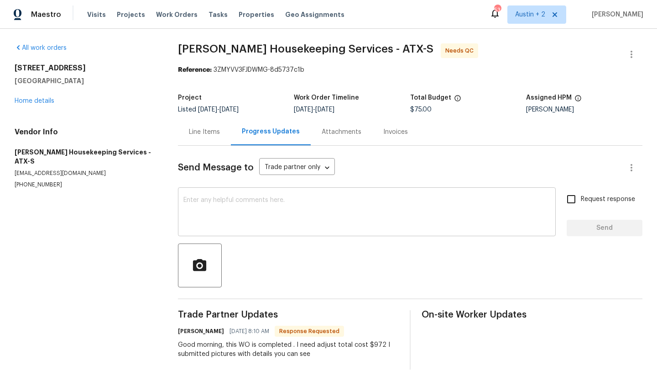
scroll to position [13, 0]
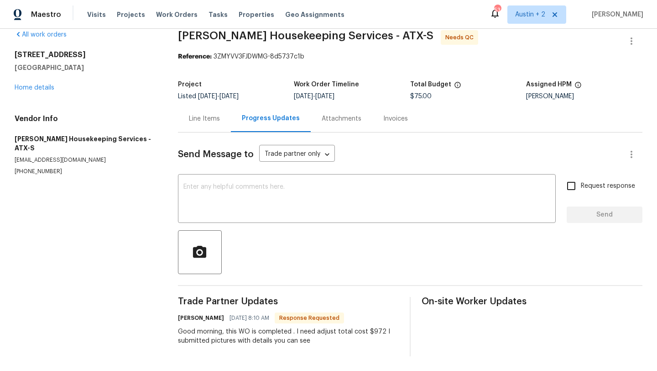
click at [209, 118] on div "Line Items" at bounding box center [204, 118] width 31 height 9
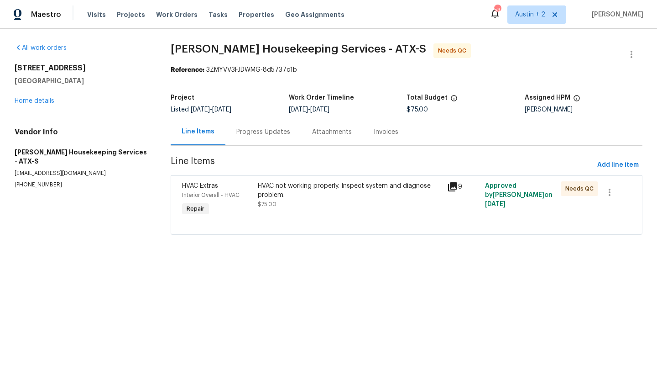
click at [451, 188] on icon at bounding box center [452, 186] width 11 height 11
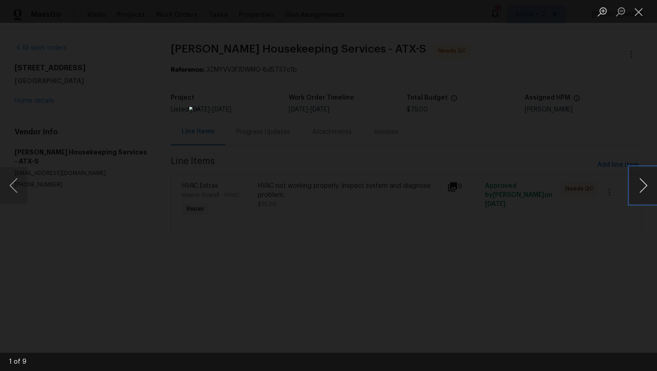
click at [639, 175] on button "Next image" at bounding box center [643, 185] width 27 height 37
click at [641, 182] on button "Next image" at bounding box center [643, 185] width 27 height 37
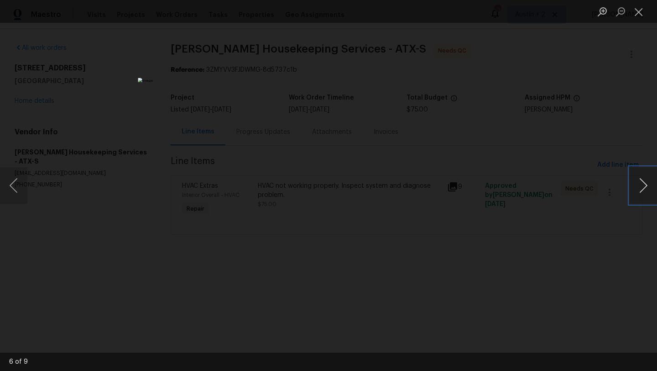
click at [641, 182] on button "Next image" at bounding box center [643, 185] width 27 height 37
click at [636, 12] on button "Close lightbox" at bounding box center [639, 12] width 18 height 16
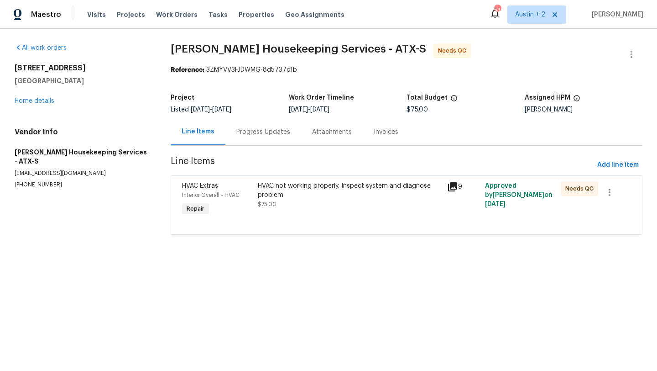
click at [276, 189] on div "HVAC not working properly. Inspect system and diagnose problem." at bounding box center [350, 190] width 184 height 18
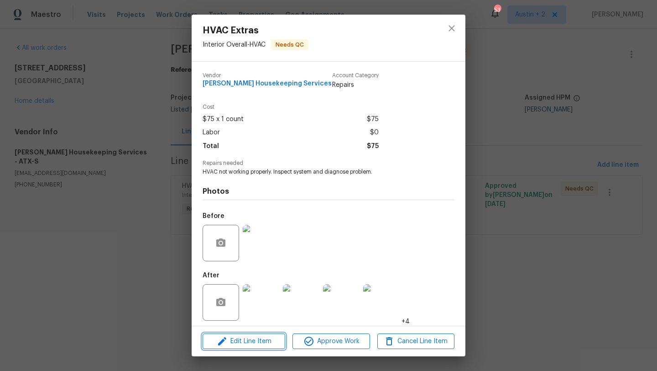
click at [261, 343] on span "Edit Line Item" at bounding box center [243, 341] width 77 height 11
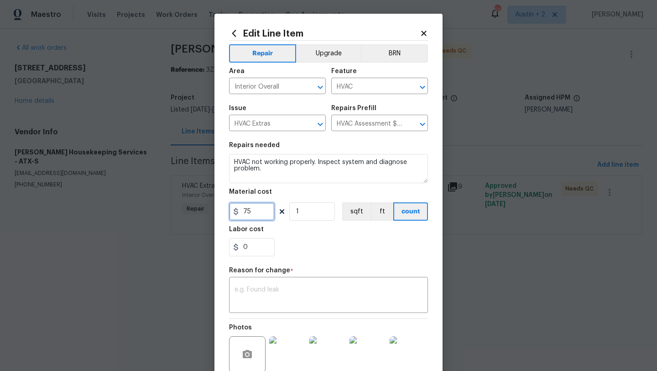
drag, startPoint x: 252, startPoint y: 212, endPoint x: 227, endPoint y: 211, distance: 25.6
click at [228, 211] on div "Edit Line Item Repair Upgrade BRN Area Interior Overall ​ Feature HVAC ​ Issue …" at bounding box center [329, 229] width 228 height 431
type input "972.52"
click at [256, 295] on textarea at bounding box center [329, 295] width 188 height 19
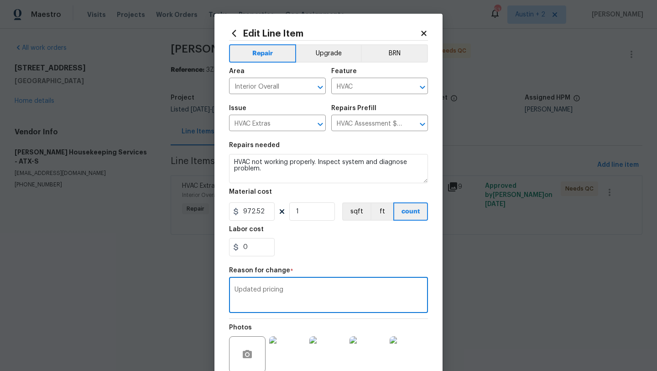
scroll to position [89, 0]
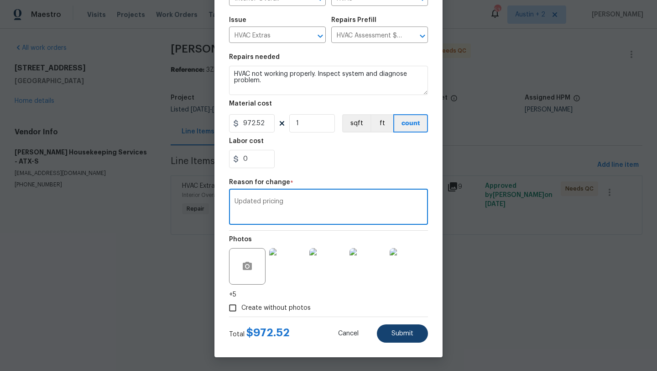
type textarea "Updated pricing"
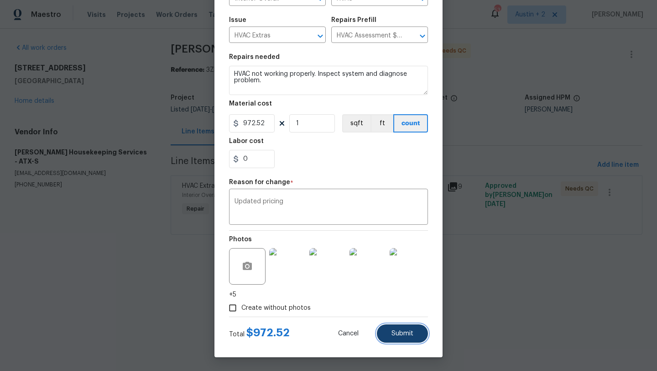
click at [393, 330] on span "Submit" at bounding box center [403, 333] width 22 height 7
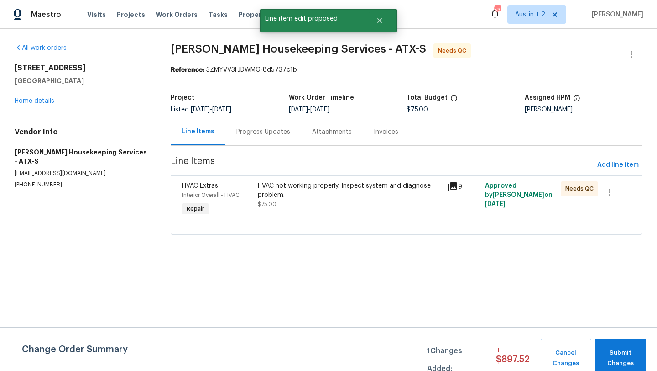
scroll to position [0, 0]
click at [611, 351] on span "Submit Changes" at bounding box center [621, 357] width 42 height 21
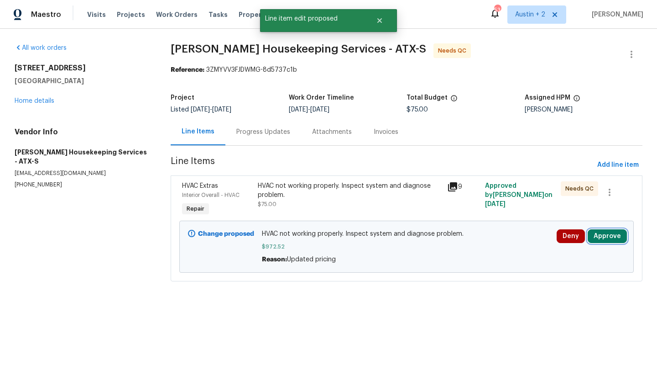
click at [598, 234] on button "Approve" at bounding box center [607, 236] width 39 height 14
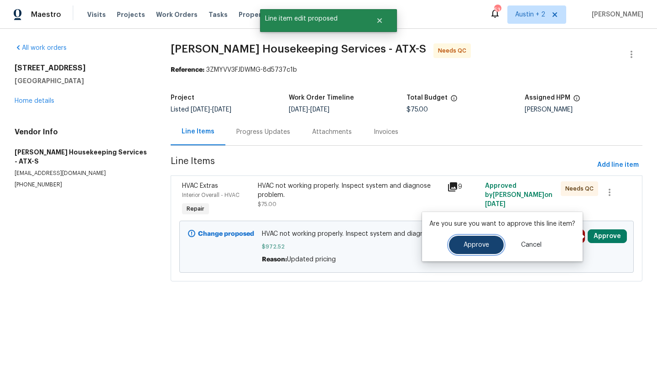
click at [486, 248] on span "Approve" at bounding box center [477, 244] width 26 height 7
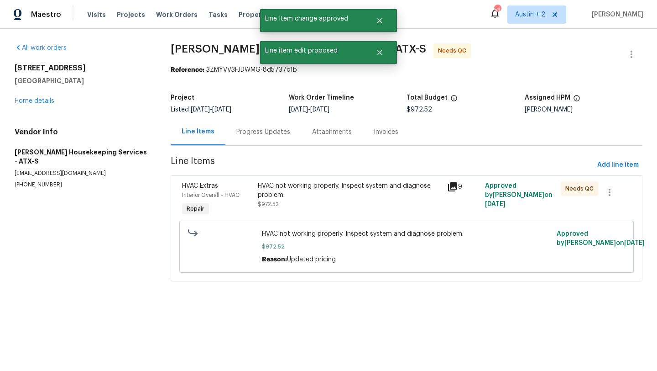
click at [325, 186] on div "HVAC not working properly. Inspect system and diagnose problem." at bounding box center [350, 190] width 184 height 18
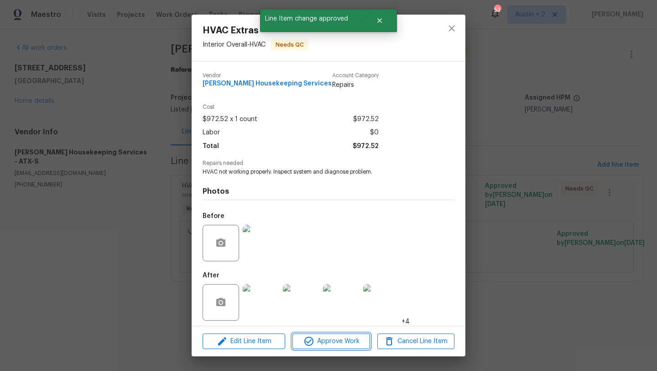
click at [343, 341] on span "Approve Work" at bounding box center [331, 341] width 72 height 11
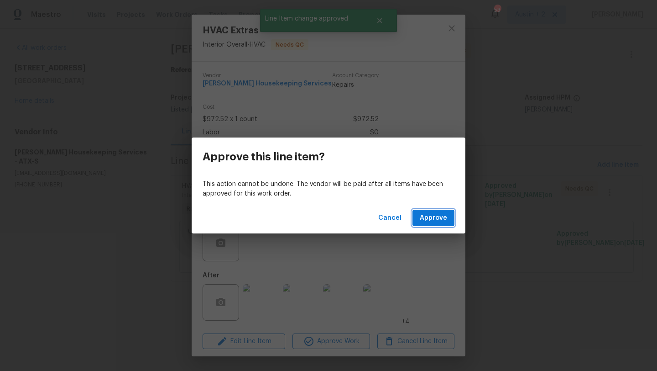
click at [440, 216] on span "Approve" at bounding box center [433, 217] width 27 height 11
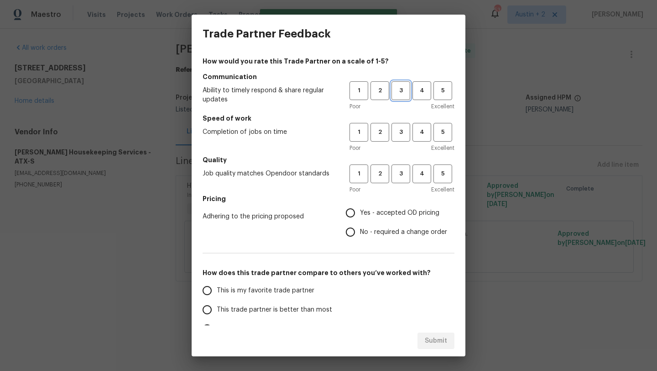
click at [401, 85] on span "3" at bounding box center [401, 90] width 17 height 10
click at [404, 129] on span "3" at bounding box center [401, 132] width 17 height 10
click at [404, 173] on span "3" at bounding box center [401, 173] width 17 height 10
click at [403, 213] on span "Yes - accepted OD pricing" at bounding box center [399, 213] width 79 height 10
click at [360, 213] on input "Yes - accepted OD pricing" at bounding box center [350, 212] width 19 height 19
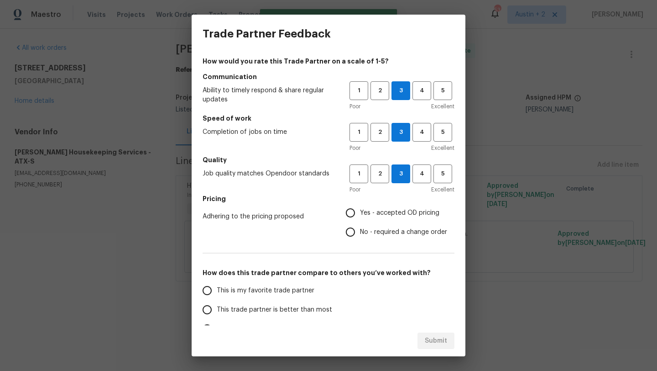
radio input "true"
click at [317, 306] on span "This trade partner is better than most" at bounding box center [274, 310] width 115 height 10
click at [217, 306] on input "This trade partner is better than most" at bounding box center [207, 309] width 19 height 19
click at [455, 342] on div "Submit" at bounding box center [329, 340] width 274 height 31
click at [437, 340] on span "Submit" at bounding box center [436, 340] width 22 height 11
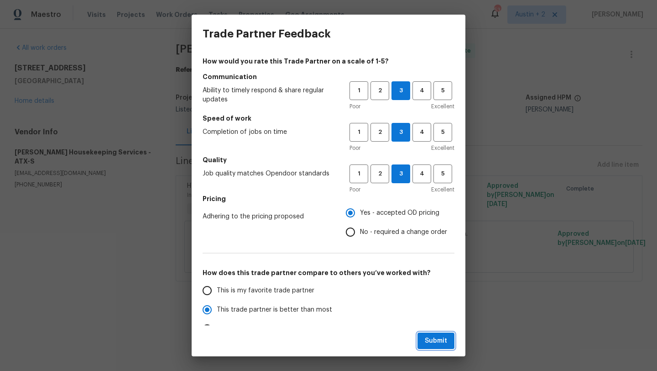
radio input "true"
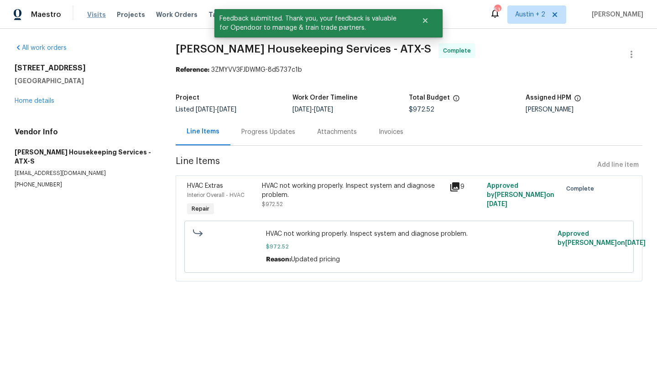
click at [97, 15] on span "Visits" at bounding box center [96, 14] width 19 height 9
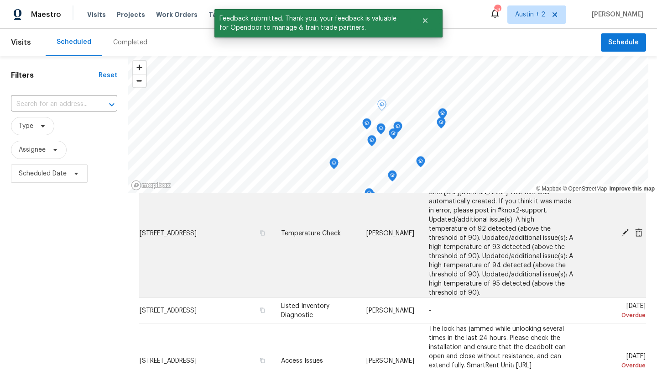
scroll to position [58, 0]
click at [624, 235] on icon at bounding box center [625, 232] width 8 height 8
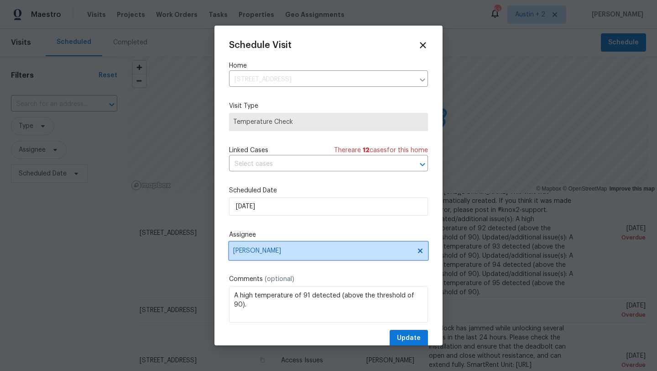
click at [311, 254] on span "[PERSON_NAME]" at bounding box center [322, 250] width 179 height 7
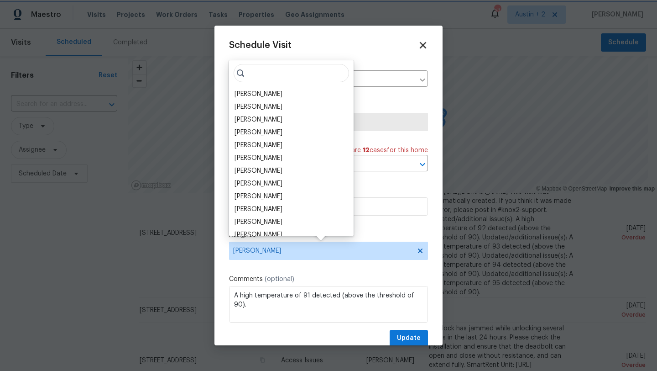
click at [424, 44] on icon at bounding box center [423, 45] width 6 height 6
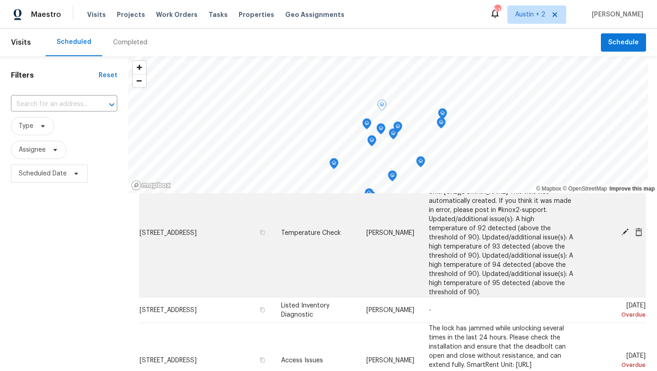
click at [641, 236] on icon at bounding box center [638, 231] width 7 height 8
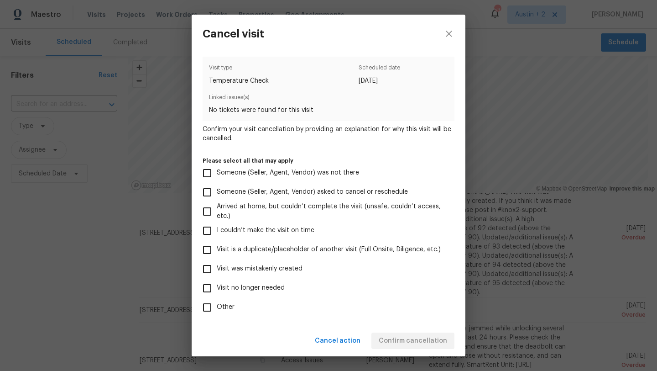
click at [278, 288] on span "Visit no longer needed" at bounding box center [251, 288] width 68 height 10
click at [217, 288] on input "Visit no longer needed" at bounding box center [207, 287] width 19 height 19
checkbox input "true"
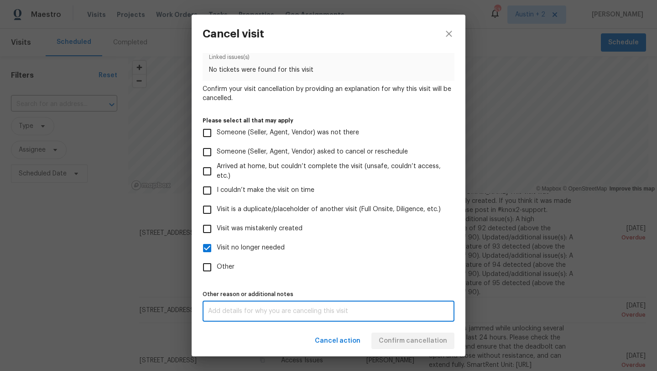
click at [320, 313] on textarea at bounding box center [328, 311] width 241 height 6
type textarea "hvac repaired"
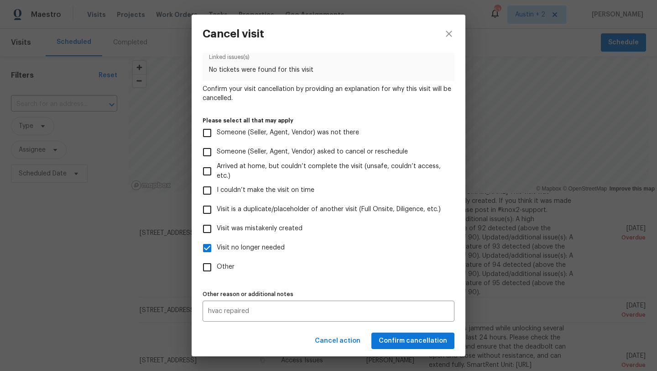
click at [285, 329] on div "Cancel action Confirm cancellation" at bounding box center [329, 340] width 274 height 31
click at [402, 345] on span "Confirm cancellation" at bounding box center [413, 340] width 68 height 11
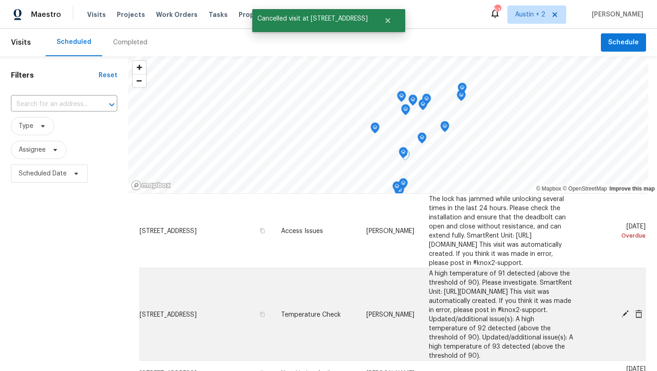
scroll to position [0, 0]
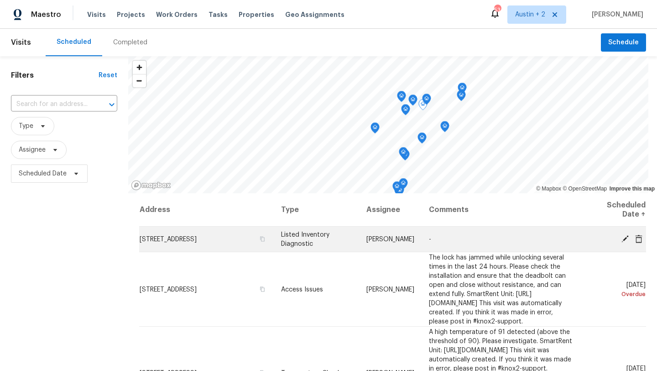
click at [624, 239] on icon at bounding box center [625, 238] width 7 height 7
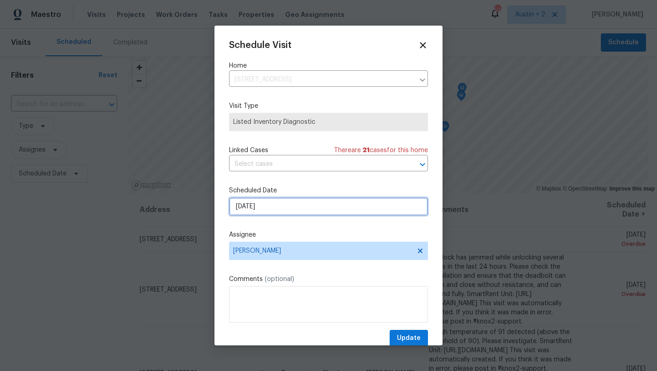
click at [297, 206] on input "[DATE]" at bounding box center [328, 206] width 199 height 18
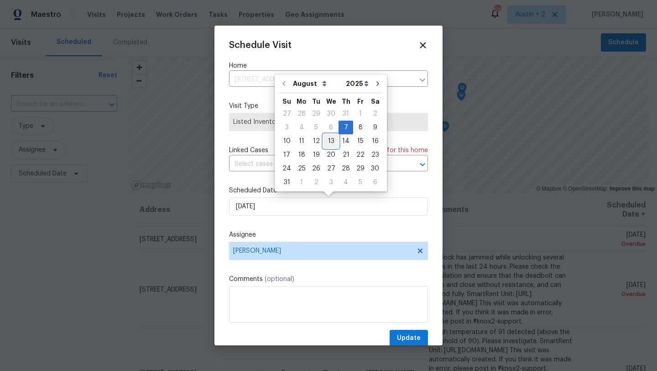
click at [328, 138] on div "13" at bounding box center [331, 141] width 15 height 13
type input "[DATE]"
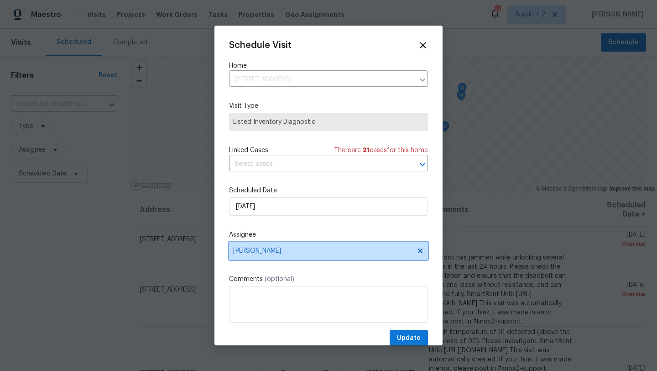
click at [278, 250] on span "[PERSON_NAME]" at bounding box center [322, 250] width 179 height 7
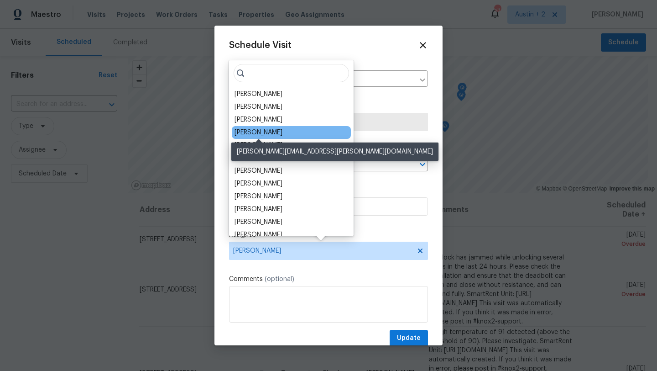
click at [275, 132] on div "[PERSON_NAME]" at bounding box center [259, 132] width 48 height 9
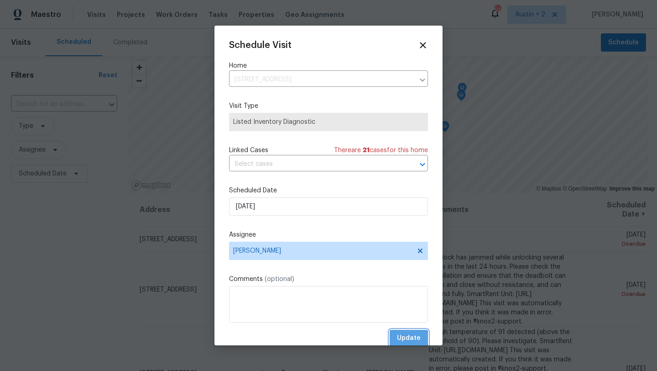
click at [403, 338] on span "Update" at bounding box center [409, 337] width 24 height 11
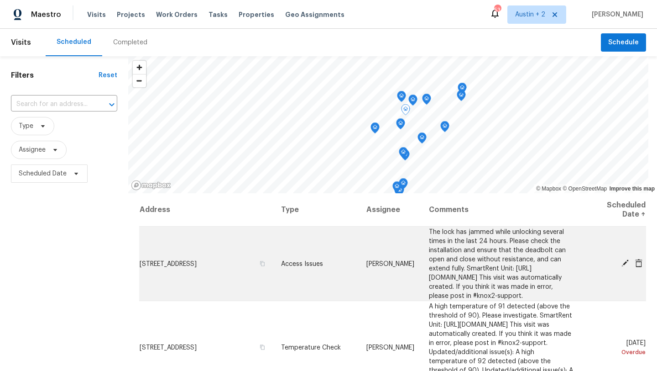
click at [624, 262] on td "[DATE] Overdue" at bounding box center [614, 263] width 65 height 74
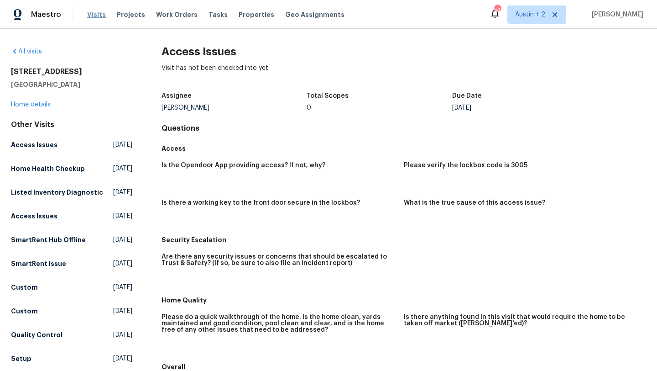
click at [92, 16] on span "Visits" at bounding box center [96, 14] width 19 height 9
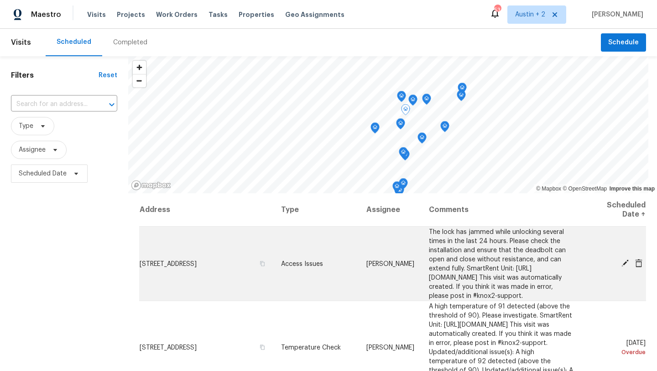
click at [624, 267] on icon at bounding box center [625, 262] width 7 height 7
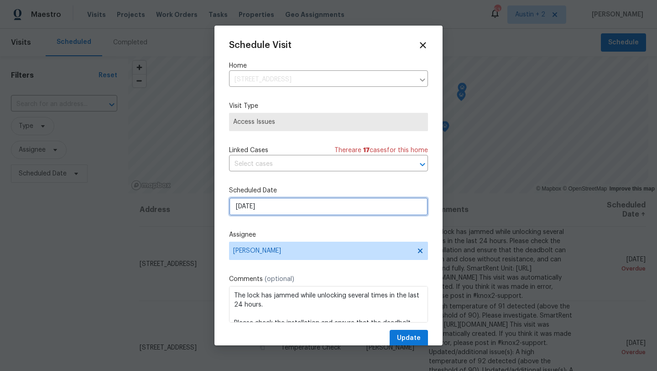
click at [262, 205] on input "[DATE]" at bounding box center [328, 206] width 199 height 18
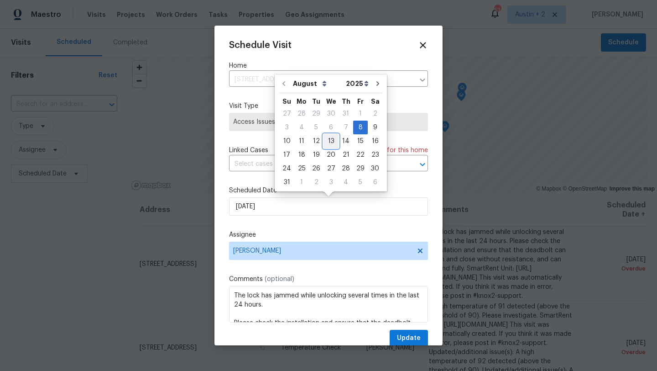
click at [330, 143] on div "13" at bounding box center [331, 141] width 15 height 13
type input "[DATE]"
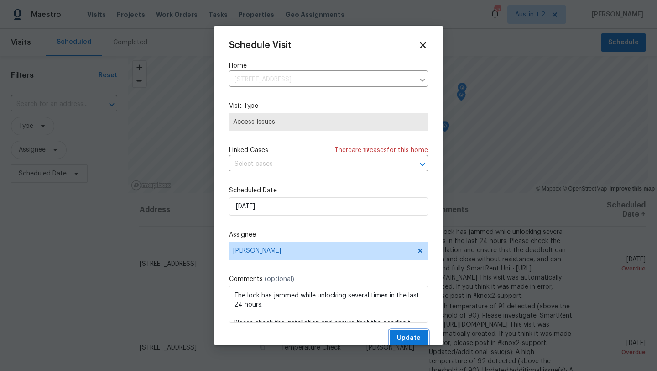
click at [410, 335] on span "Update" at bounding box center [409, 337] width 24 height 11
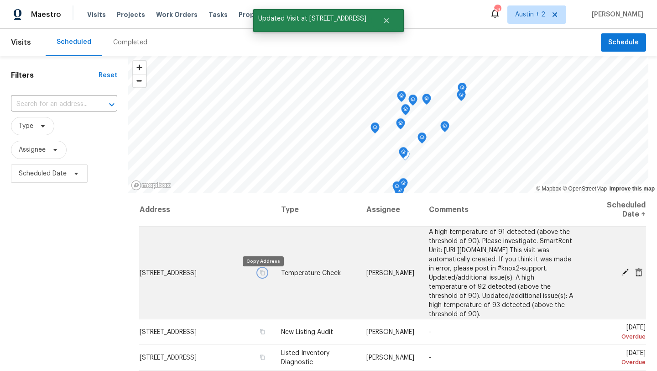
click at [262, 275] on icon "button" at bounding box center [262, 271] width 5 height 5
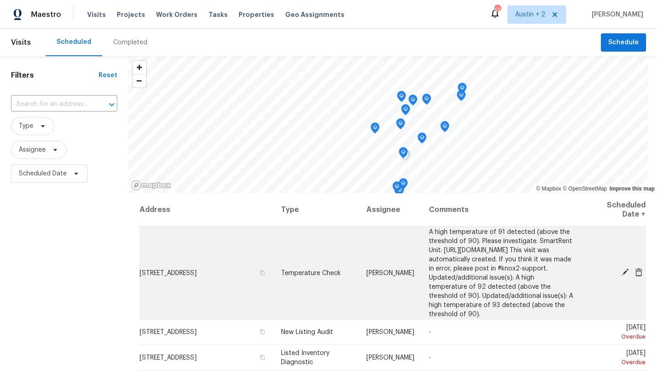
click at [626, 275] on icon at bounding box center [625, 271] width 7 height 7
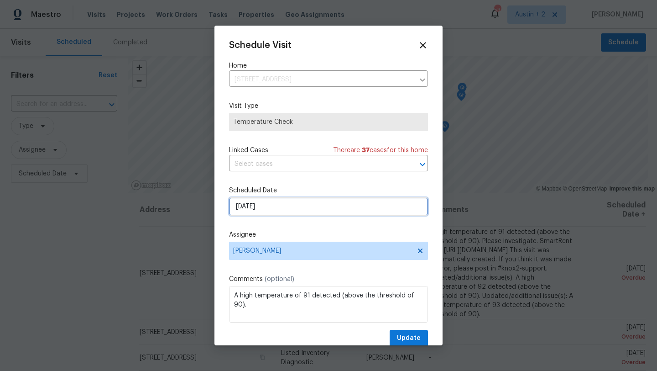
click at [289, 208] on input "[DATE]" at bounding box center [328, 206] width 199 height 18
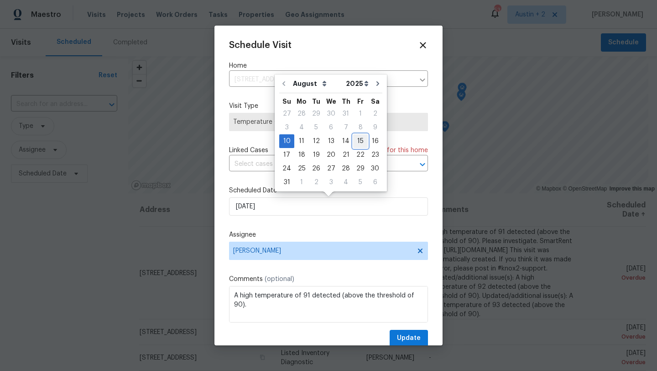
click at [357, 142] on div "15" at bounding box center [360, 141] width 15 height 13
type input "[DATE]"
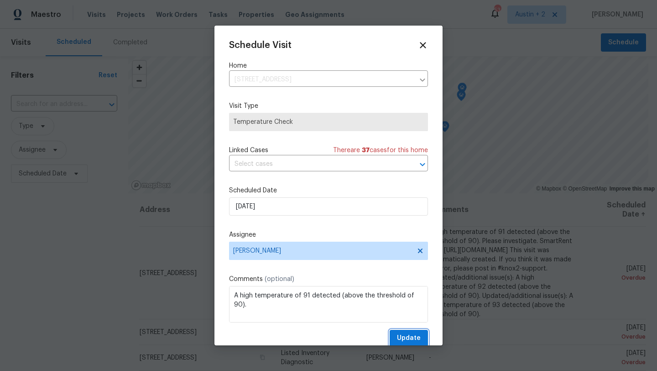
click at [413, 333] on span "Update" at bounding box center [409, 337] width 24 height 11
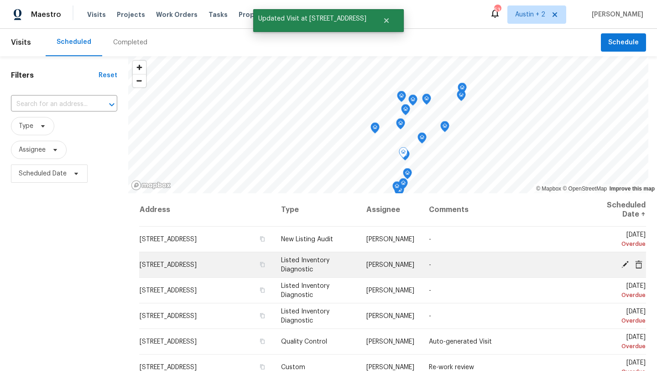
click at [621, 265] on icon at bounding box center [625, 264] width 8 height 8
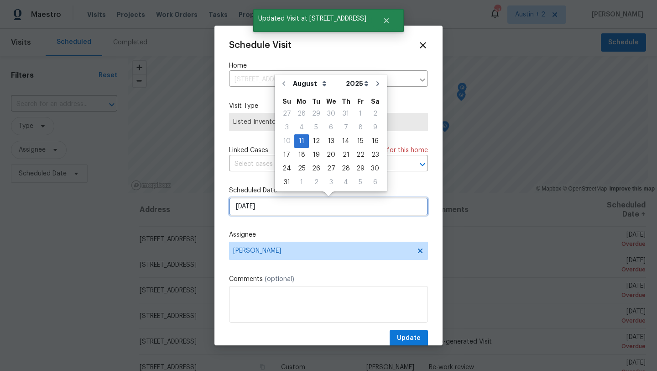
click at [294, 205] on input "[DATE]" at bounding box center [328, 206] width 199 height 18
click at [328, 141] on div "13" at bounding box center [331, 141] width 15 height 13
type input "[DATE]"
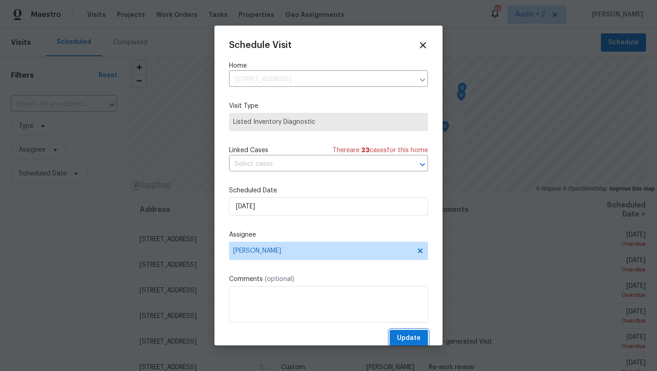
click at [404, 338] on span "Update" at bounding box center [409, 337] width 24 height 11
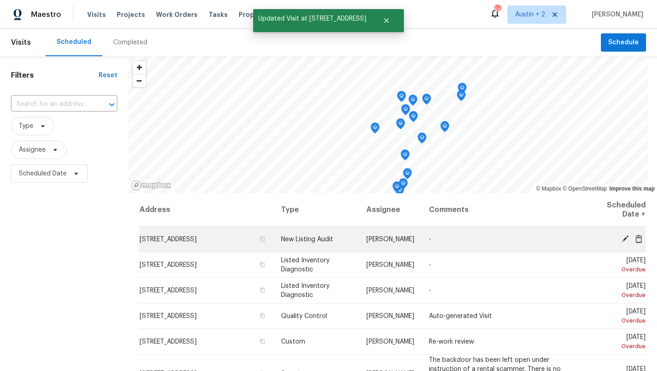
click at [622, 239] on icon at bounding box center [625, 238] width 8 height 8
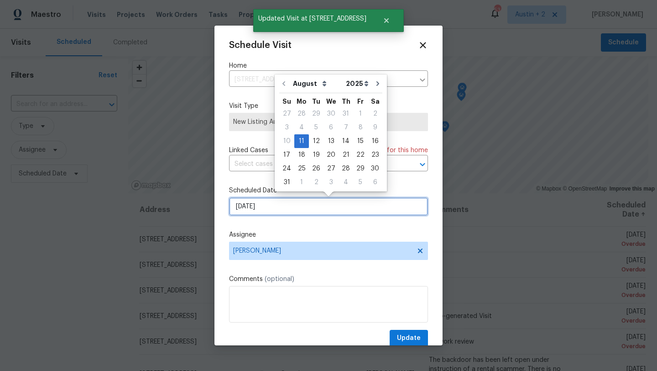
click at [286, 201] on input "[DATE]" at bounding box center [328, 206] width 199 height 18
click at [324, 136] on div "13" at bounding box center [331, 141] width 15 height 13
type input "[DATE]"
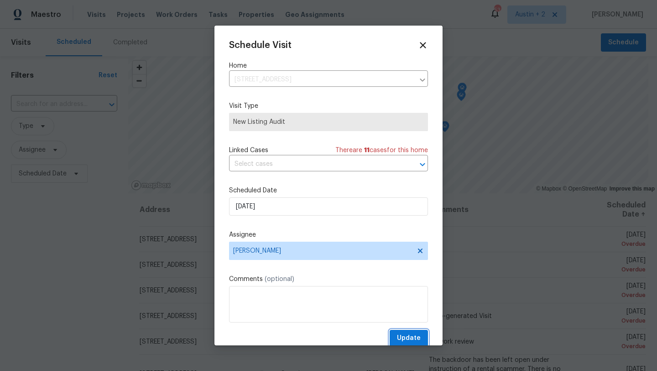
click at [408, 335] on span "Update" at bounding box center [409, 337] width 24 height 11
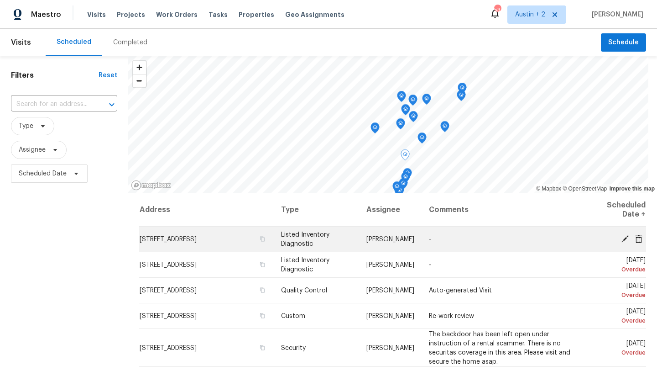
click at [625, 240] on icon at bounding box center [625, 238] width 8 height 8
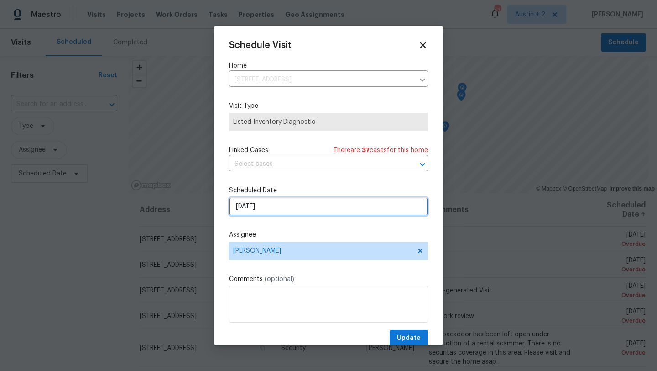
click at [277, 206] on input "[DATE]" at bounding box center [328, 206] width 199 height 18
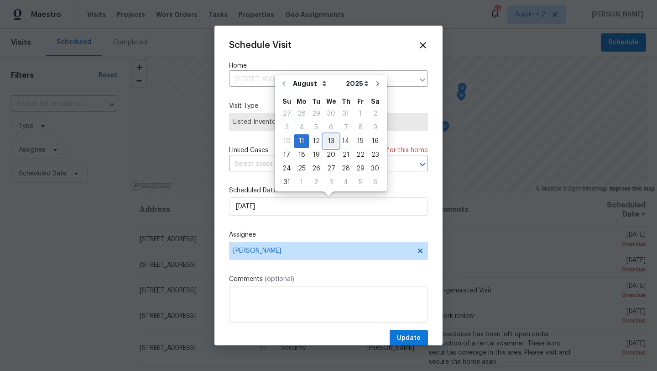
click at [328, 138] on div "13" at bounding box center [331, 141] width 15 height 13
type input "[DATE]"
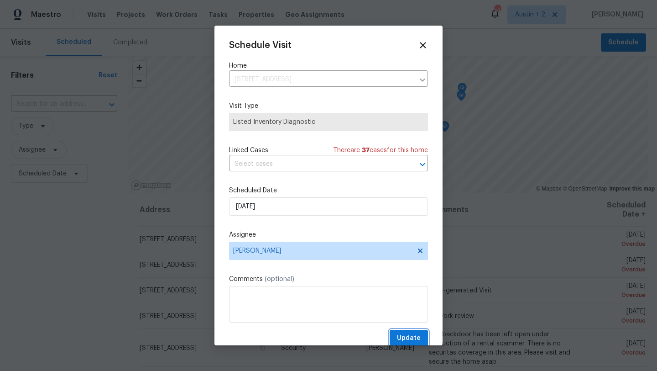
click at [415, 340] on span "Update" at bounding box center [409, 337] width 24 height 11
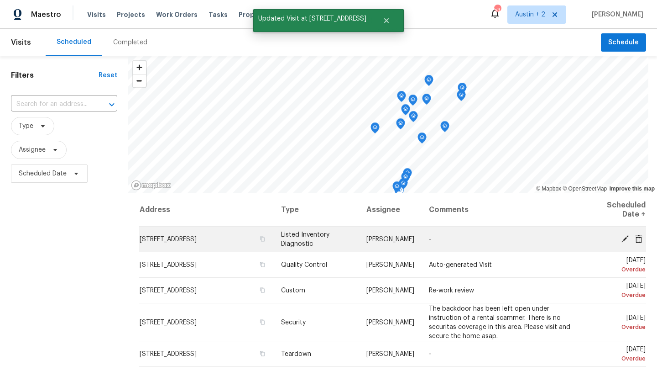
click at [624, 239] on icon at bounding box center [625, 238] width 7 height 7
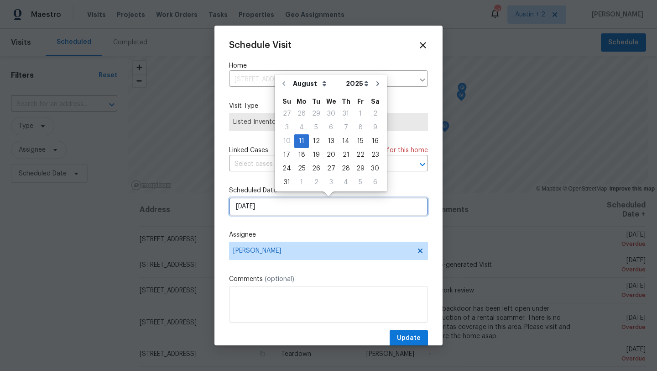
click at [298, 207] on input "[DATE]" at bounding box center [328, 206] width 199 height 18
click at [343, 140] on div "14" at bounding box center [346, 141] width 15 height 13
type input "[DATE]"
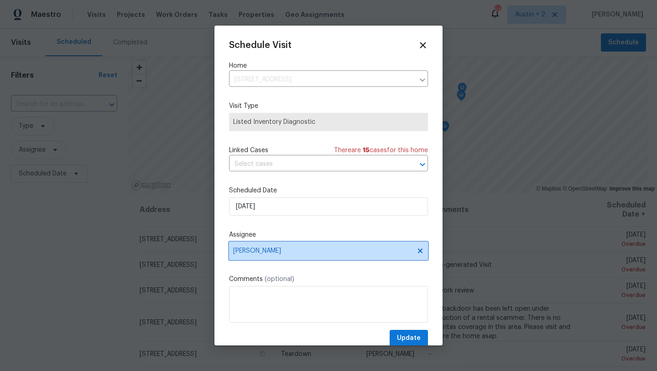
click at [297, 249] on span "[PERSON_NAME]" at bounding box center [322, 250] width 179 height 7
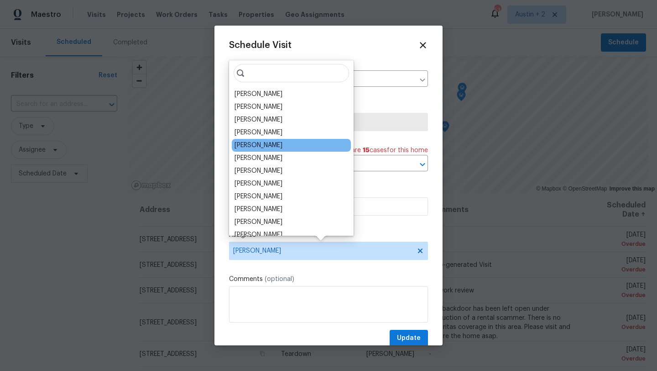
click at [266, 150] on div "[PERSON_NAME]" at bounding box center [291, 145] width 119 height 13
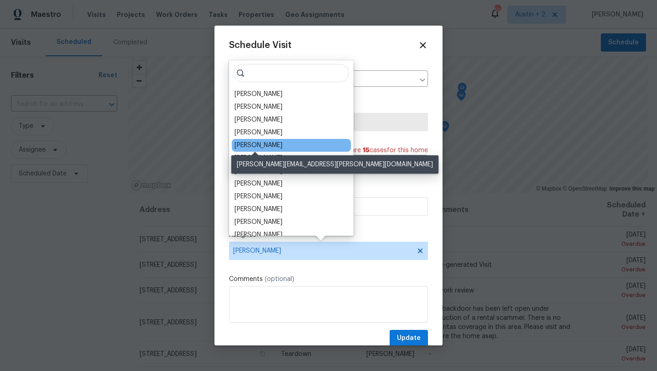
click at [265, 141] on div "[PERSON_NAME]" at bounding box center [259, 145] width 48 height 9
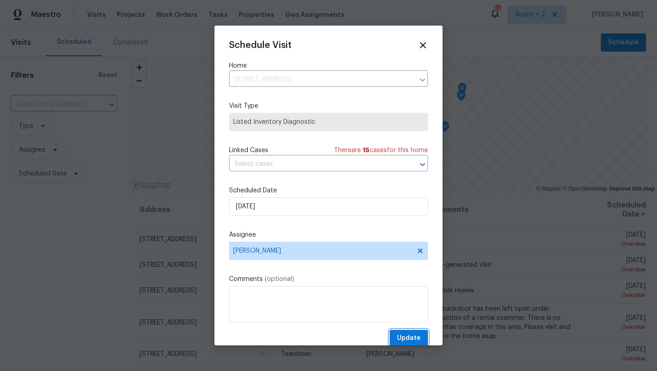
click at [412, 338] on span "Update" at bounding box center [409, 337] width 24 height 11
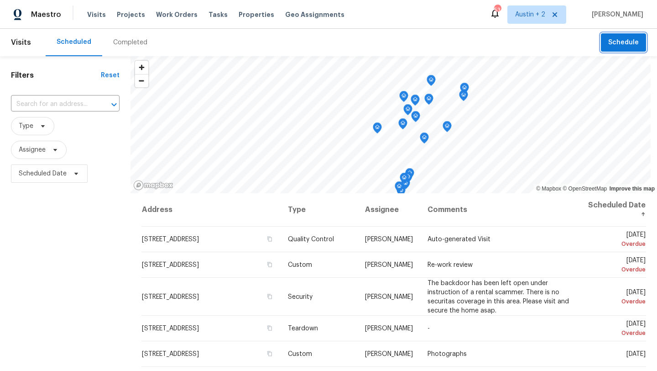
click at [610, 47] on span "Schedule" at bounding box center [623, 42] width 31 height 11
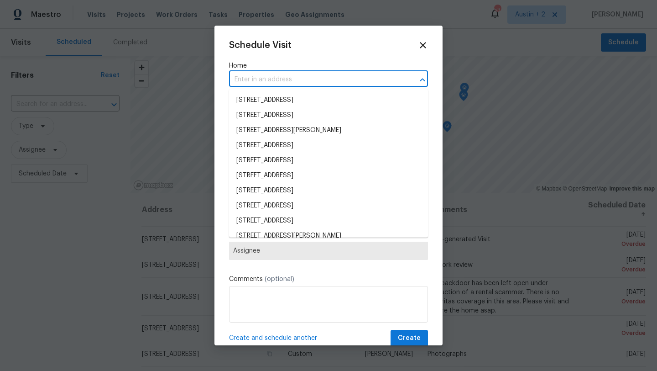
click at [299, 80] on input "text" at bounding box center [315, 80] width 173 height 14
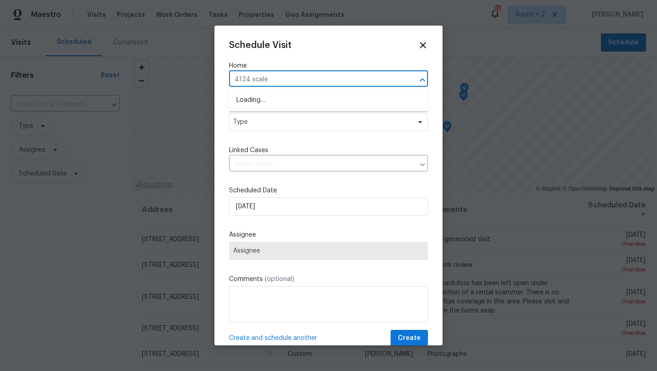
type input "4124 scales"
click at [313, 101] on li "[STREET_ADDRESS]" at bounding box center [328, 100] width 199 height 15
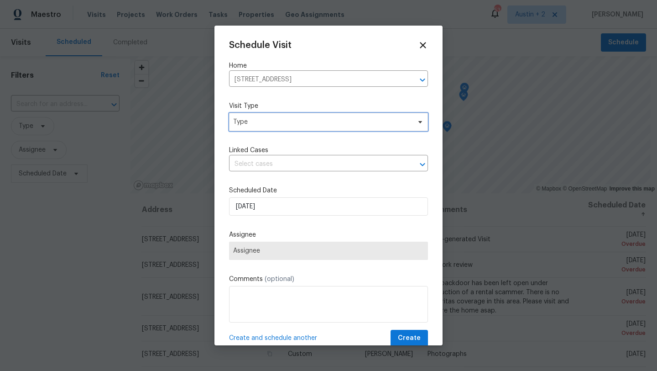
click at [304, 123] on span "Type" at bounding box center [322, 121] width 178 height 9
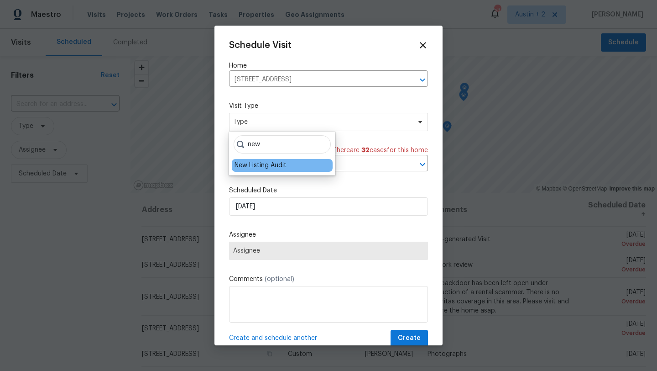
type input "new"
click at [275, 166] on div "New Listing Audit" at bounding box center [261, 165] width 52 height 9
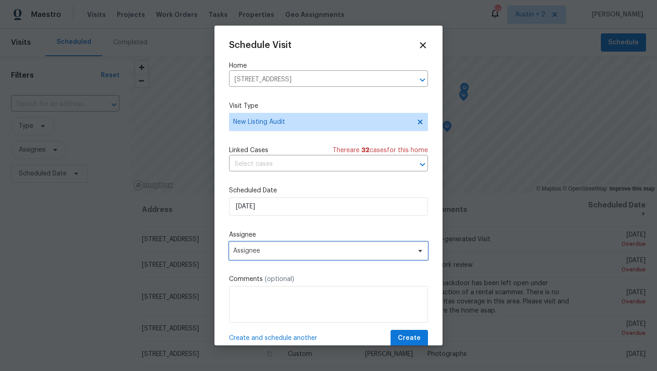
click at [272, 253] on span "Assignee" at bounding box center [322, 250] width 179 height 7
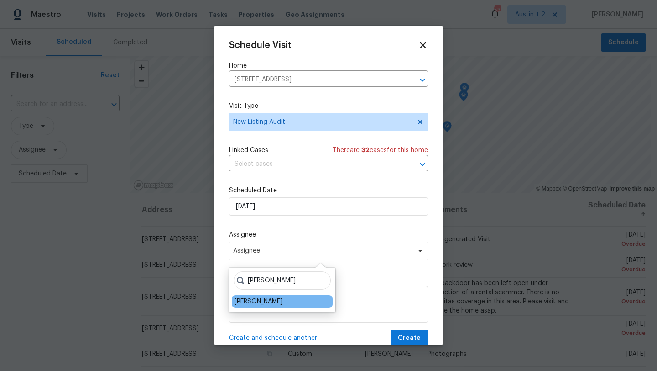
type input "[PERSON_NAME]"
click at [254, 297] on div "[PERSON_NAME]" at bounding box center [259, 301] width 48 height 9
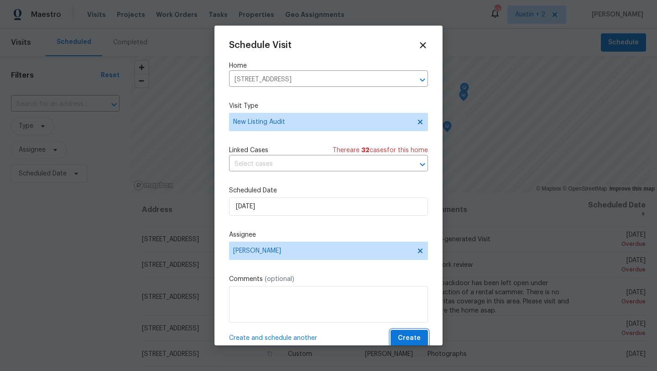
click at [402, 336] on span "Create" at bounding box center [409, 337] width 23 height 11
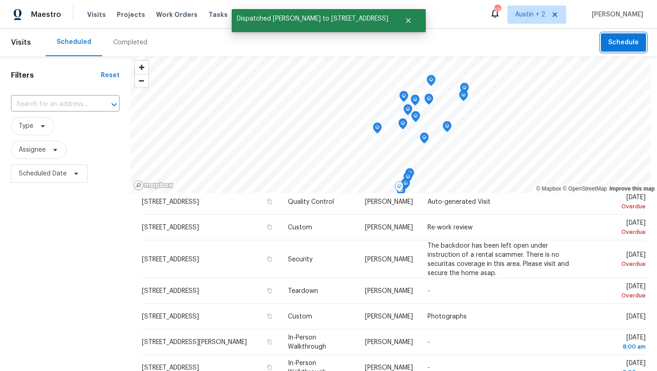
scroll to position [36, 0]
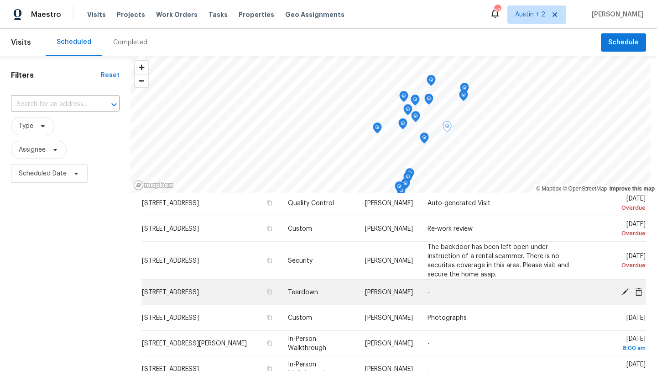
click at [624, 290] on icon at bounding box center [625, 291] width 7 height 7
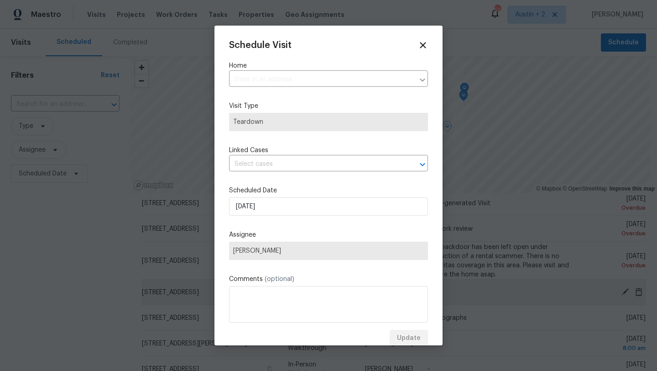
type input "[STREET_ADDRESS]"
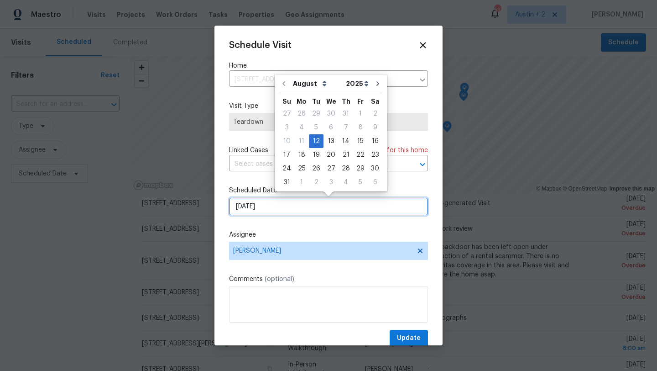
click at [270, 203] on input "[DATE]" at bounding box center [328, 206] width 199 height 18
click at [329, 144] on div "13" at bounding box center [331, 141] width 15 height 13
type input "[DATE]"
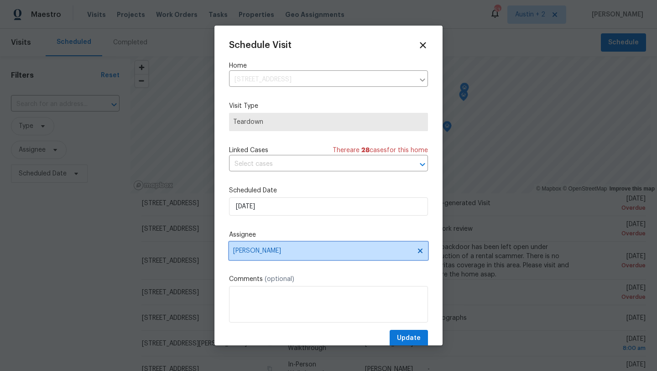
click at [320, 248] on span "[PERSON_NAME]" at bounding box center [322, 250] width 179 height 7
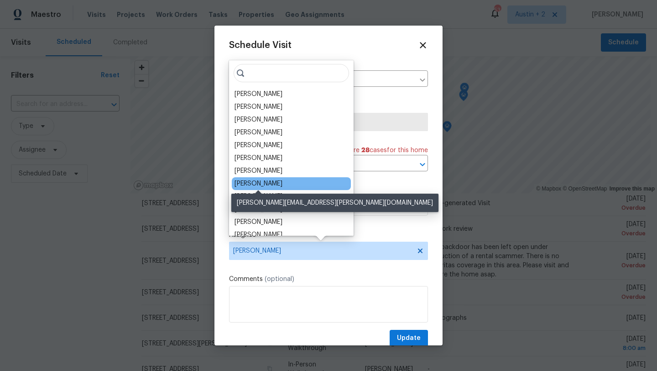
click at [280, 186] on div "[PERSON_NAME]" at bounding box center [259, 183] width 48 height 9
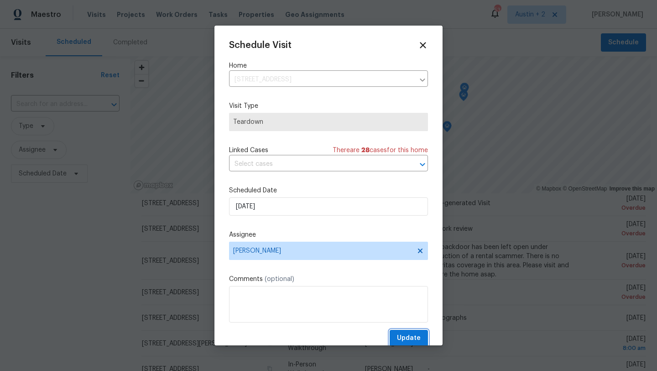
click at [404, 335] on span "Update" at bounding box center [409, 337] width 24 height 11
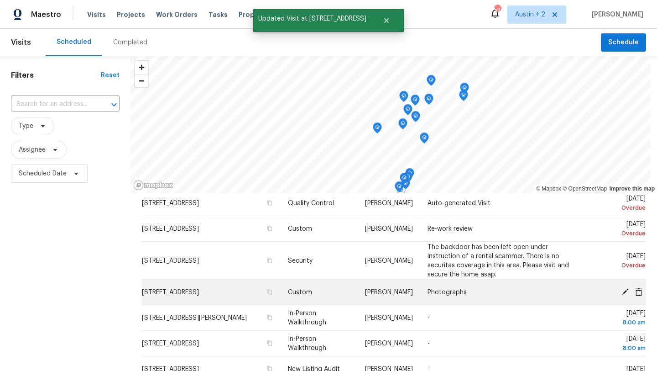
scroll to position [0, 0]
